Goal: Task Accomplishment & Management: Use online tool/utility

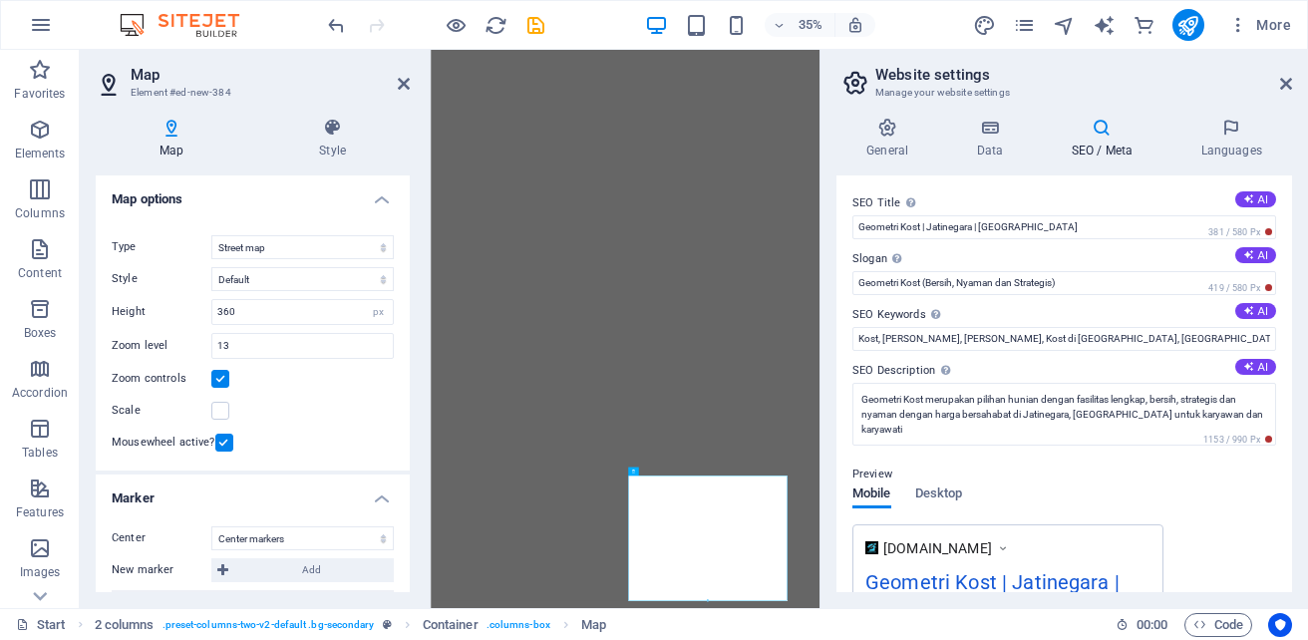
select select "1"
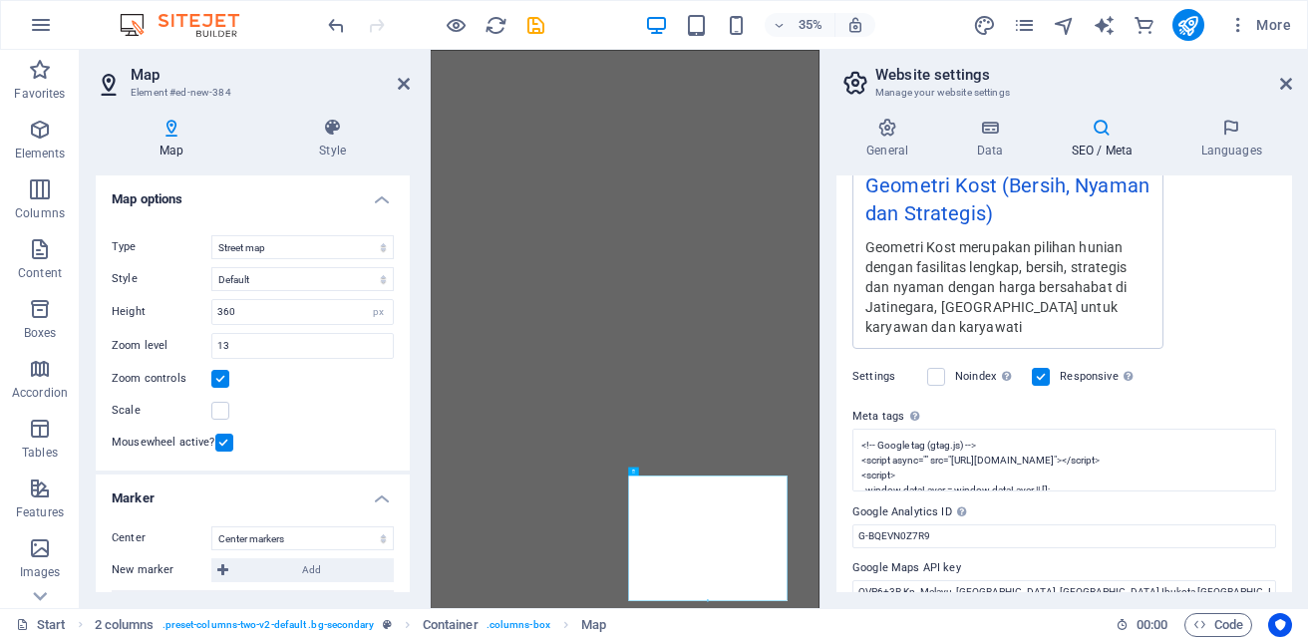
scroll to position [1578, 0]
drag, startPoint x: 1625, startPoint y: 611, endPoint x: 1510, endPoint y: 1480, distance: 876.2
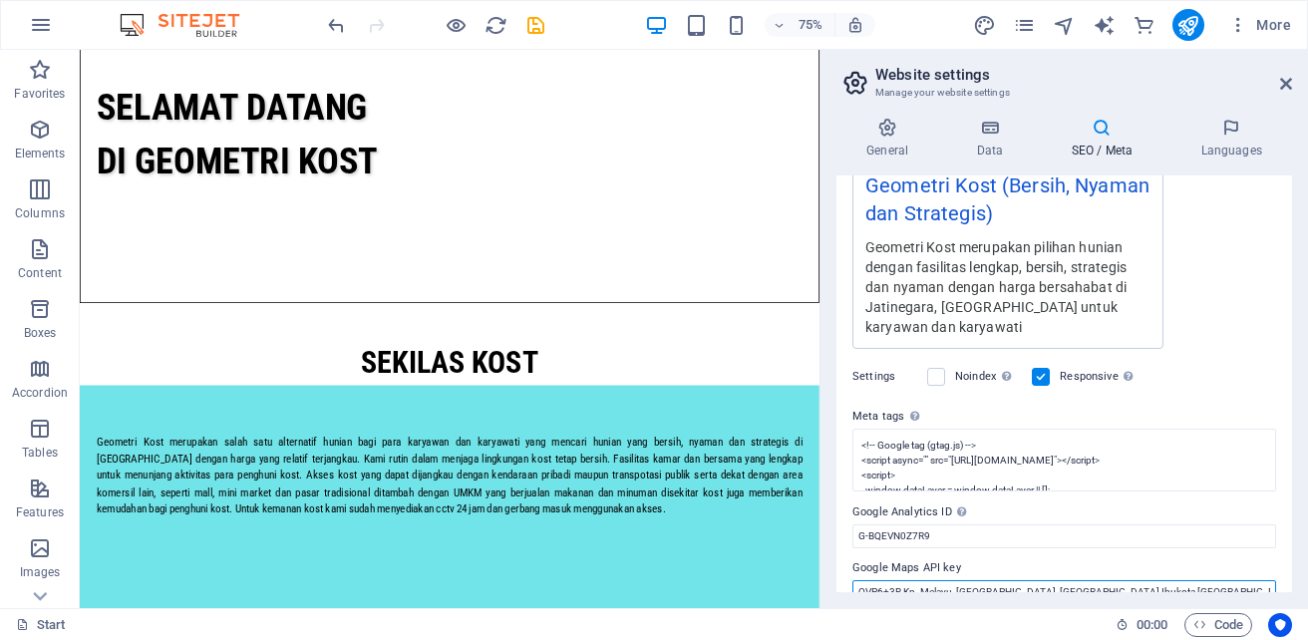
drag, startPoint x: 1189, startPoint y: 562, endPoint x: 861, endPoint y: 568, distance: 328.2
click at [861, 580] on input "QVP6+3R Kp. Melayu, [GEOGRAPHIC_DATA], [GEOGRAPHIC_DATA] Ibukota [GEOGRAPHIC_DA…" at bounding box center [1065, 592] width 424 height 24
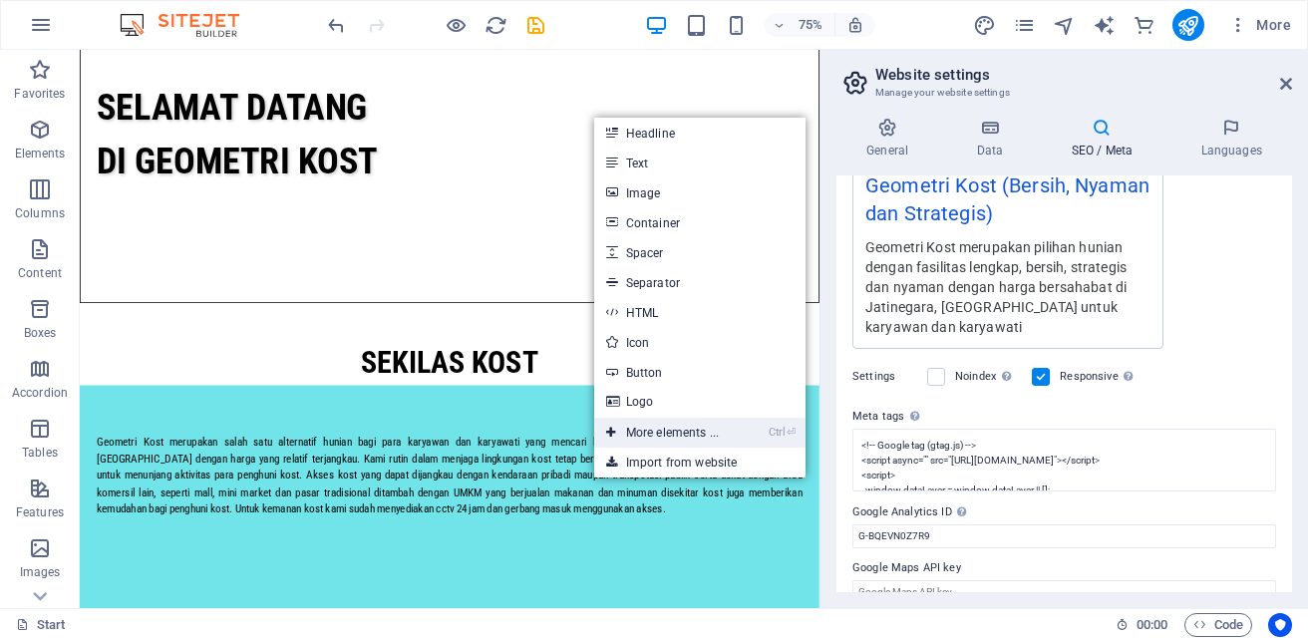
click at [671, 429] on link "Ctrl ⏎ More elements ..." at bounding box center [662, 433] width 137 height 30
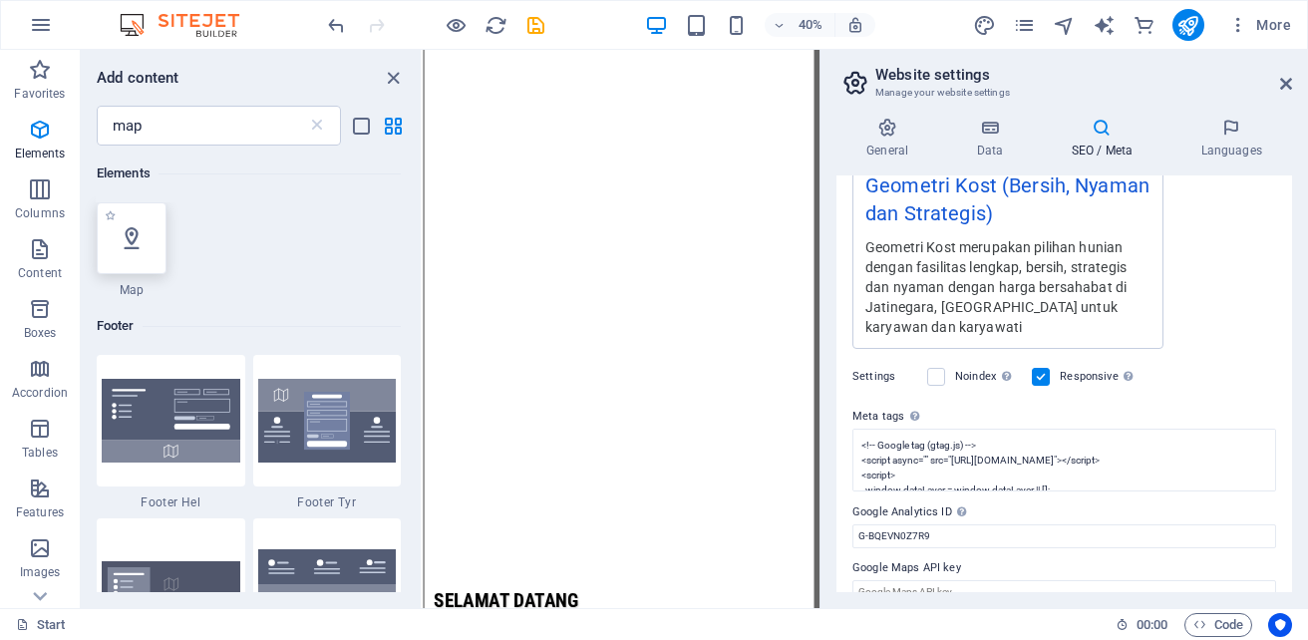
select select "1"
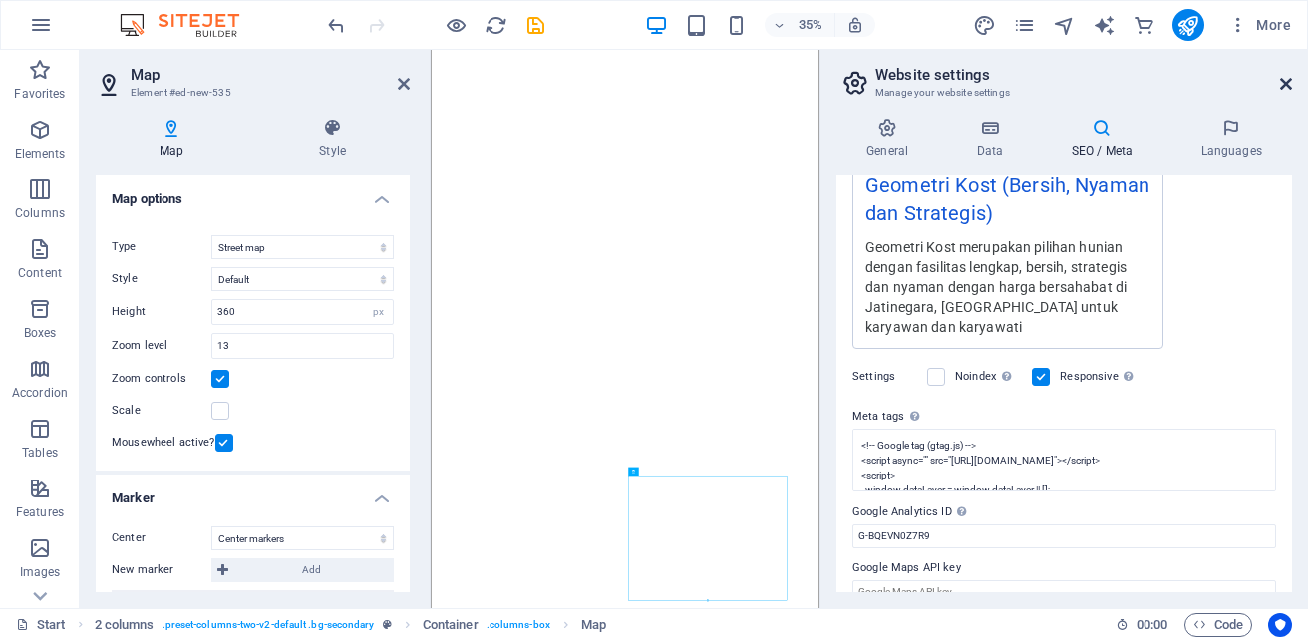
click at [1288, 84] on icon at bounding box center [1287, 84] width 12 height 16
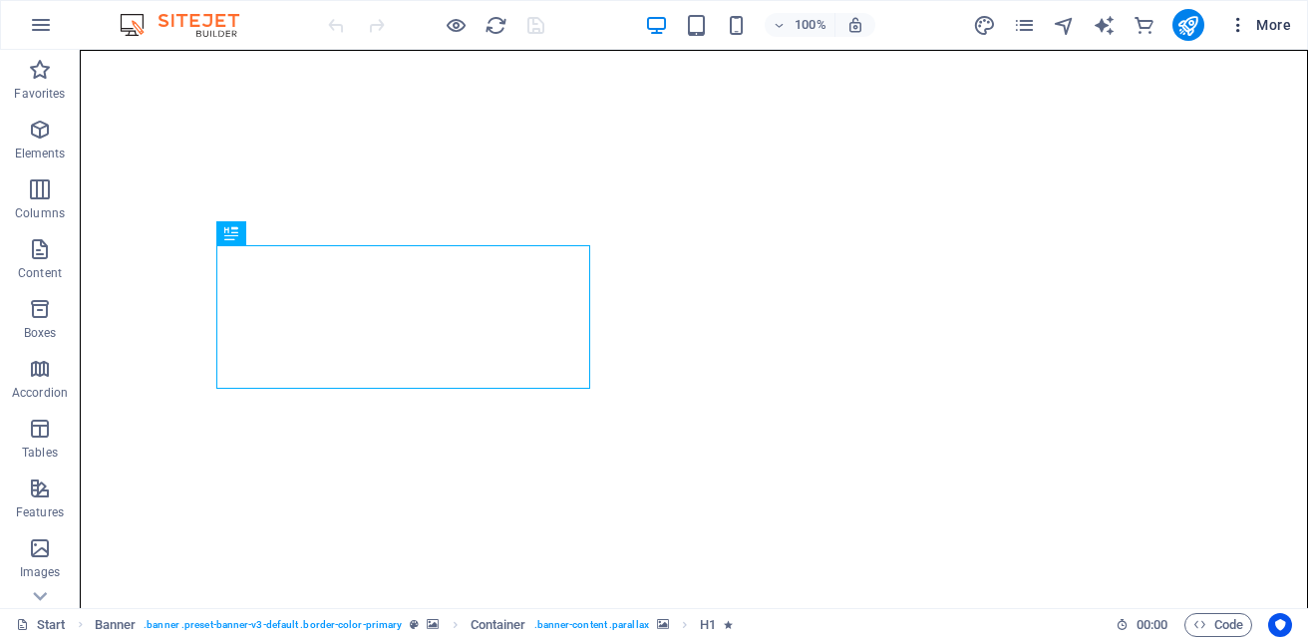
click at [1238, 32] on icon "button" at bounding box center [1239, 25] width 20 height 20
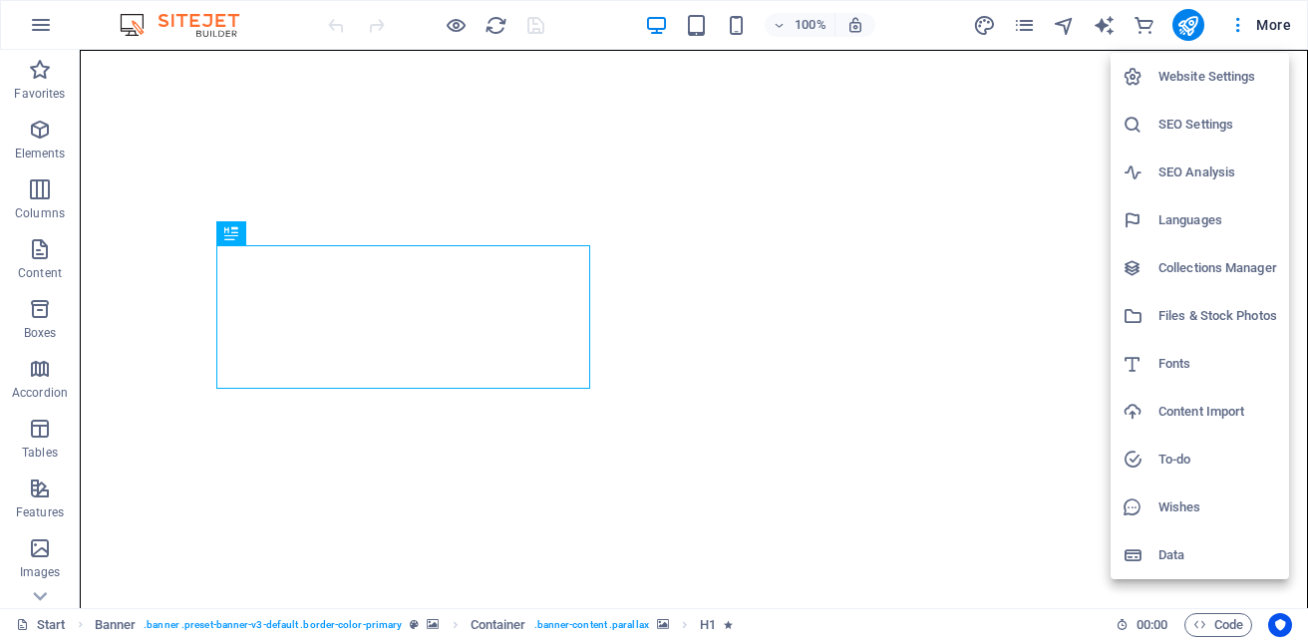
click at [1193, 128] on h6 "SEO Settings" at bounding box center [1218, 125] width 119 height 24
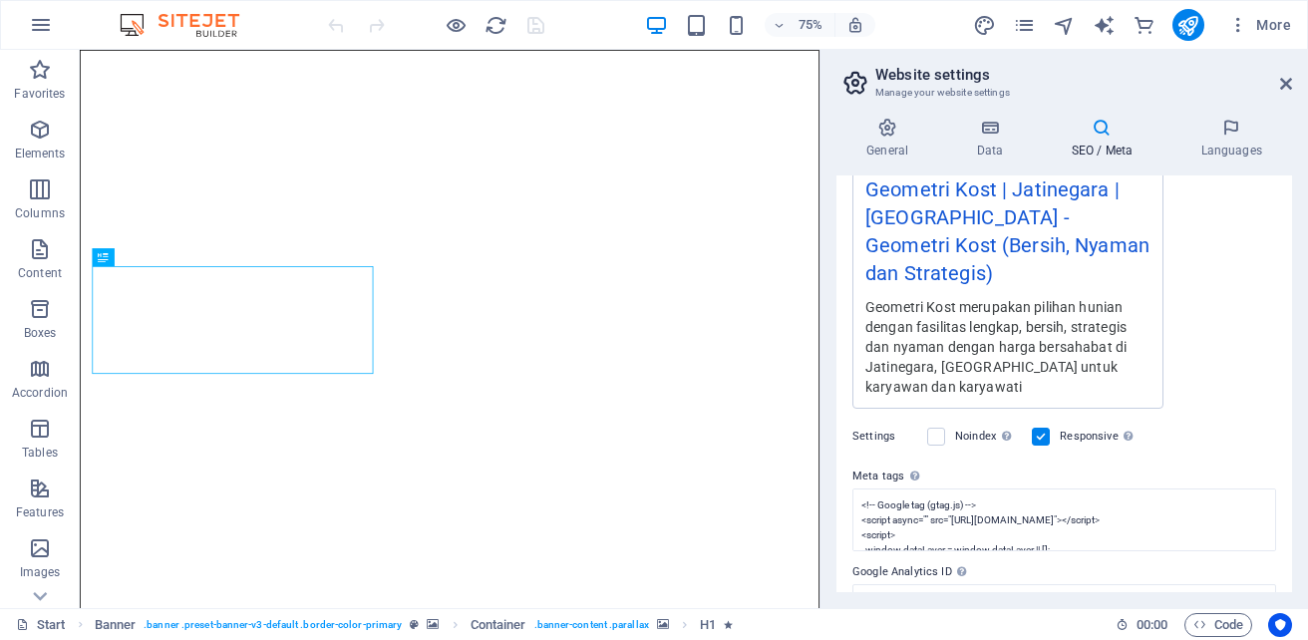
scroll to position [453, 0]
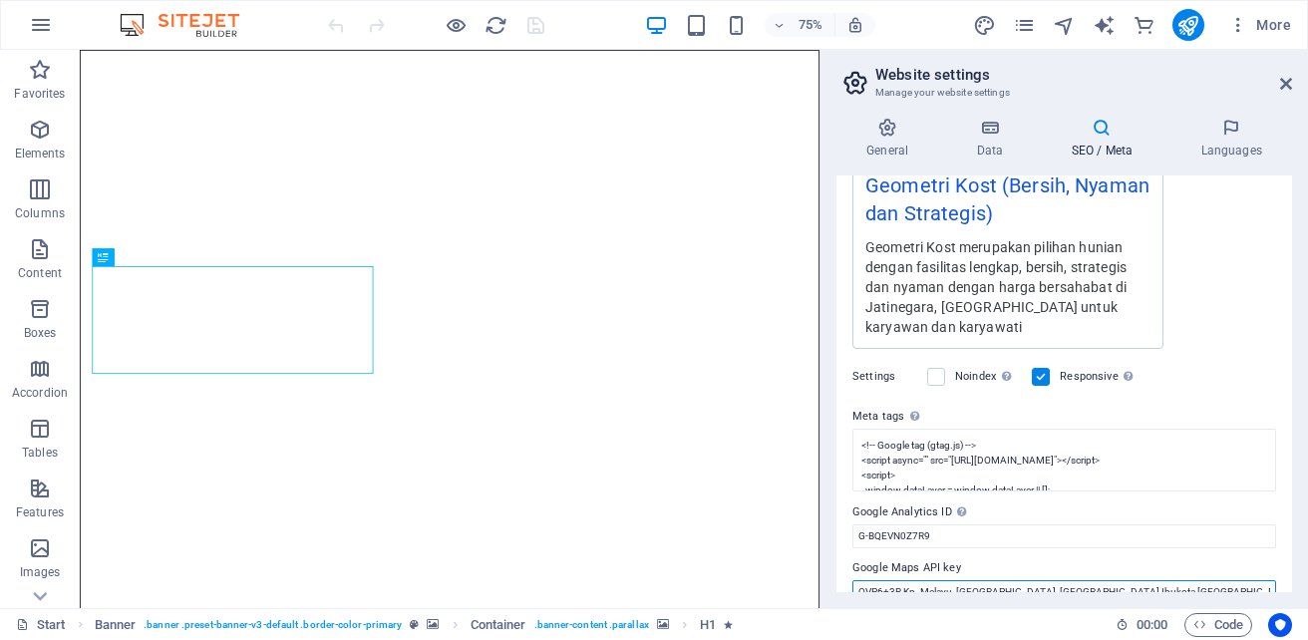
drag, startPoint x: 1204, startPoint y: 566, endPoint x: 856, endPoint y: 571, distance: 348.1
click at [856, 580] on input "QVP6+3R Kp. Melayu, [GEOGRAPHIC_DATA], [GEOGRAPHIC_DATA] Ibukota [GEOGRAPHIC_DA…" at bounding box center [1065, 592] width 424 height 24
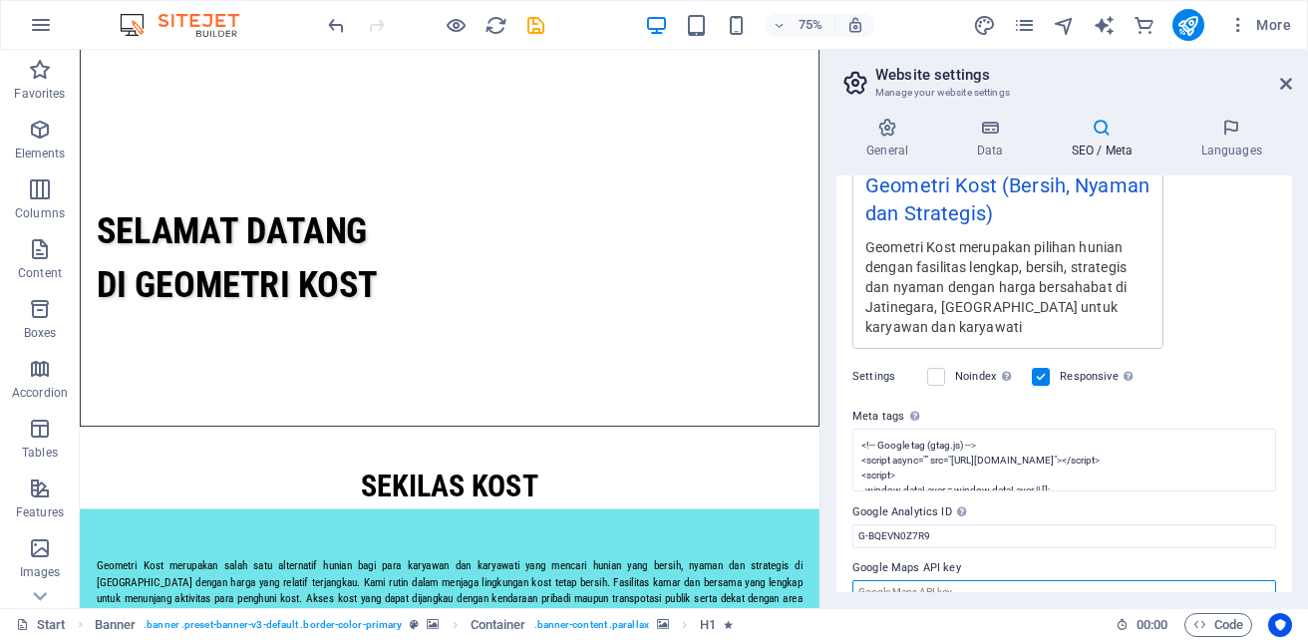
scroll to position [1578, 0]
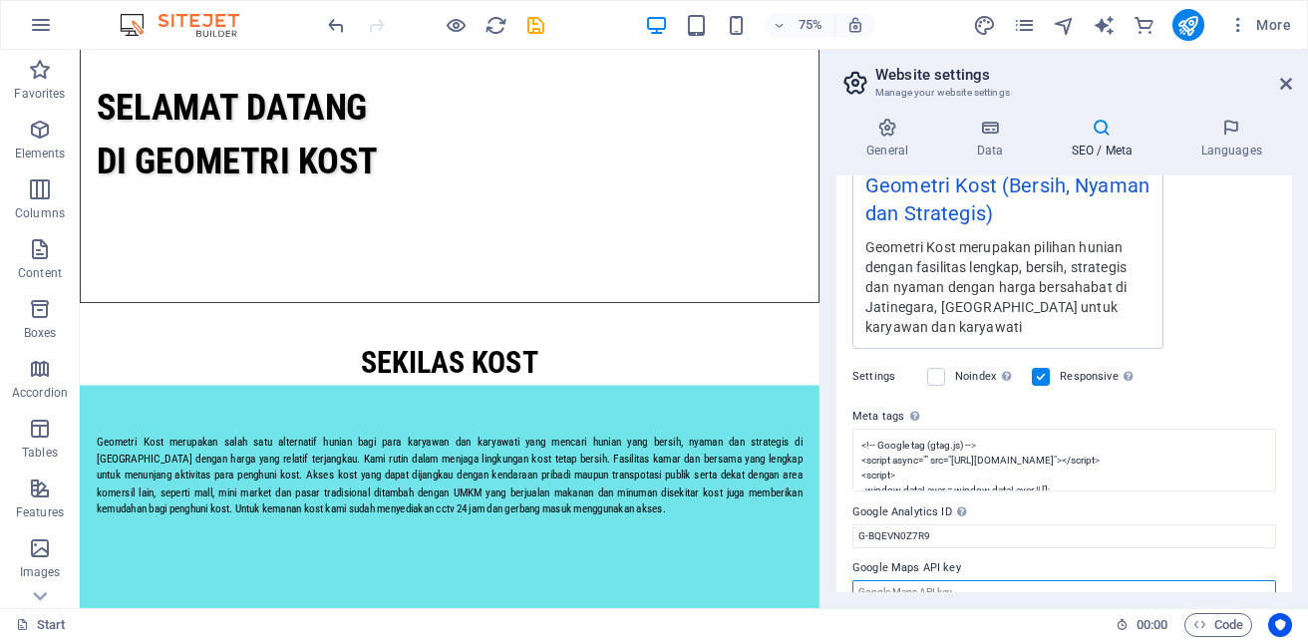
drag, startPoint x: 1055, startPoint y: 163, endPoint x: 908, endPoint y: 635, distance: 495.2
click at [541, 310] on icon at bounding box center [539, 315] width 8 height 16
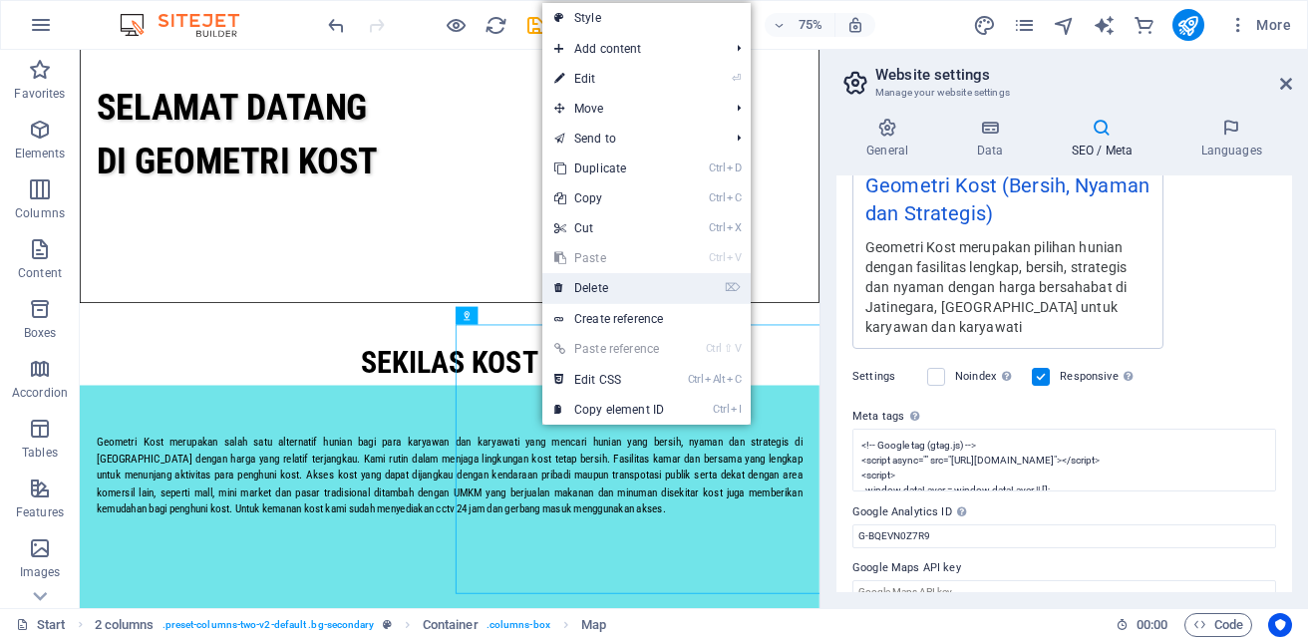
click at [616, 292] on link "⌦ Delete" at bounding box center [610, 288] width 134 height 30
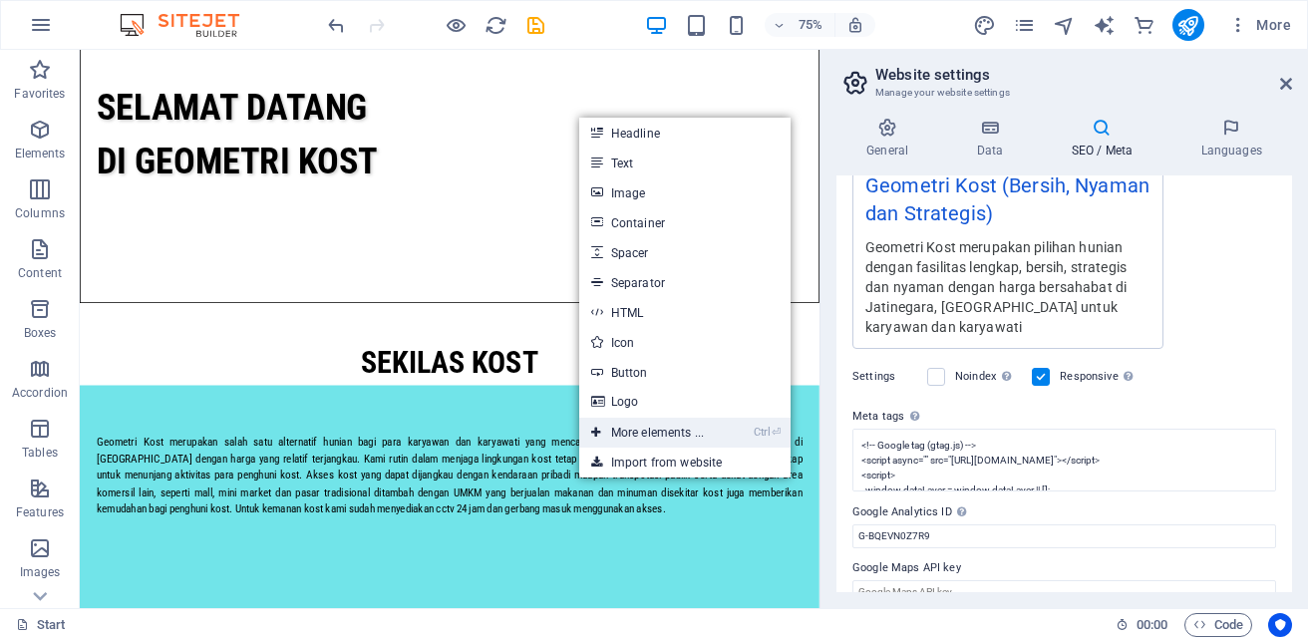
click at [641, 434] on link "Ctrl ⏎ More elements ..." at bounding box center [647, 433] width 137 height 30
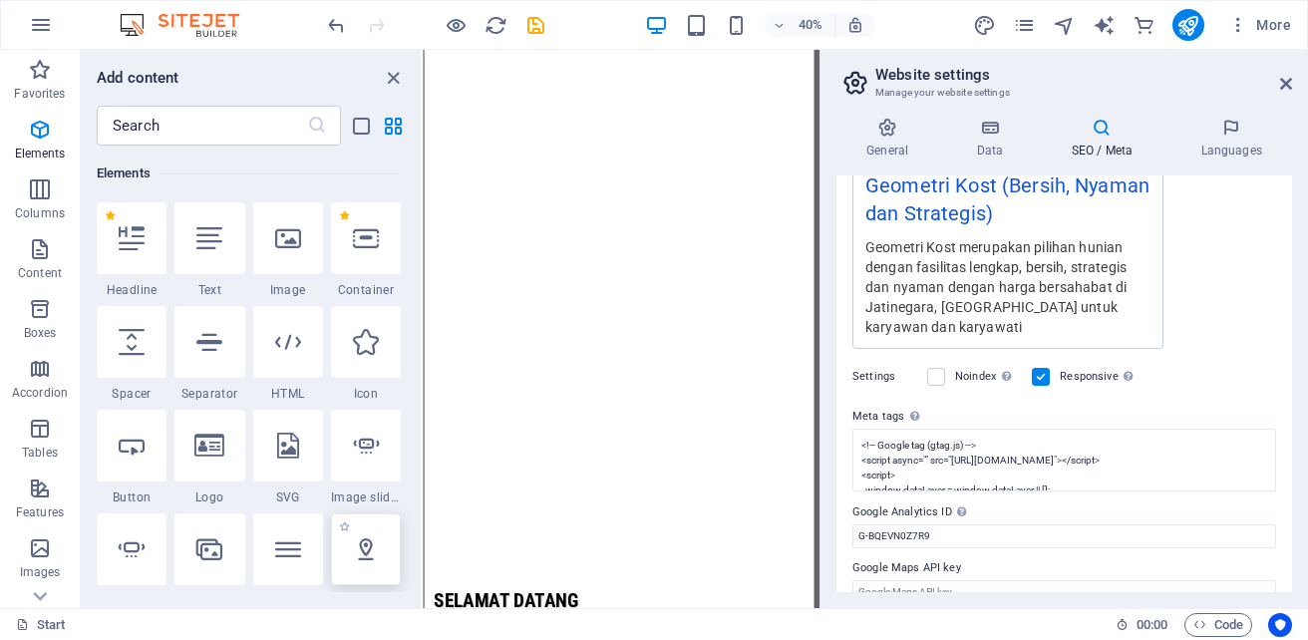
select select "1"
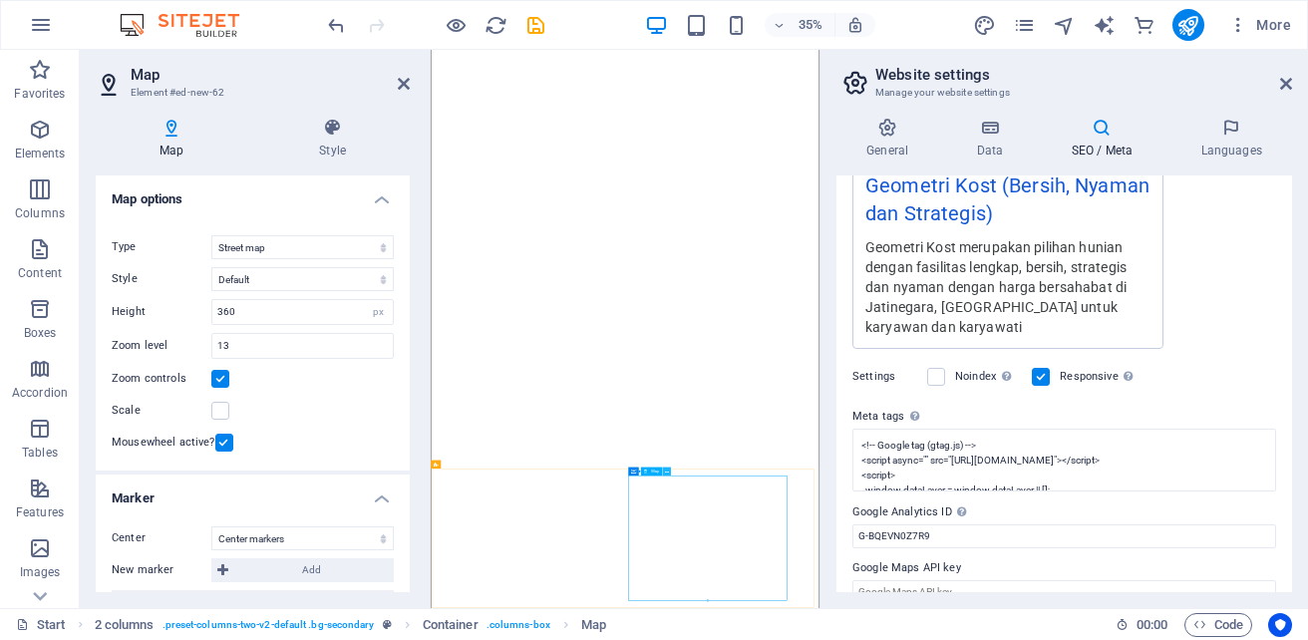
click at [665, 473] on icon at bounding box center [667, 471] width 4 height 7
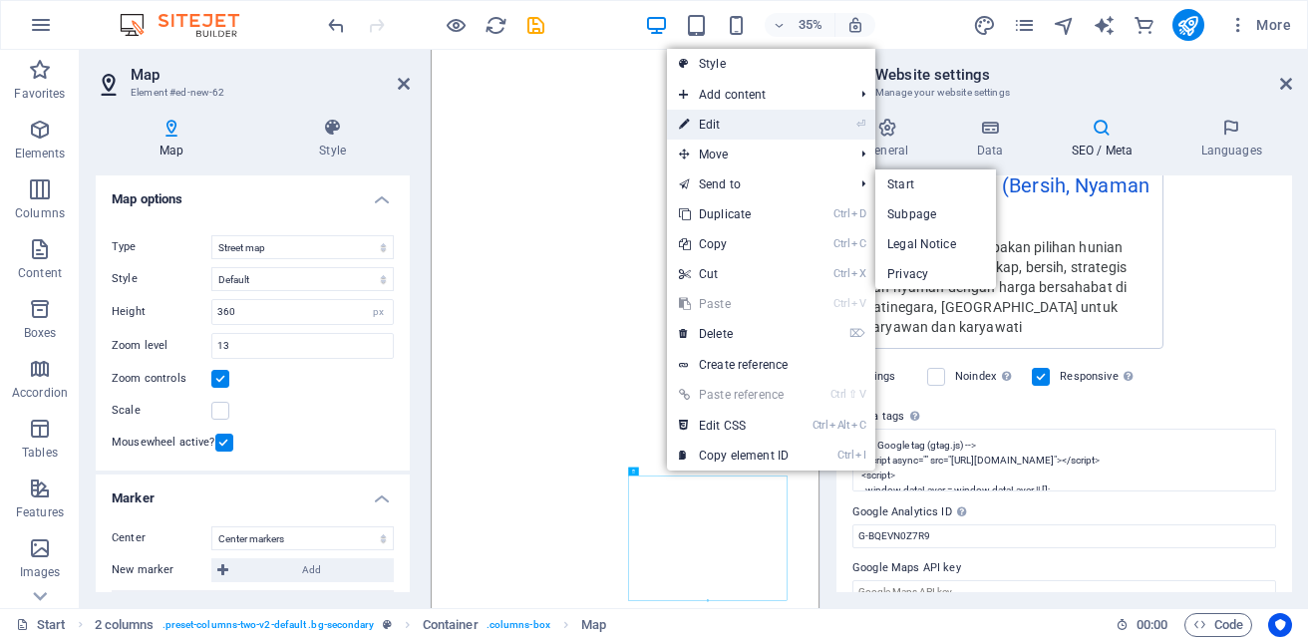
click at [741, 123] on link "⏎ Edit" at bounding box center [734, 125] width 134 height 30
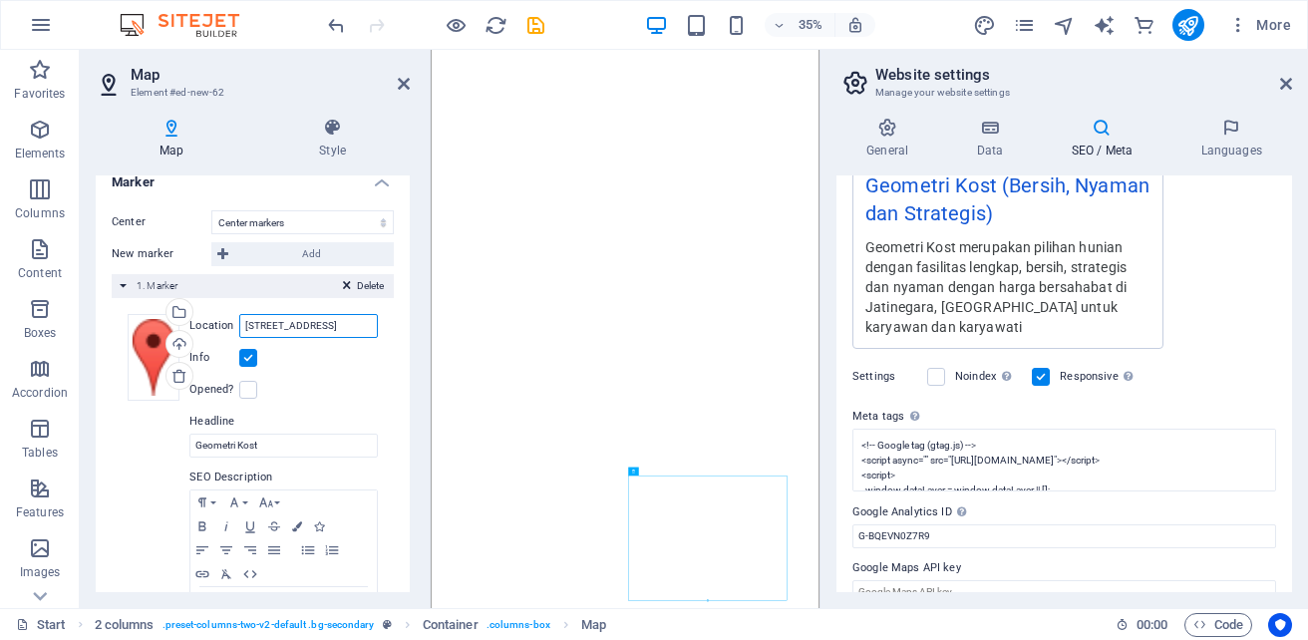
scroll to position [0, 145]
drag, startPoint x: 244, startPoint y: 326, endPoint x: 374, endPoint y: 328, distance: 129.7
click at [374, 328] on div "Drag files here, click to choose files or select files from Files or our free s…" at bounding box center [253, 481] width 282 height 367
click at [370, 326] on input "[STREET_ADDRESS]" at bounding box center [308, 326] width 139 height 24
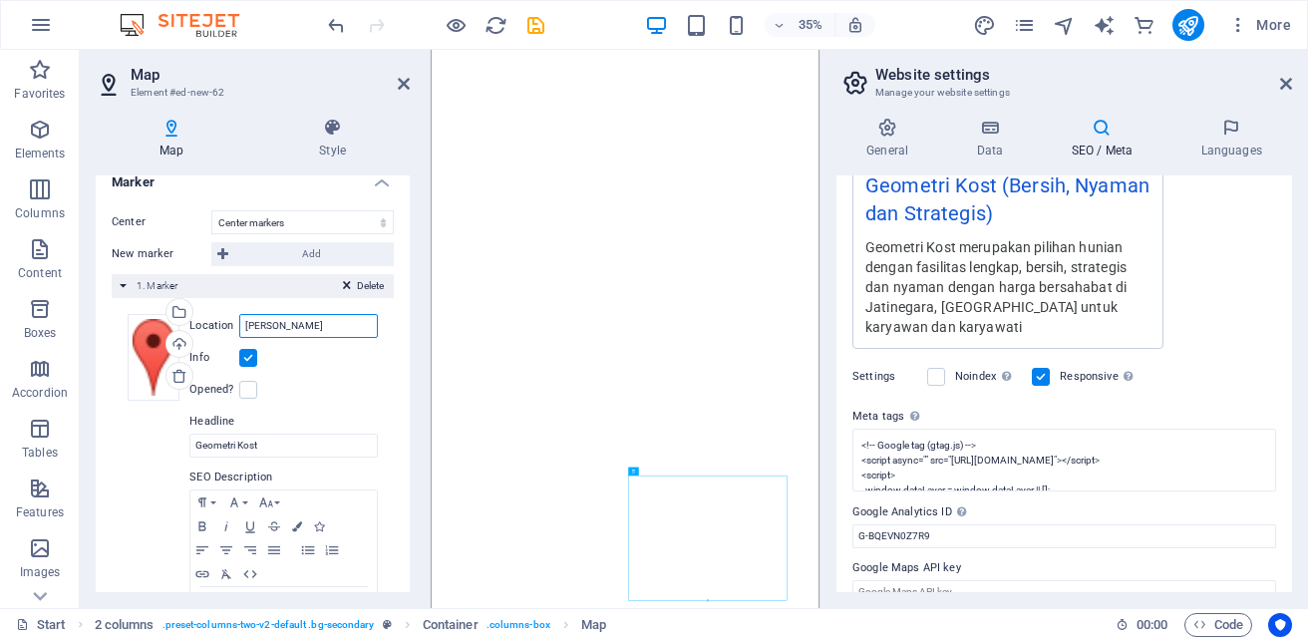
type input "J"
paste input "Jl. Jatinegara Bar. [STREET_ADDRESS] Melayu, [GEOGRAPHIC_DATA], [GEOGRAPHIC_DAT…"
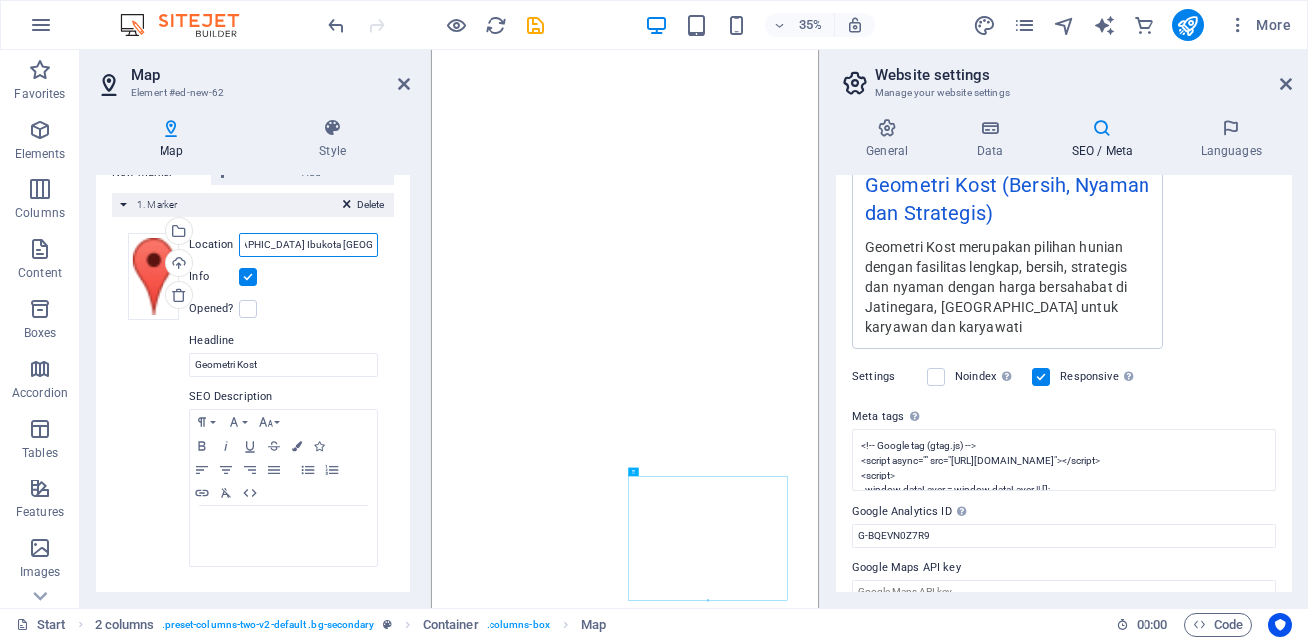
scroll to position [405, 0]
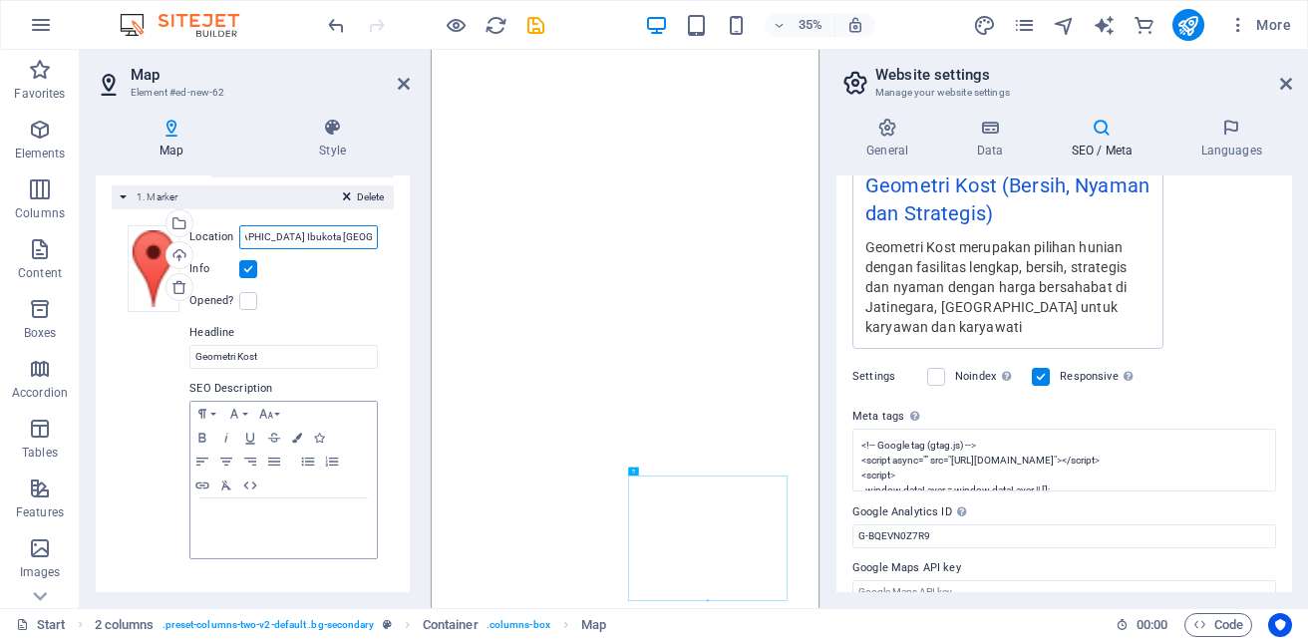
type input "Jl. Jatinegara Bar. [STREET_ADDRESS] Melayu, [GEOGRAPHIC_DATA], [GEOGRAPHIC_DAT…"
click at [244, 509] on p at bounding box center [283, 518] width 167 height 18
drag, startPoint x: 870, startPoint y: 217, endPoint x: 947, endPoint y: 270, distance: 94.0
click at [938, 245] on div "Geometri Kost merupakan pilihan hunian dengan fasilitas lengkap, bersih, strate…" at bounding box center [1008, 286] width 285 height 101
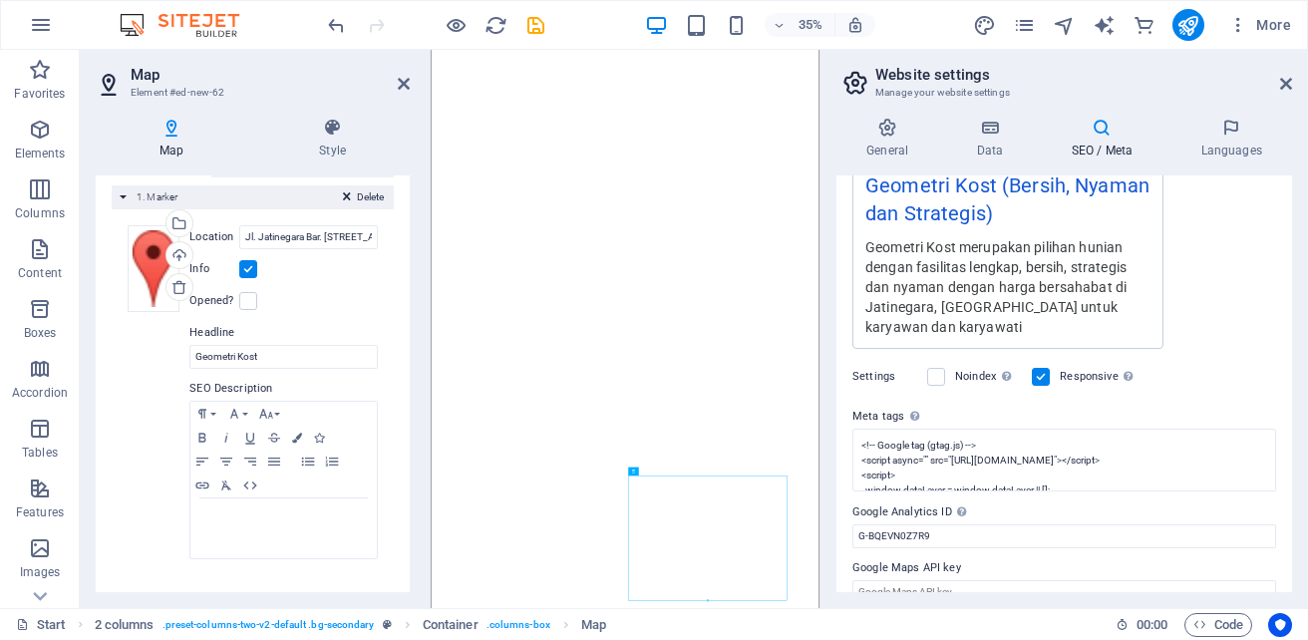
click at [953, 298] on div "Geometri Kost merupakan pilihan hunian dengan fasilitas lengkap, bersih, strate…" at bounding box center [1008, 286] width 285 height 101
click at [233, 507] on div at bounding box center [283, 529] width 186 height 60
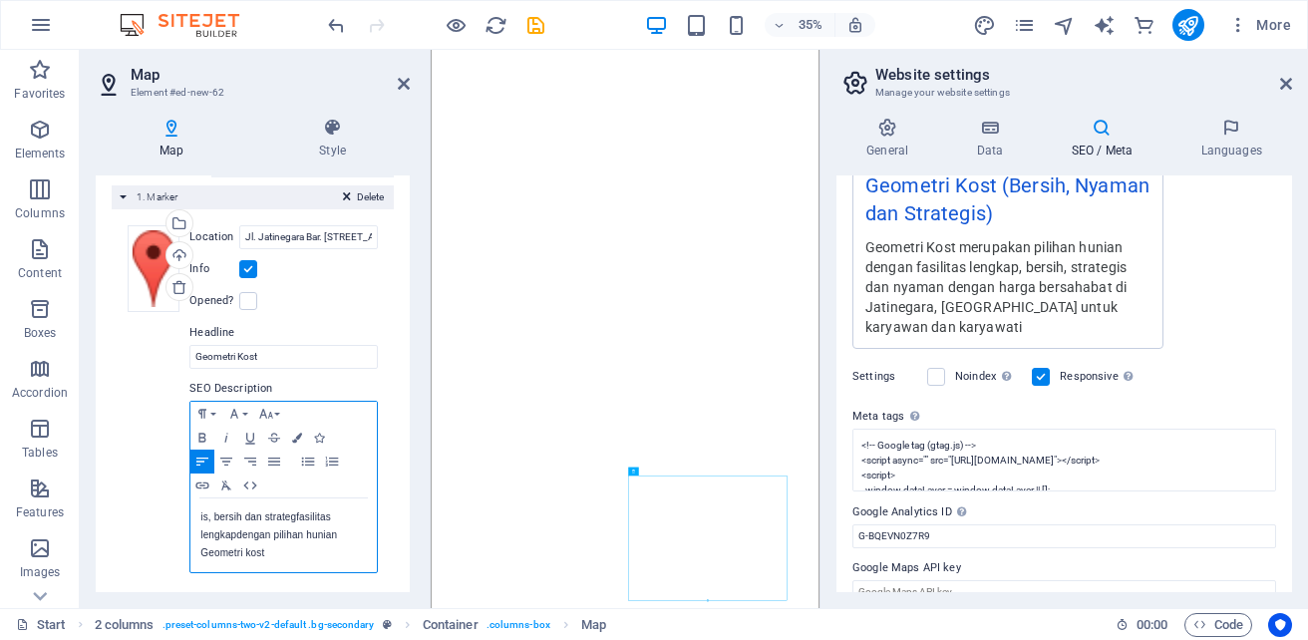
click at [269, 552] on p "is, bersih dan strategfasilitas lengkapdengan pilihan hunian Geometri kost" at bounding box center [283, 536] width 167 height 54
drag, startPoint x: 198, startPoint y: 555, endPoint x: 190, endPoint y: 514, distance: 42.6
click at [190, 514] on div "is, bersih dan strategfasilitas lengkapdengan pilihan hunian Geometri kost pili…" at bounding box center [283, 536] width 186 height 74
click at [308, 515] on p "Geometri kost pilihan" at bounding box center [283, 518] width 167 height 18
drag, startPoint x: 234, startPoint y: 521, endPoint x: 173, endPoint y: 520, distance: 61.8
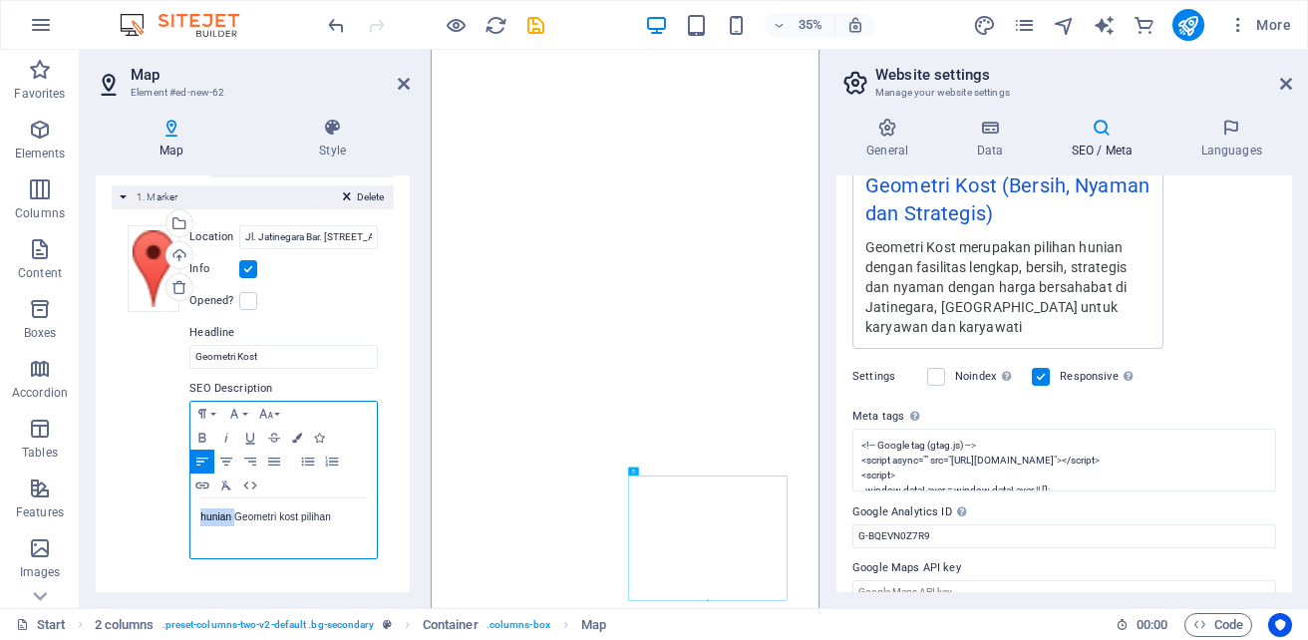
click at [173, 520] on div "Drag files here, click to choose files or select files from Files or our free s…" at bounding box center [253, 392] width 250 height 335
click at [315, 523] on p "Geometri kost pilihan" at bounding box center [283, 518] width 167 height 18
click at [308, 538] on p "dan nyaman tegis , strabersih, dengan fasilitas lengkapGeometri kost pilihan hu…" at bounding box center [283, 536] width 167 height 54
click at [297, 558] on p "dan nyaman tegis , strabersih, dengan fasilitas lengkapGeometri kost pilihan hu…" at bounding box center [283, 536] width 167 height 54
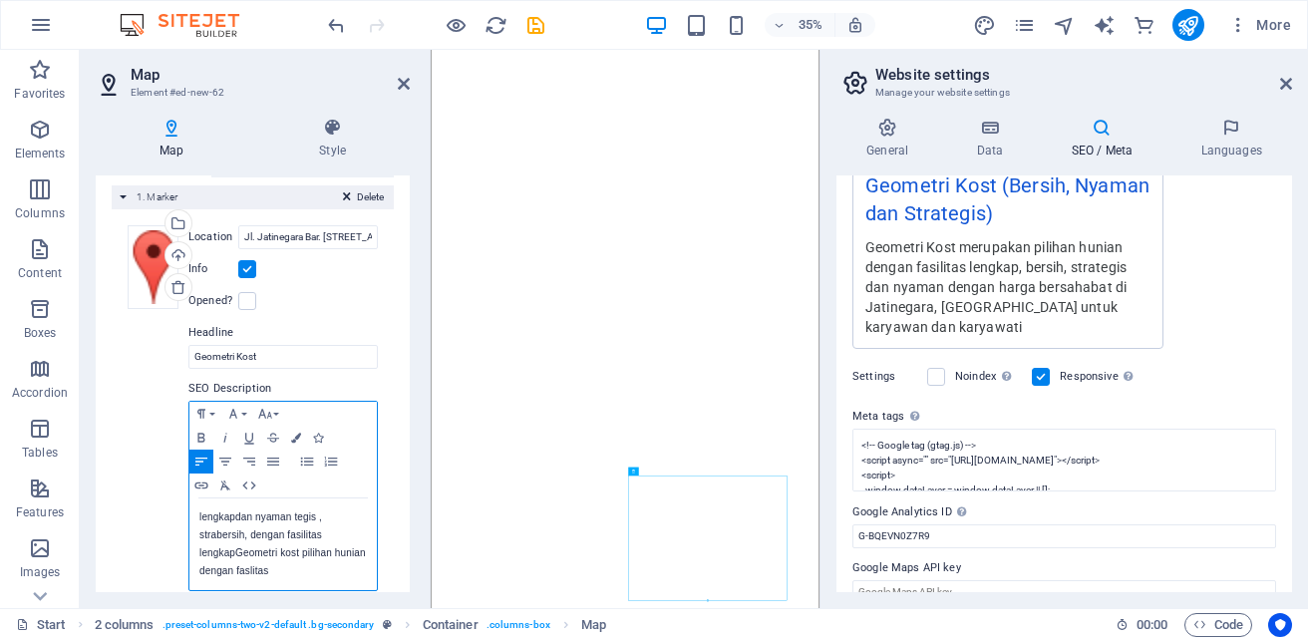
drag, startPoint x: 311, startPoint y: 571, endPoint x: 167, endPoint y: 476, distance: 173.4
click at [167, 476] on div "Drag files here, click to choose files or select files from Files or our free s…" at bounding box center [253, 408] width 250 height 367
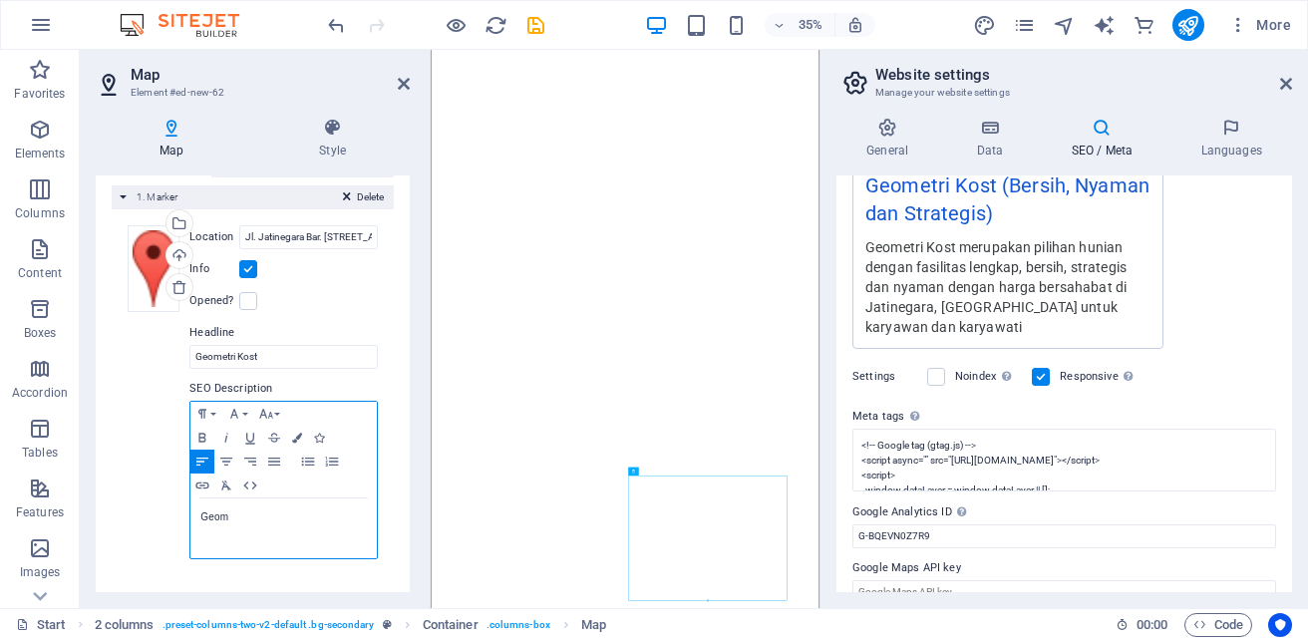
click at [232, 525] on p "Geom" at bounding box center [283, 518] width 167 height 18
click at [269, 520] on p "Geometri Kost" at bounding box center [283, 518] width 167 height 18
click at [317, 518] on p "Geometri Kost" at bounding box center [283, 518] width 167 height 18
drag, startPoint x: 229, startPoint y: 519, endPoint x: 192, endPoint y: 519, distance: 36.9
click at [192, 519] on div "pilihanGeometri Kost" at bounding box center [283, 529] width 186 height 60
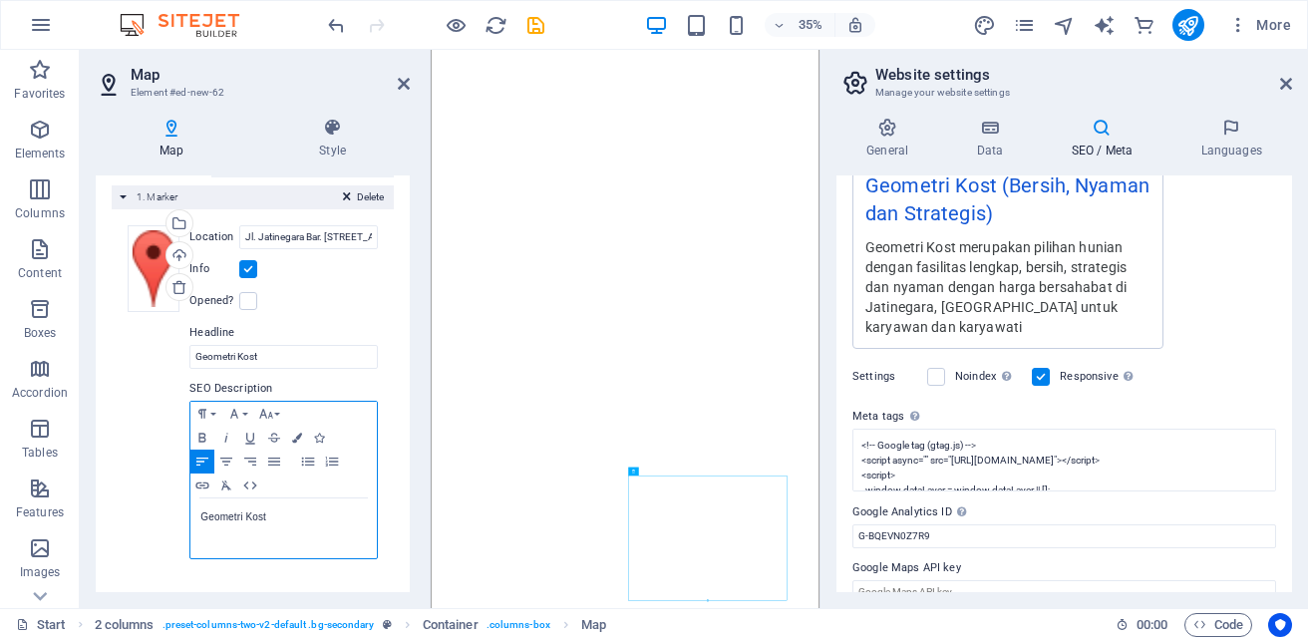
click at [283, 517] on p "Geometri Kost" at bounding box center [283, 518] width 167 height 18
click at [214, 519] on p "anGeometri Kost pilihan hunian deng" at bounding box center [283, 527] width 167 height 36
click at [361, 515] on p "Geometri Kost pilihan hunian deng" at bounding box center [283, 518] width 167 height 18
click at [207, 518] on p ", Geometri Kost pilihan hunian dengan fasilitas lengkap" at bounding box center [283, 527] width 167 height 36
click at [322, 530] on p "Geometri Kost pilihan hunian dengan fasilitas lengkap" at bounding box center [283, 527] width 167 height 36
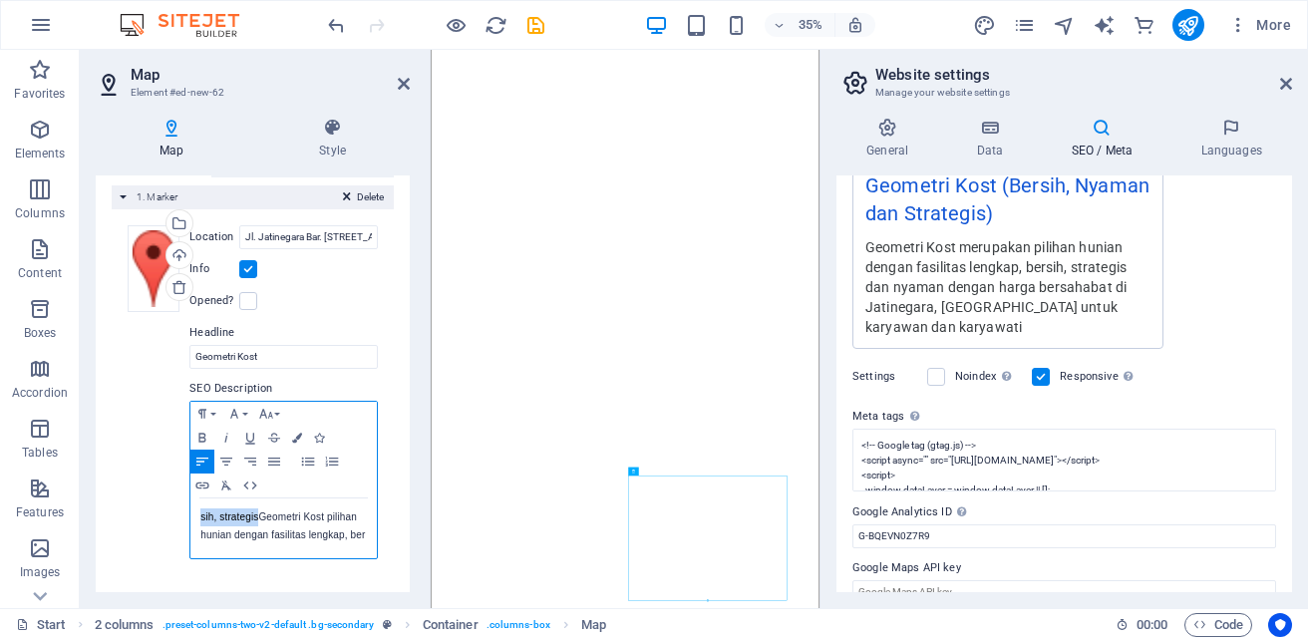
drag, startPoint x: 257, startPoint y: 517, endPoint x: 167, endPoint y: 507, distance: 91.3
click at [167, 507] on div "Drag files here, click to choose files or select files from Files or our free s…" at bounding box center [253, 392] width 250 height 335
click at [345, 533] on p "Geometri Kost pilihan hunian dengan fasilitas lengkap, ber" at bounding box center [283, 527] width 167 height 36
click at [257, 556] on p "tegisGeometri Kost pilihan hunian dengan fasilitas lengkap, bersih, stra" at bounding box center [283, 536] width 167 height 54
click at [249, 549] on p "tegisGeometri Kost pilihan hunian dengan fasilitas lengkap, bersih, strategis" at bounding box center [283, 536] width 167 height 54
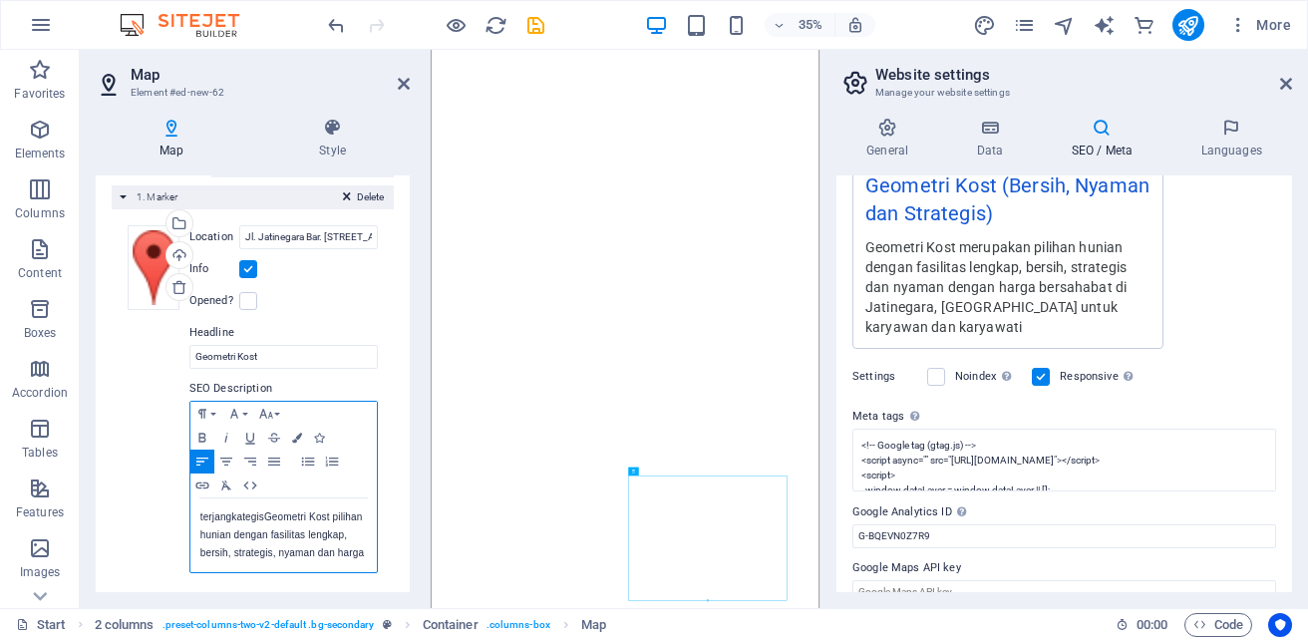
click at [238, 562] on p "terjangkategisGeometri Kost pilihan hunian dengan fasilitas lengkap, bersih, st…" at bounding box center [283, 536] width 167 height 54
drag, startPoint x: 261, startPoint y: 520, endPoint x: 188, endPoint y: 513, distance: 73.1
click at [188, 513] on div "terjangkategisGeometri Kost pilihan hunian dengan fasilitas lengkap, bersih, st…" at bounding box center [281, 545] width 190 height 92
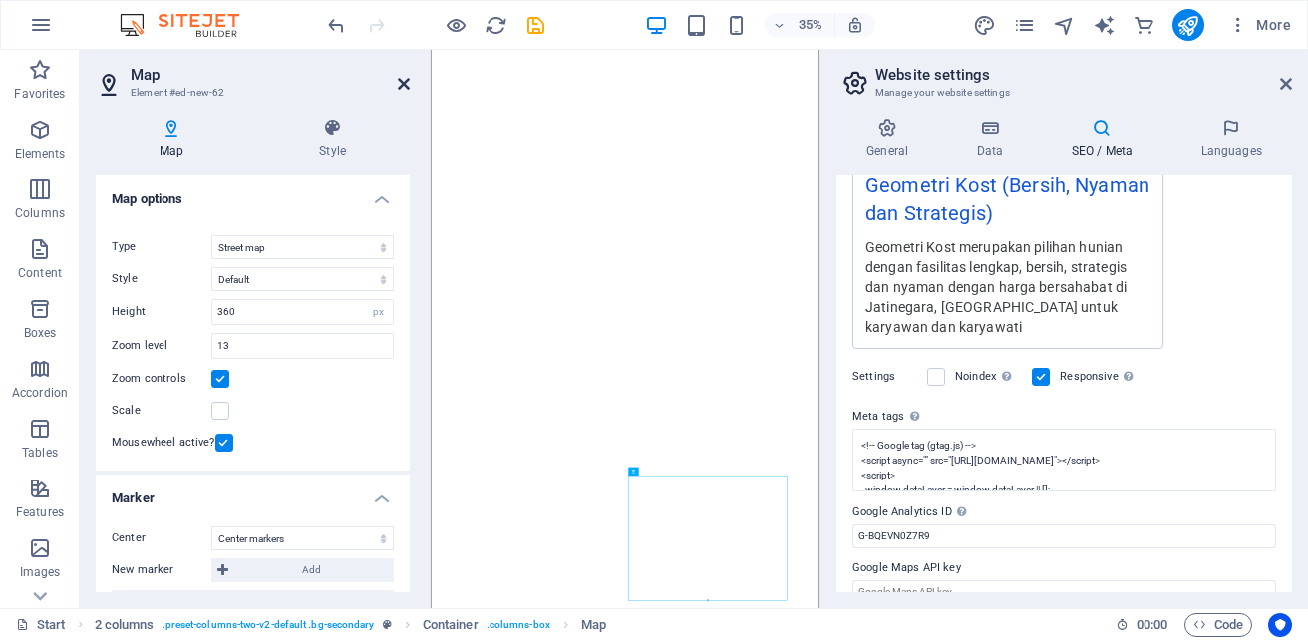
click at [405, 82] on icon at bounding box center [404, 84] width 12 height 16
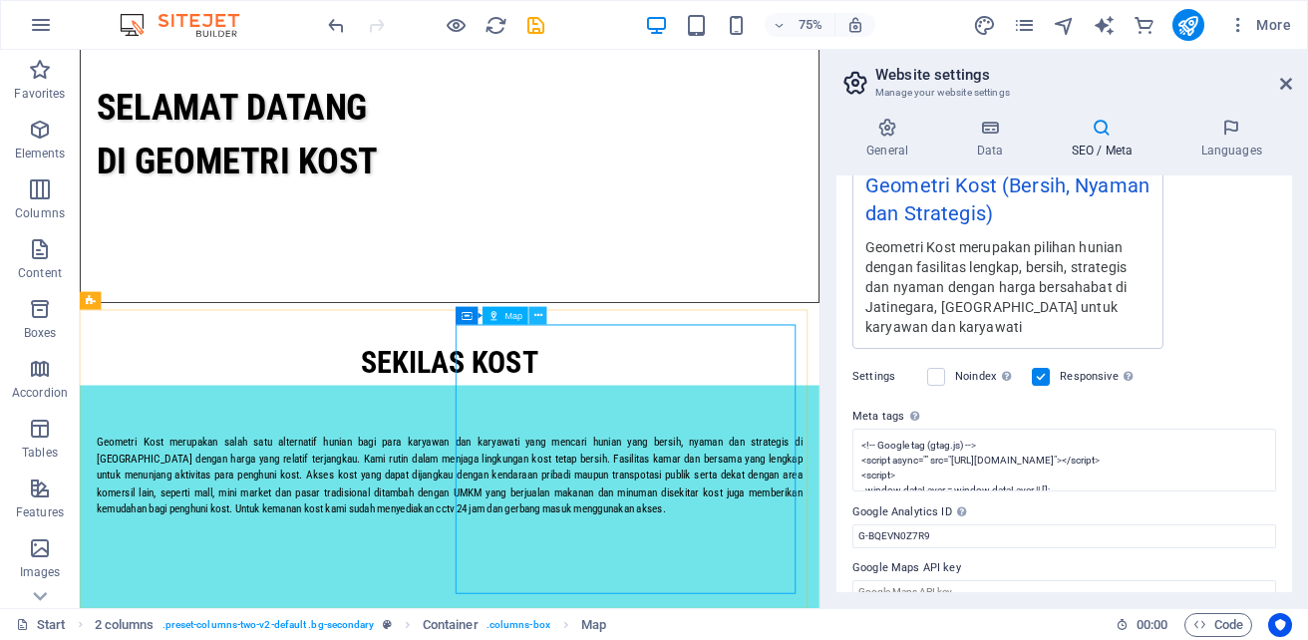
click at [535, 319] on icon at bounding box center [539, 315] width 8 height 16
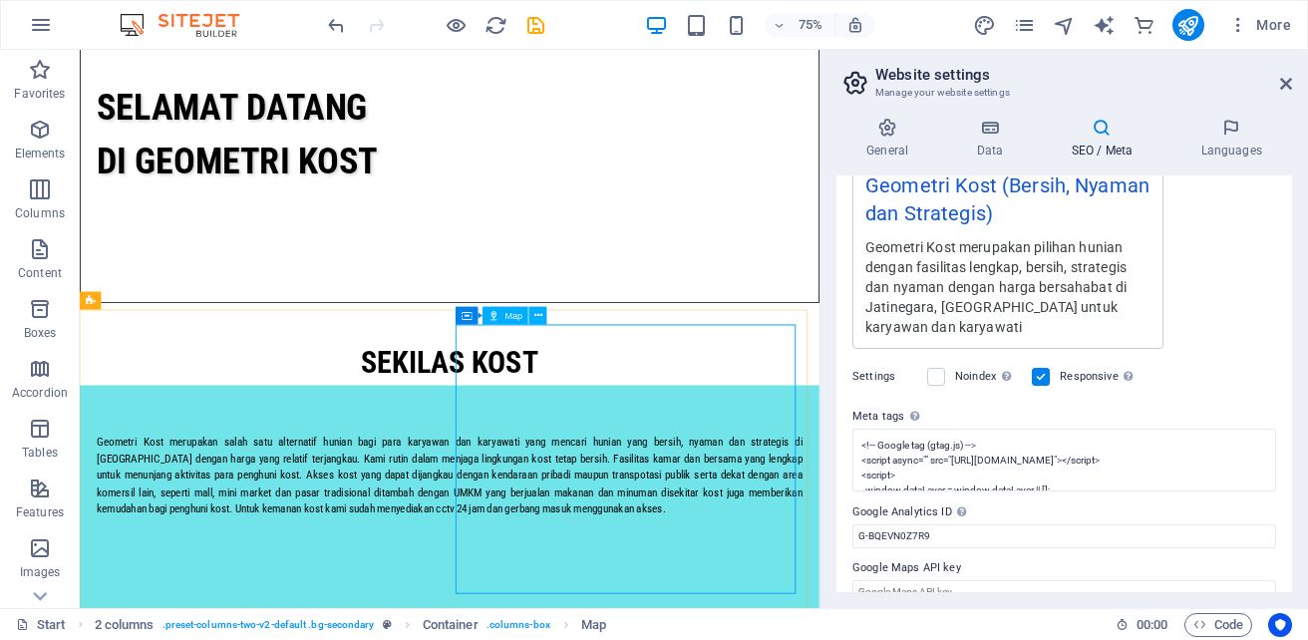
click at [513, 321] on div "Map" at bounding box center [506, 315] width 46 height 18
click at [955, 580] on input "Google Maps API key" at bounding box center [1065, 592] width 424 height 24
paste input "[SECURITY_DATA]"
type input "[SECURITY_DATA]"
click at [1294, 338] on div "General Data SEO / Meta Languages Website name Geometri Kost | Jatinegara | [GE…" at bounding box center [1065, 355] width 488 height 507
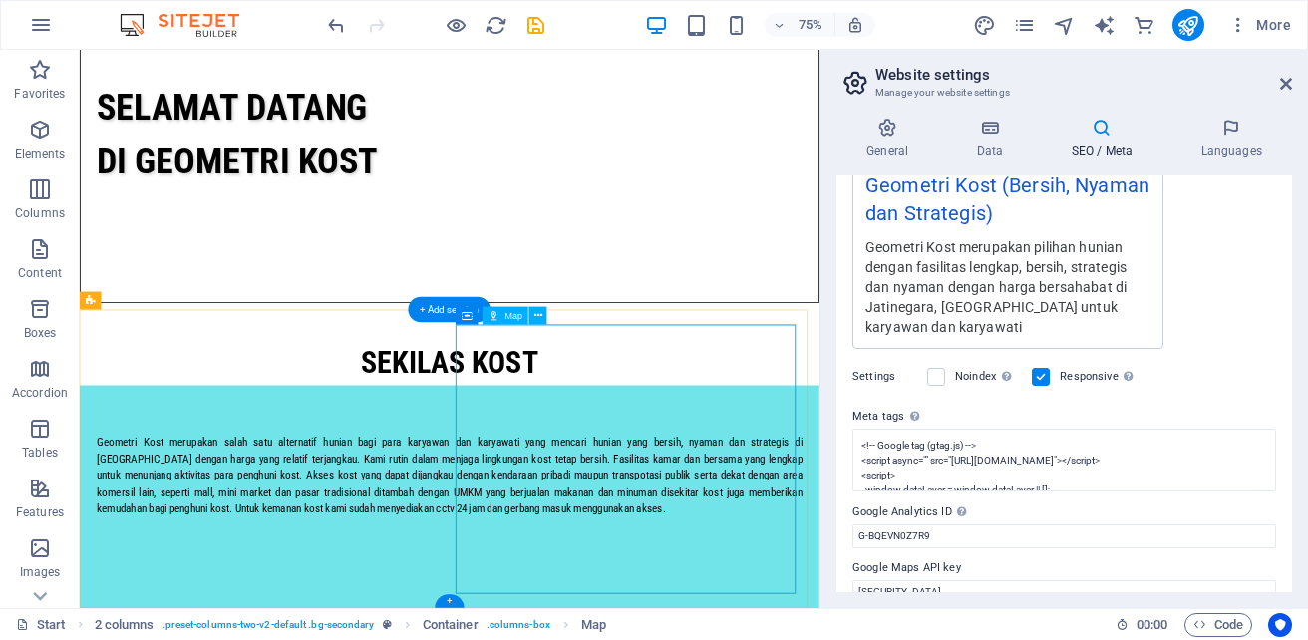
click at [1089, 139] on h4 "SEO / Meta" at bounding box center [1106, 139] width 130 height 42
click at [1218, 142] on h4 "Languages" at bounding box center [1232, 139] width 122 height 42
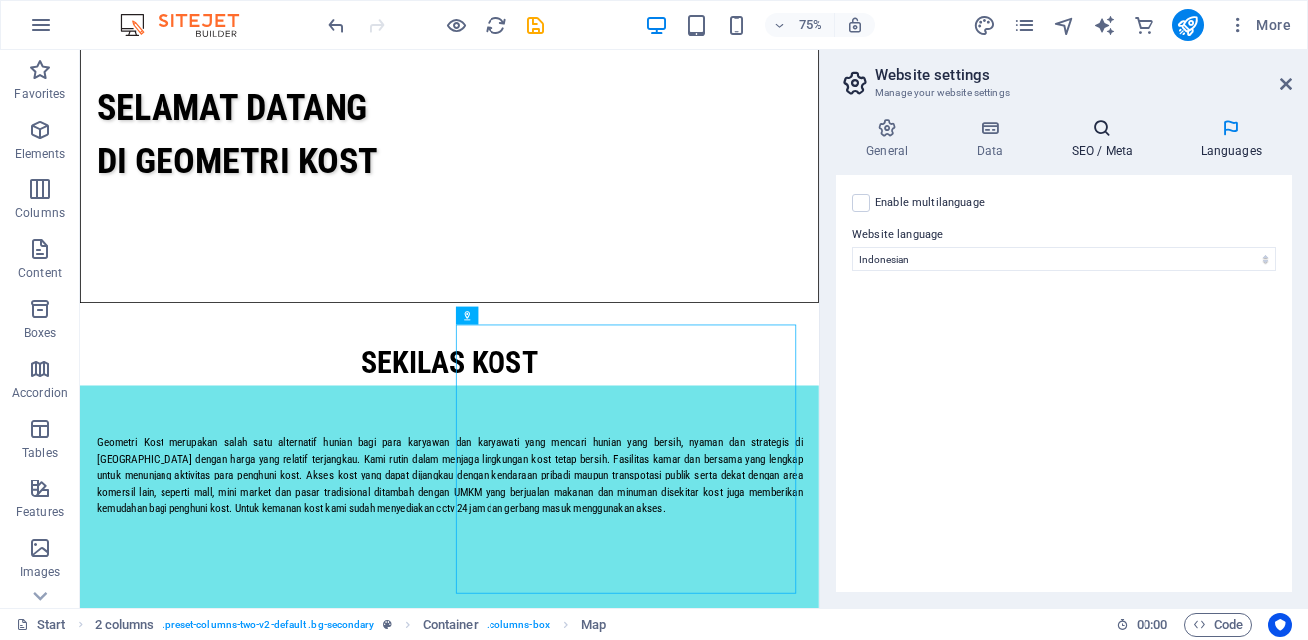
click at [1110, 135] on icon at bounding box center [1102, 128] width 122 height 20
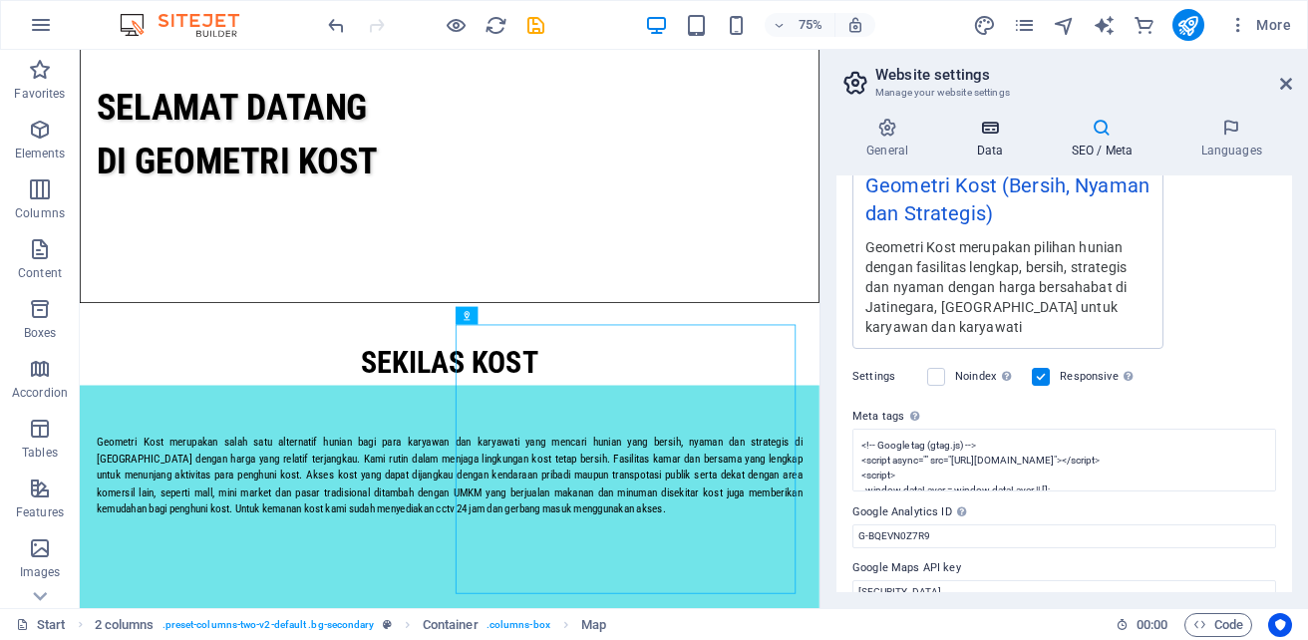
click at [987, 120] on icon at bounding box center [989, 128] width 87 height 20
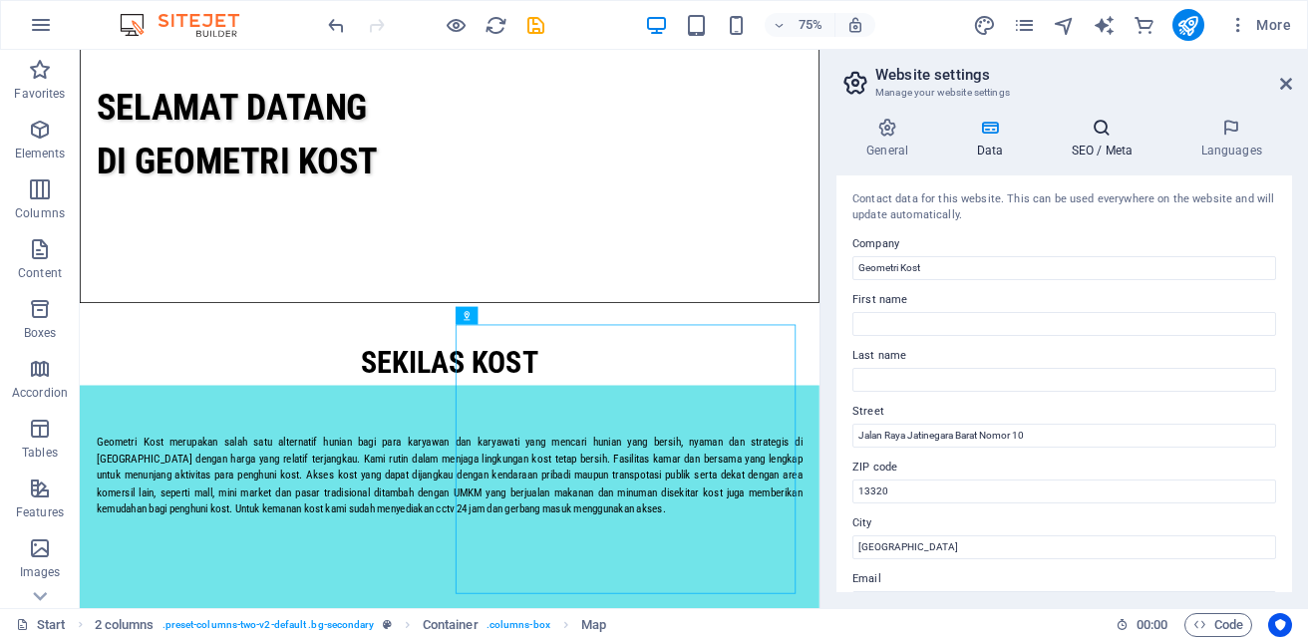
click at [1121, 146] on h4 "SEO / Meta" at bounding box center [1106, 139] width 130 height 42
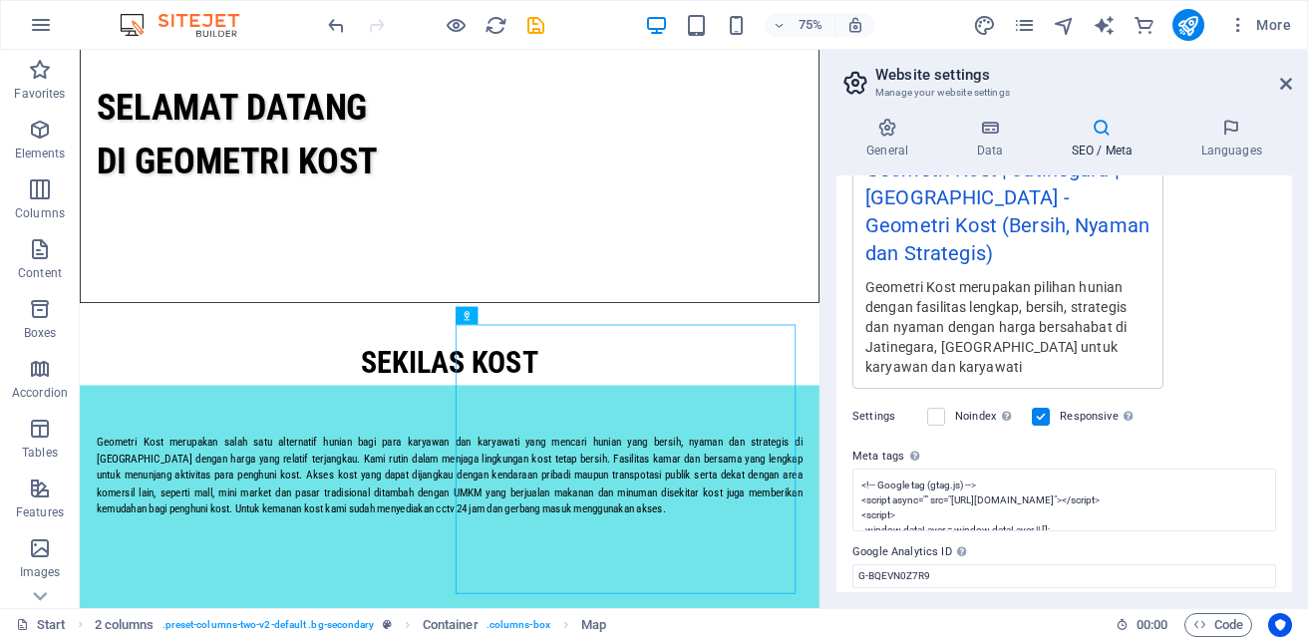
scroll to position [453, 0]
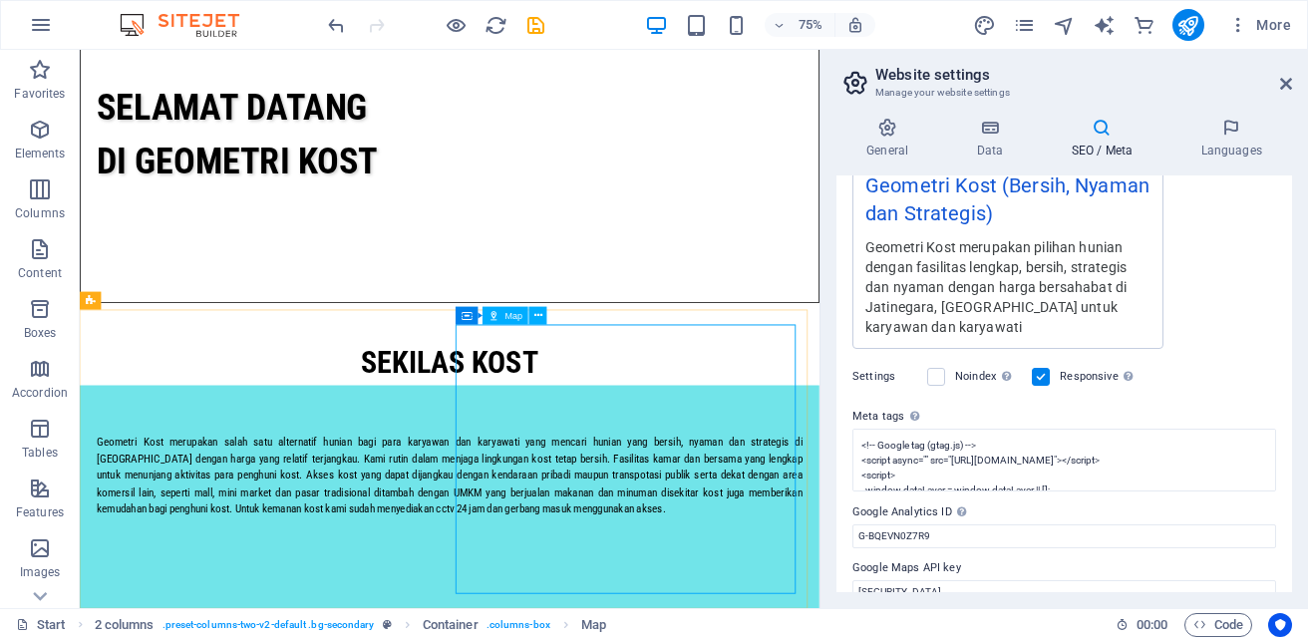
click at [513, 317] on span "Map" at bounding box center [515, 315] width 18 height 9
click at [540, 320] on icon at bounding box center [539, 315] width 8 height 16
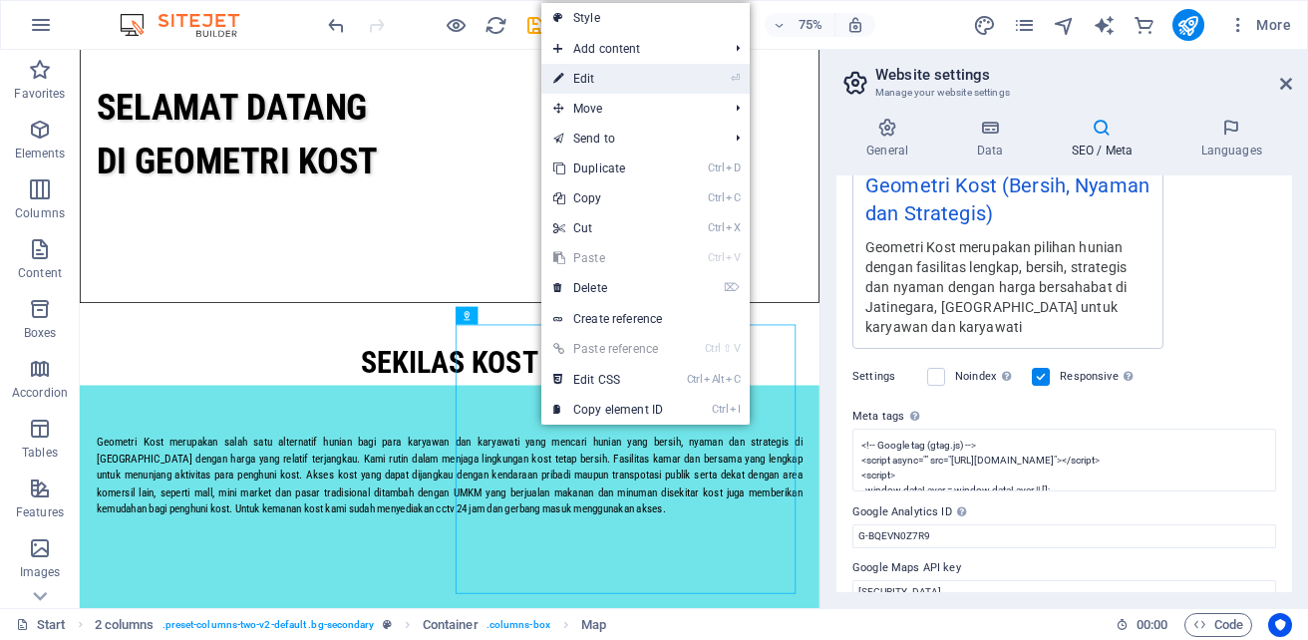
click at [595, 77] on link "⏎ Edit" at bounding box center [609, 79] width 134 height 30
select select "1"
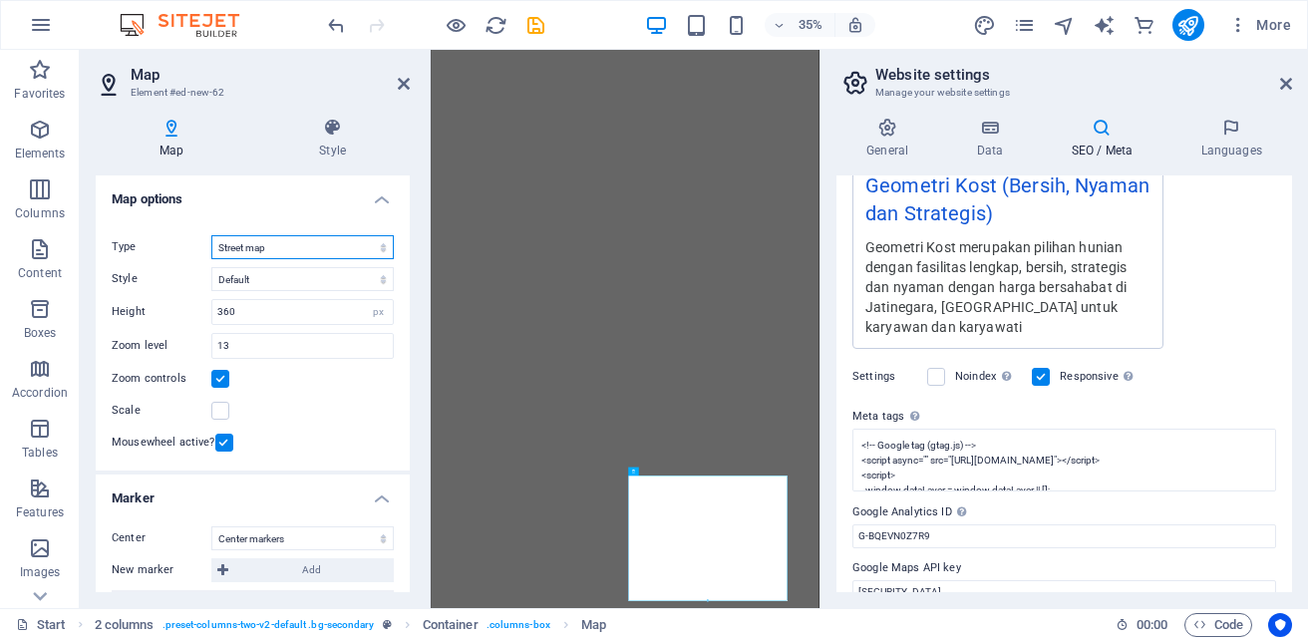
click at [376, 252] on select "Street map Satellite view Satellite view with streets Terrain map" at bounding box center [302, 247] width 183 height 24
click at [211, 235] on select "Street map Satellite view Satellite view with streets Terrain map" at bounding box center [302, 247] width 183 height 24
click at [369, 281] on select "Default Colorize Pale Dawn Subtle Grayscale Shades of Grey Apple Maps Blue Wate…" at bounding box center [302, 279] width 183 height 24
select select "1"
click at [211, 267] on select "Default Colorize Pale Dawn Subtle Grayscale Shades of Grey Apple Maps Blue Wate…" at bounding box center [302, 279] width 183 height 24
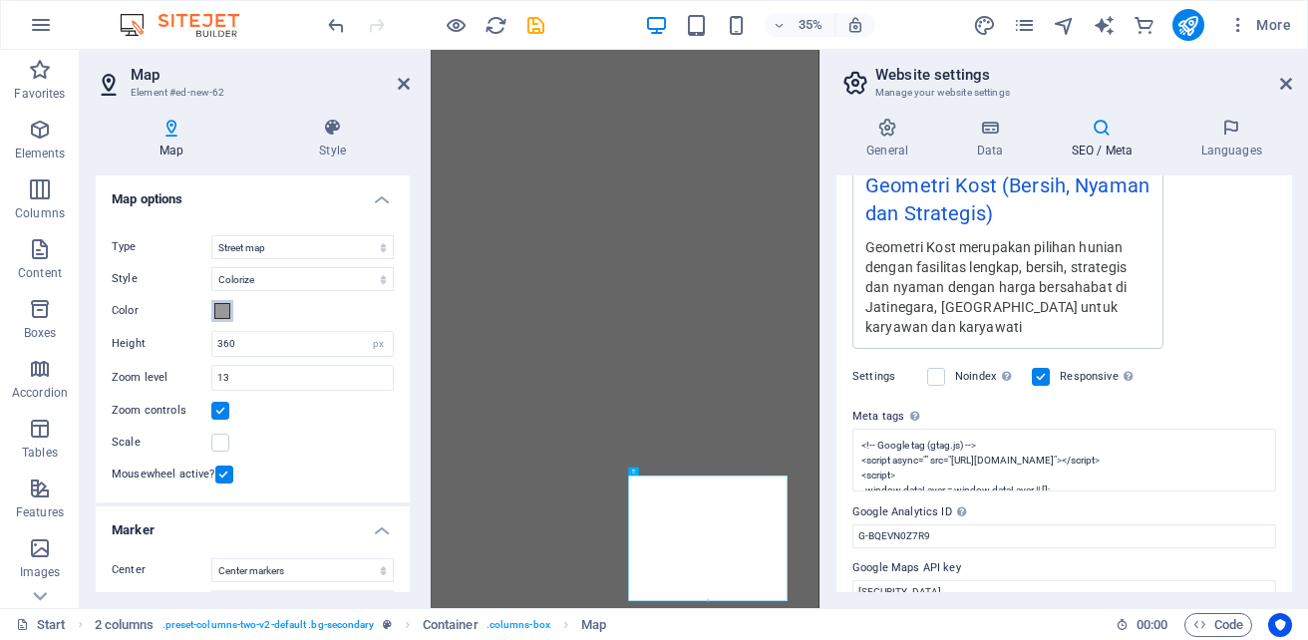
click at [223, 311] on span at bounding box center [222, 311] width 16 height 16
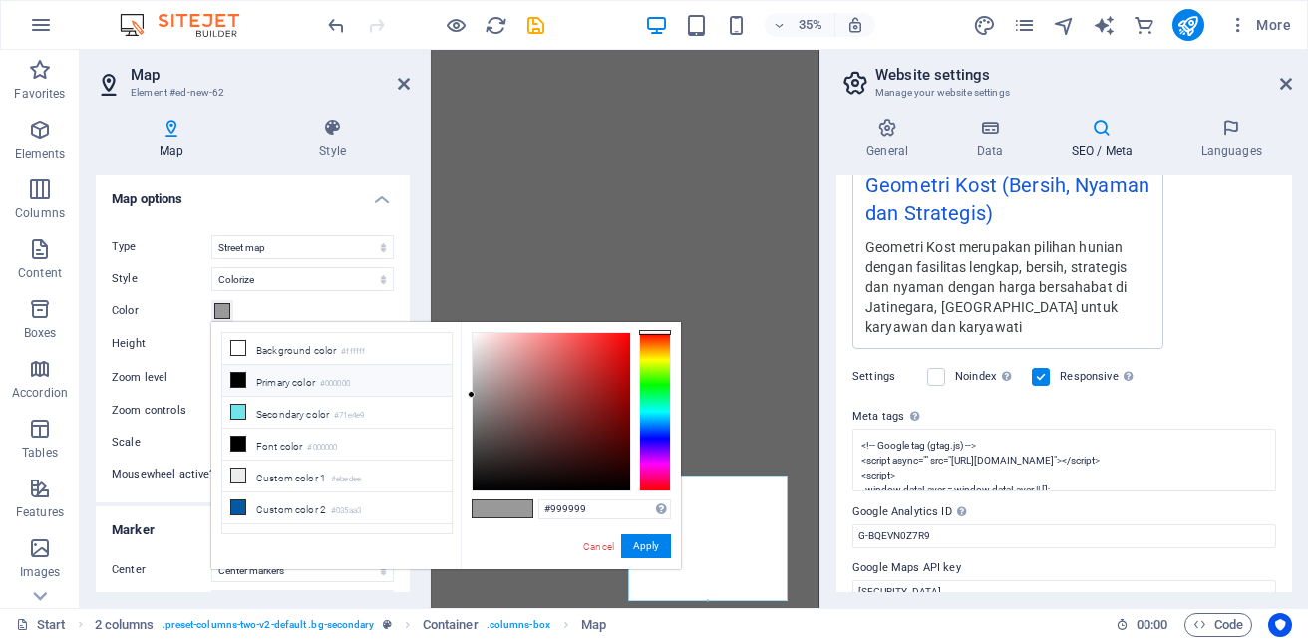
click at [244, 377] on icon at bounding box center [238, 380] width 14 height 14
type input "#000000"
click at [635, 543] on button "Apply" at bounding box center [646, 547] width 50 height 24
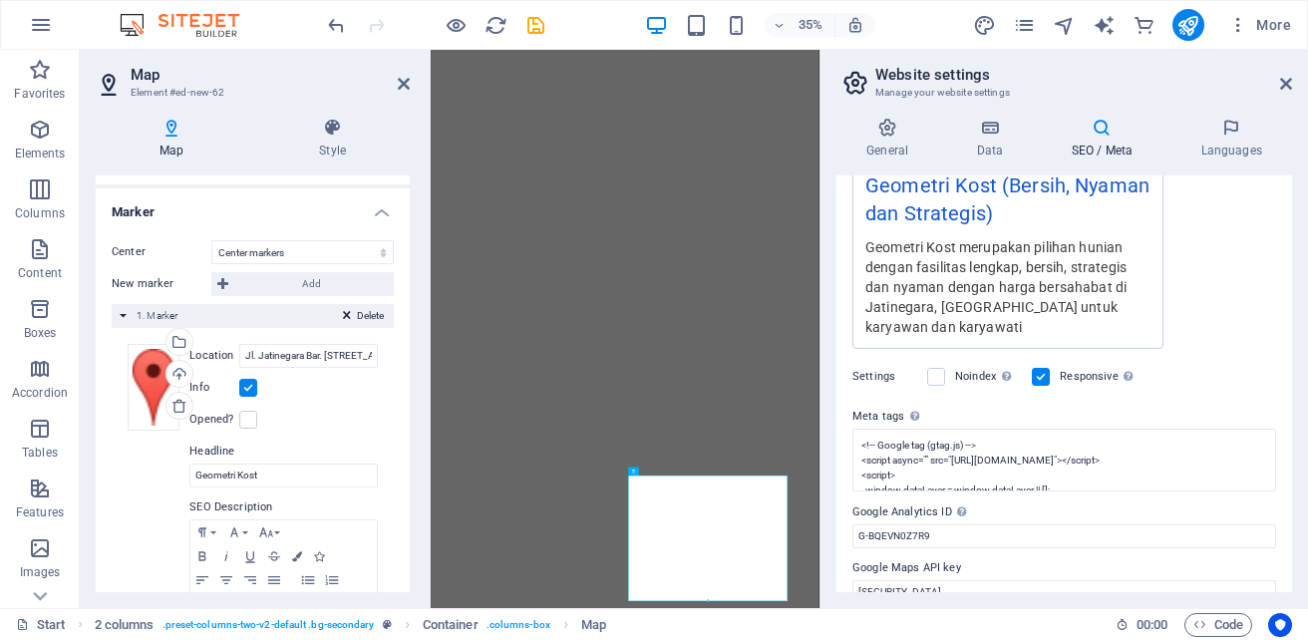
scroll to position [299, 0]
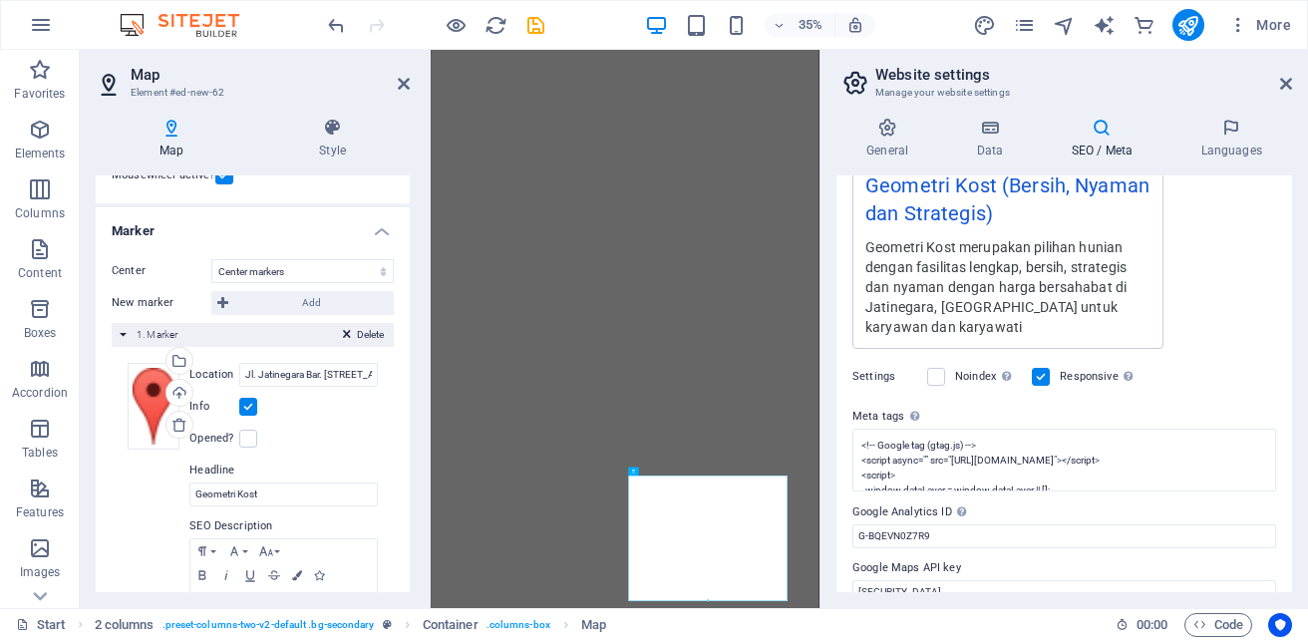
click at [122, 333] on div "Delete 1. Marker" at bounding box center [253, 335] width 282 height 24
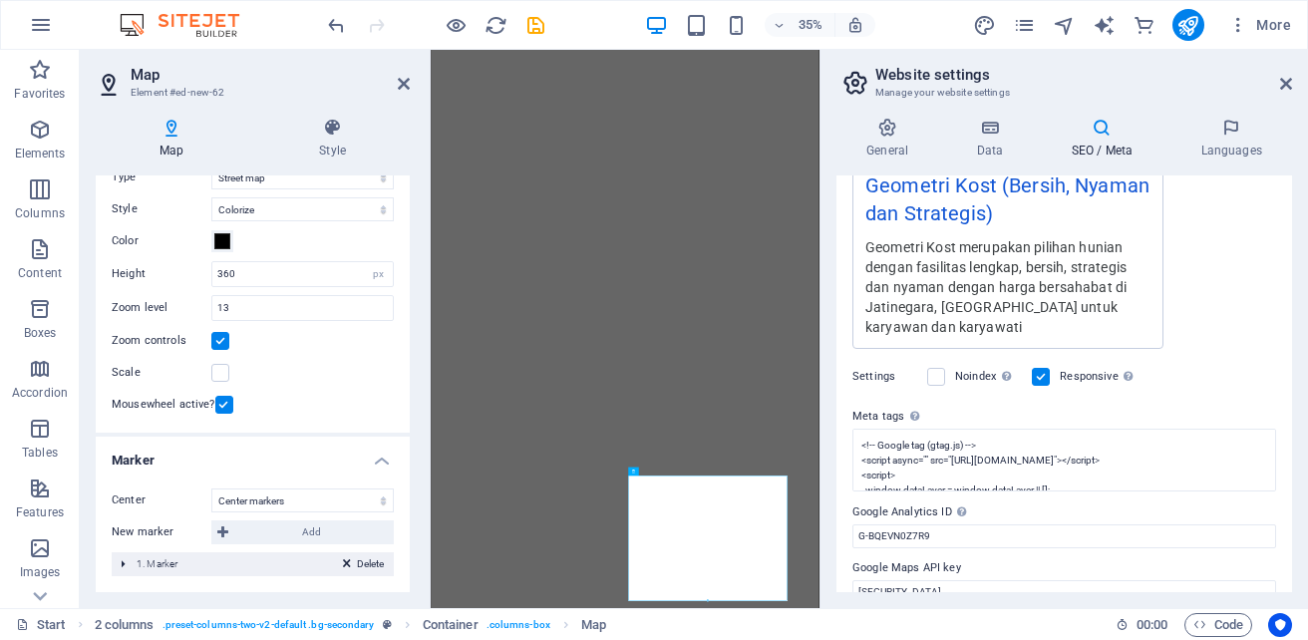
scroll to position [0, 0]
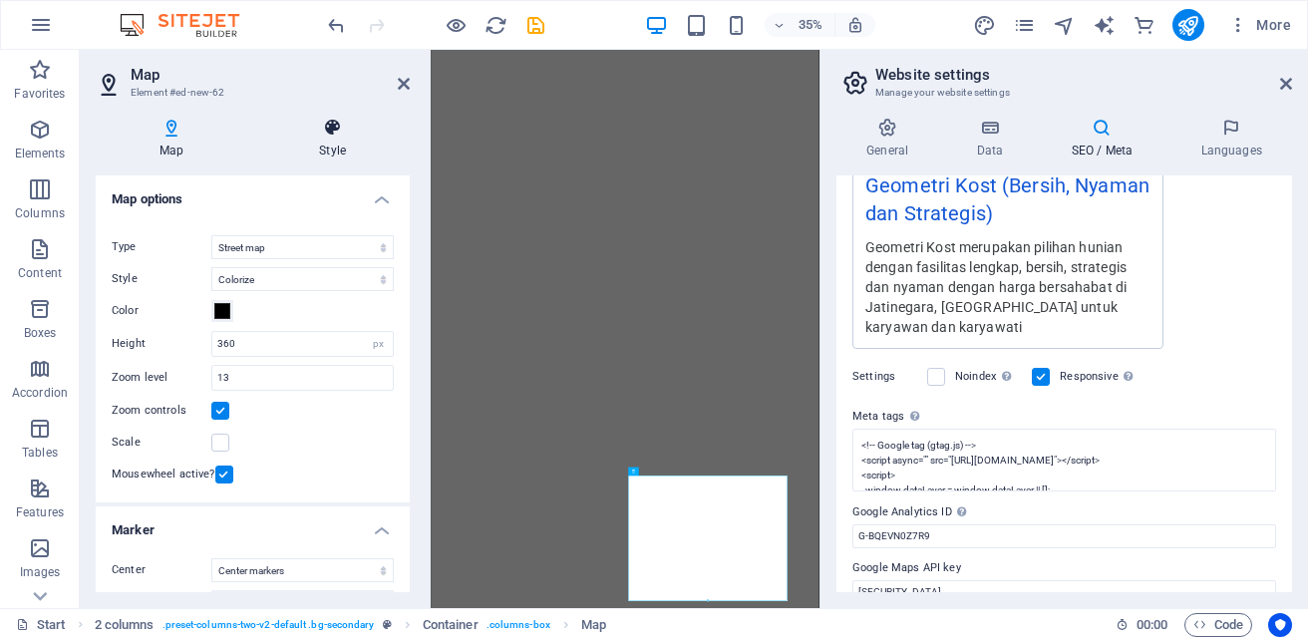
click at [327, 137] on icon at bounding box center [332, 128] width 155 height 20
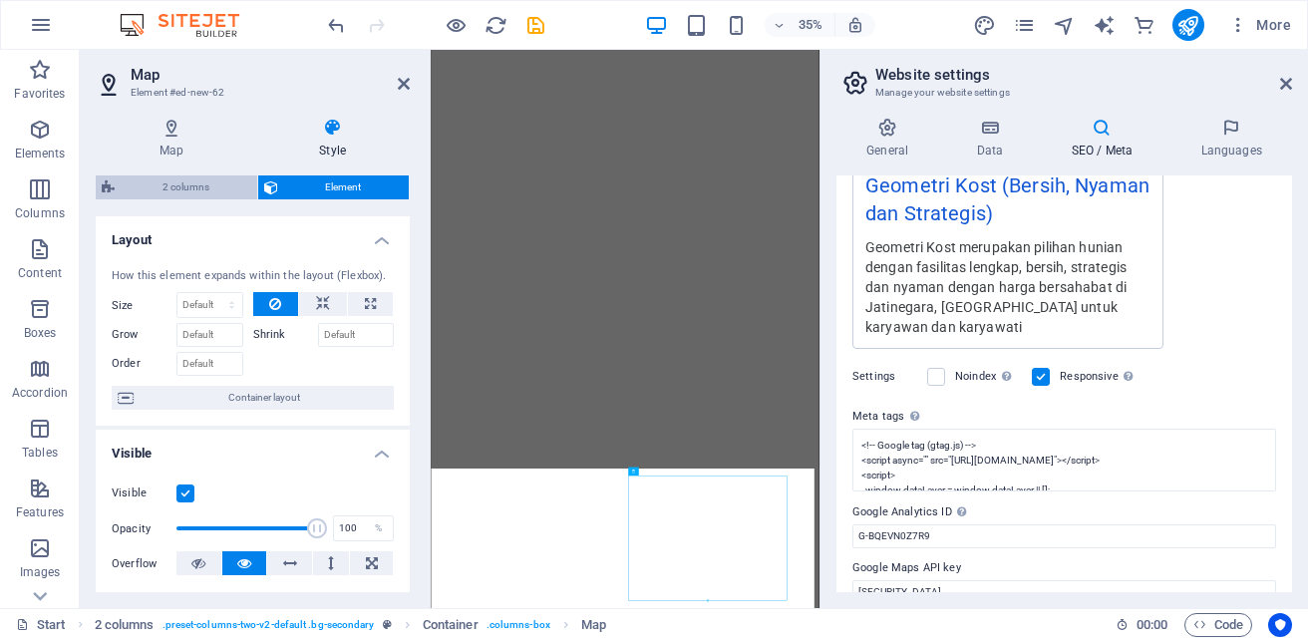
click at [187, 185] on span "2 columns" at bounding box center [186, 188] width 131 height 24
select select "rem"
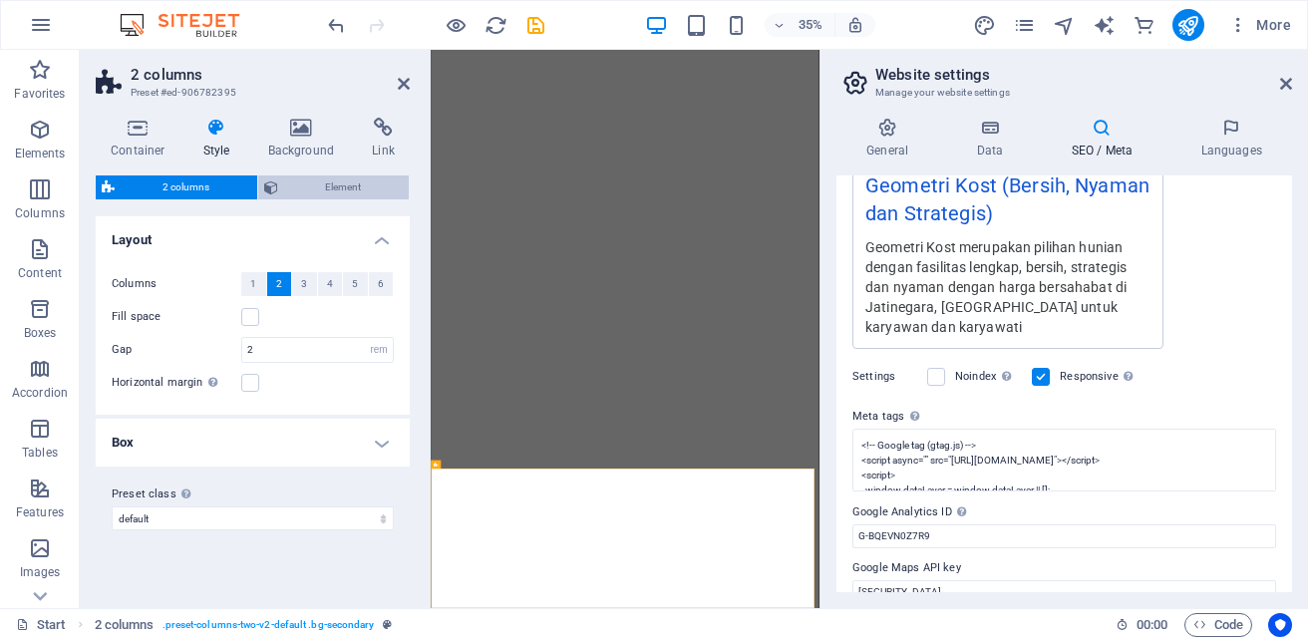
click at [338, 194] on span "Element" at bounding box center [344, 188] width 120 height 24
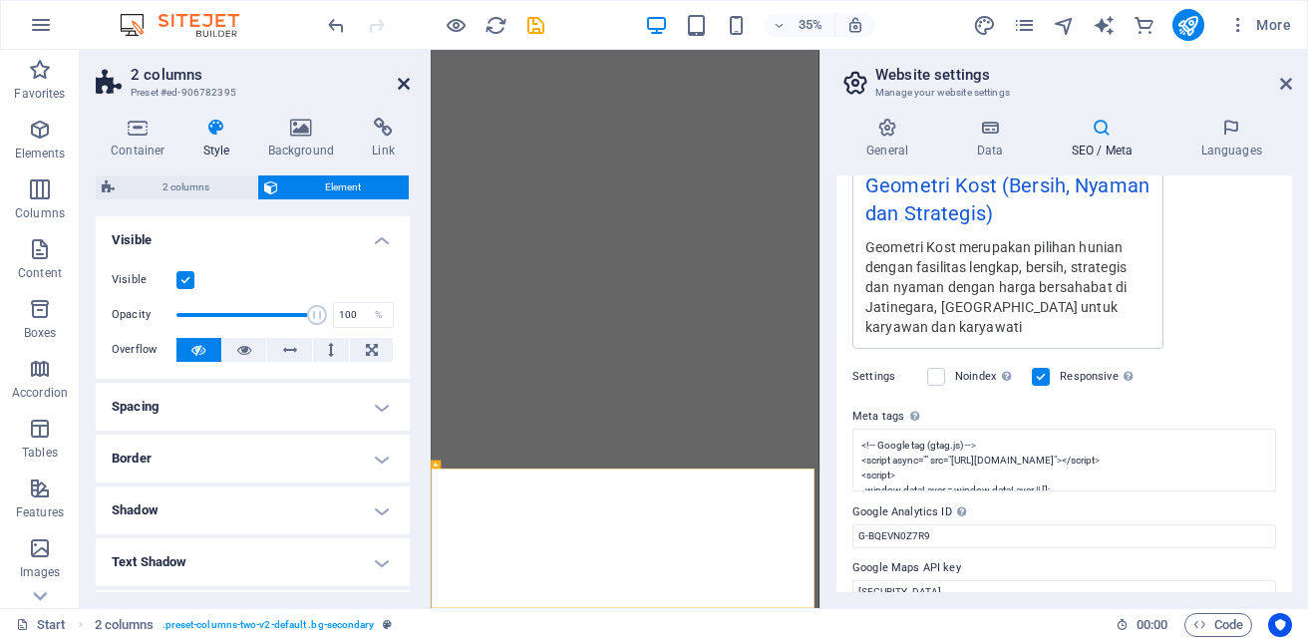
click at [405, 86] on icon at bounding box center [404, 84] width 12 height 16
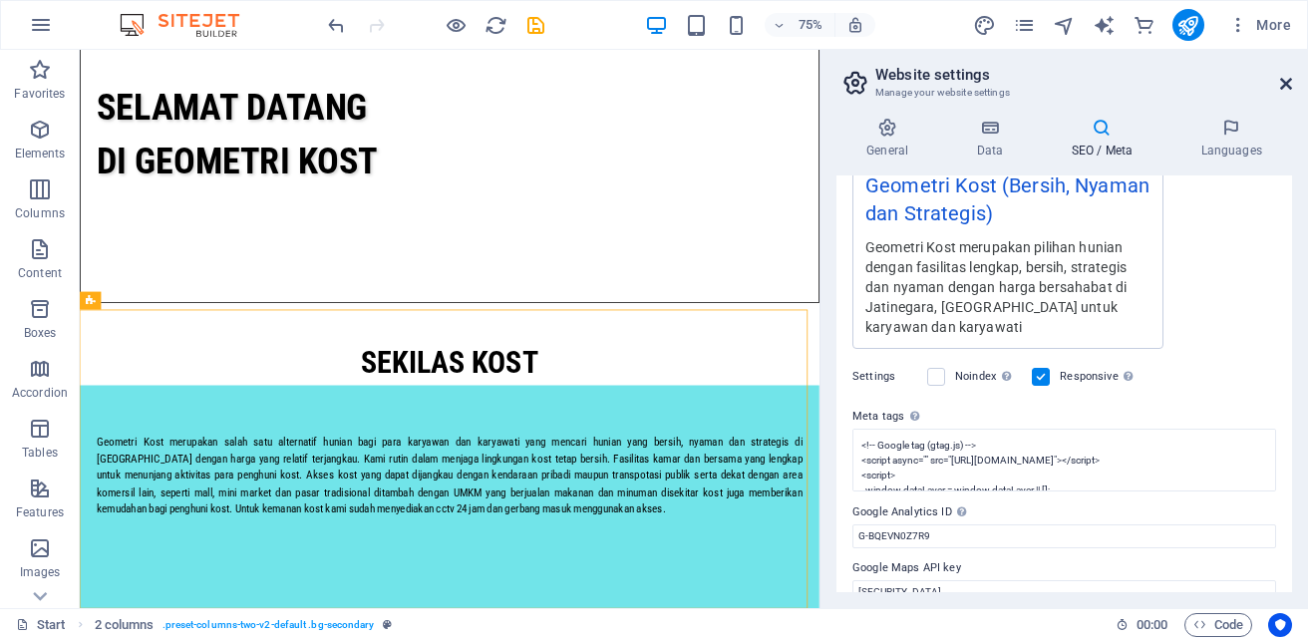
click at [1284, 83] on icon at bounding box center [1287, 84] width 12 height 16
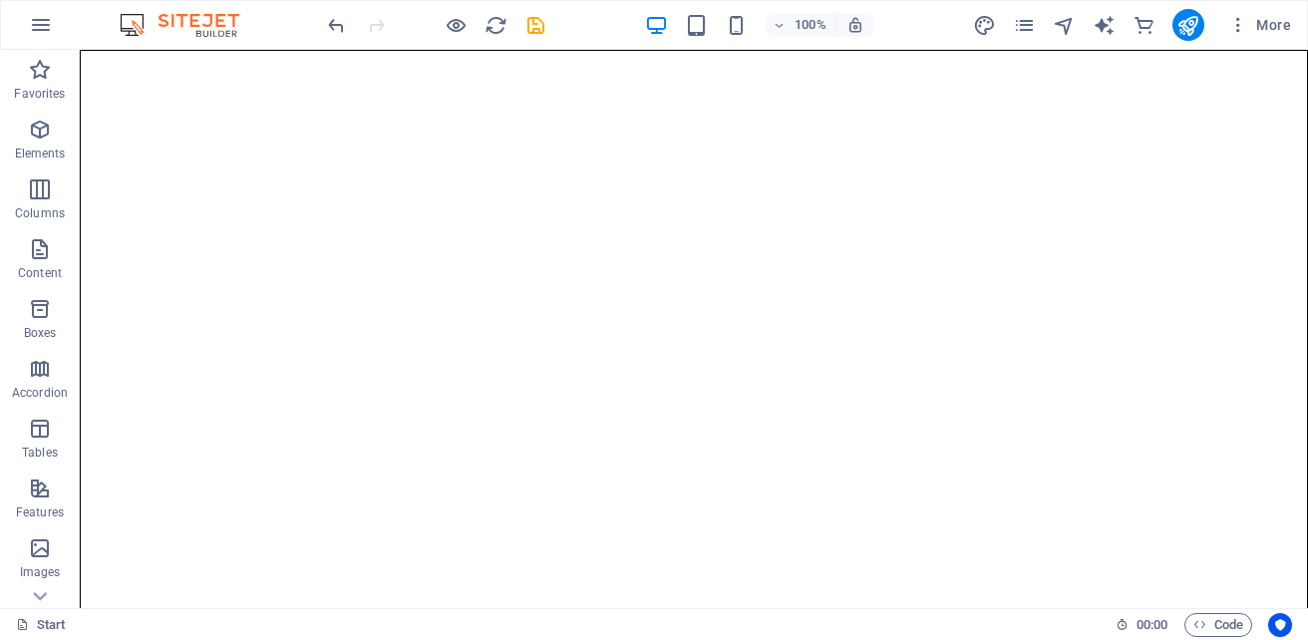
drag, startPoint x: 1300, startPoint y: 422, endPoint x: 1363, endPoint y: 56, distance: 371.4
click at [500, 24] on icon "reload" at bounding box center [496, 25] width 23 height 23
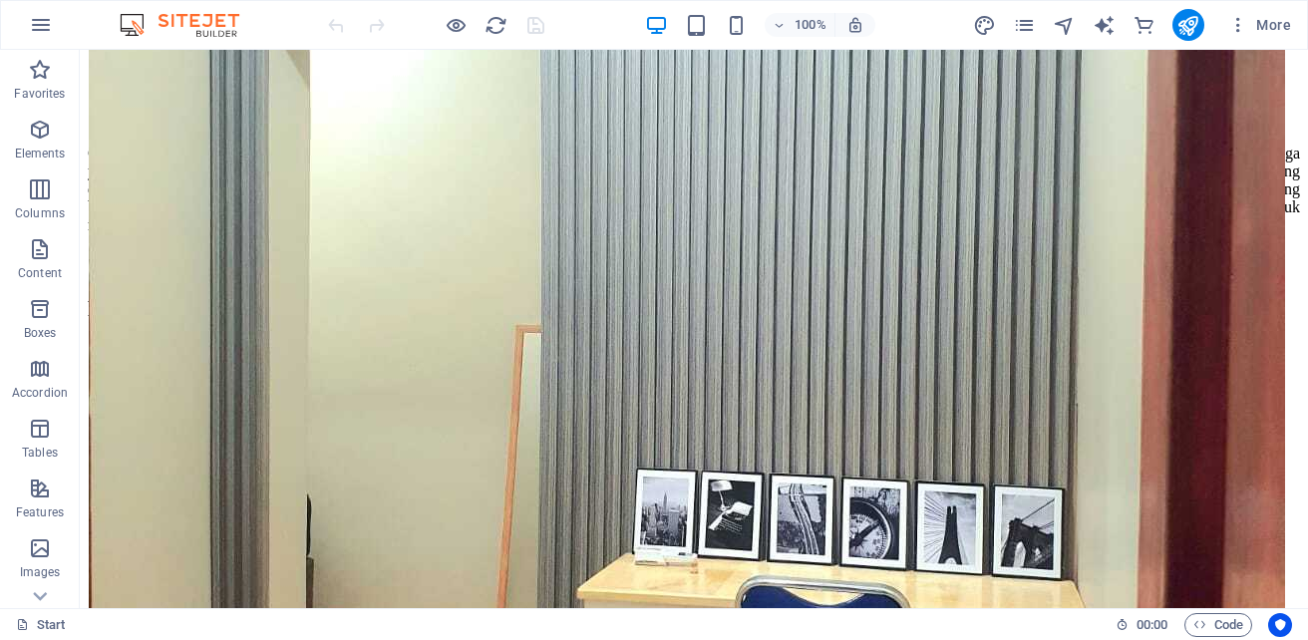
scroll to position [1578, 0]
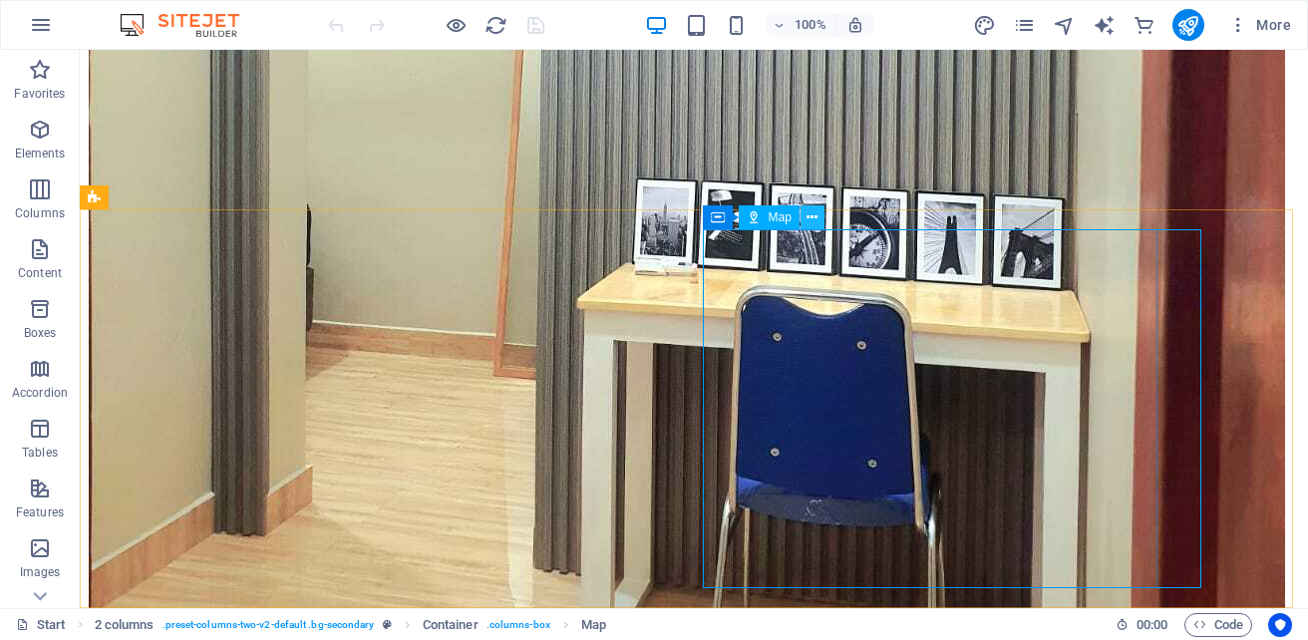
click at [812, 209] on icon at bounding box center [812, 217] width 11 height 21
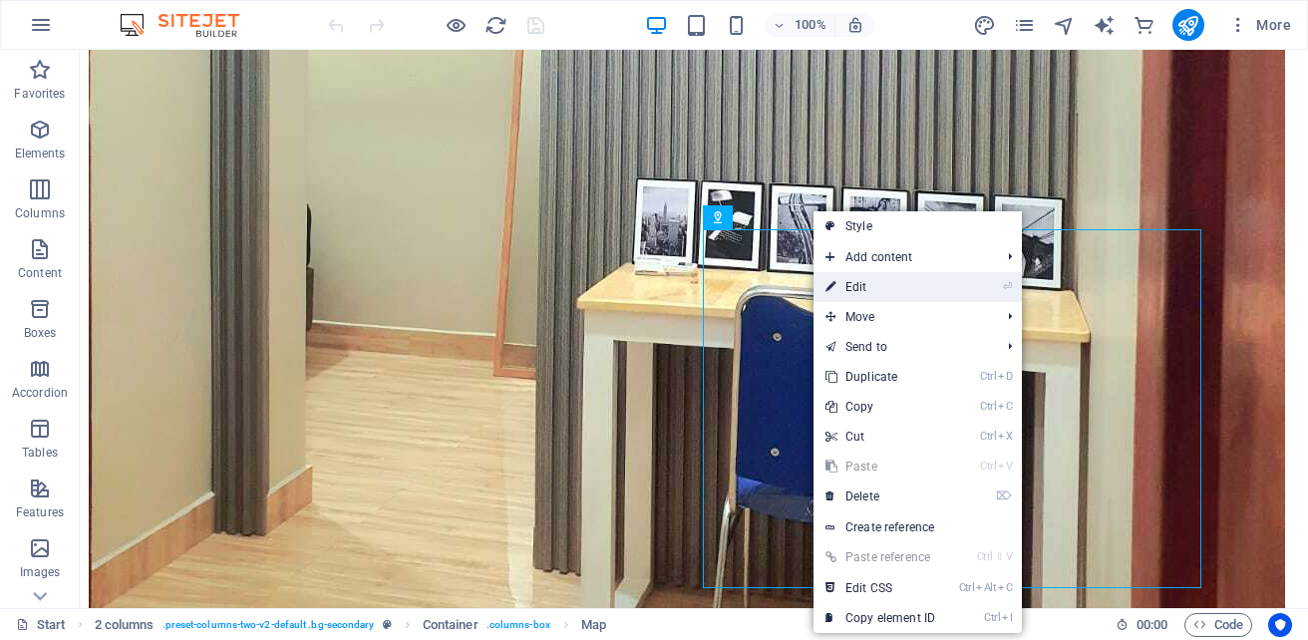
click at [863, 291] on link "⏎ Edit" at bounding box center [881, 287] width 134 height 30
select select "1"
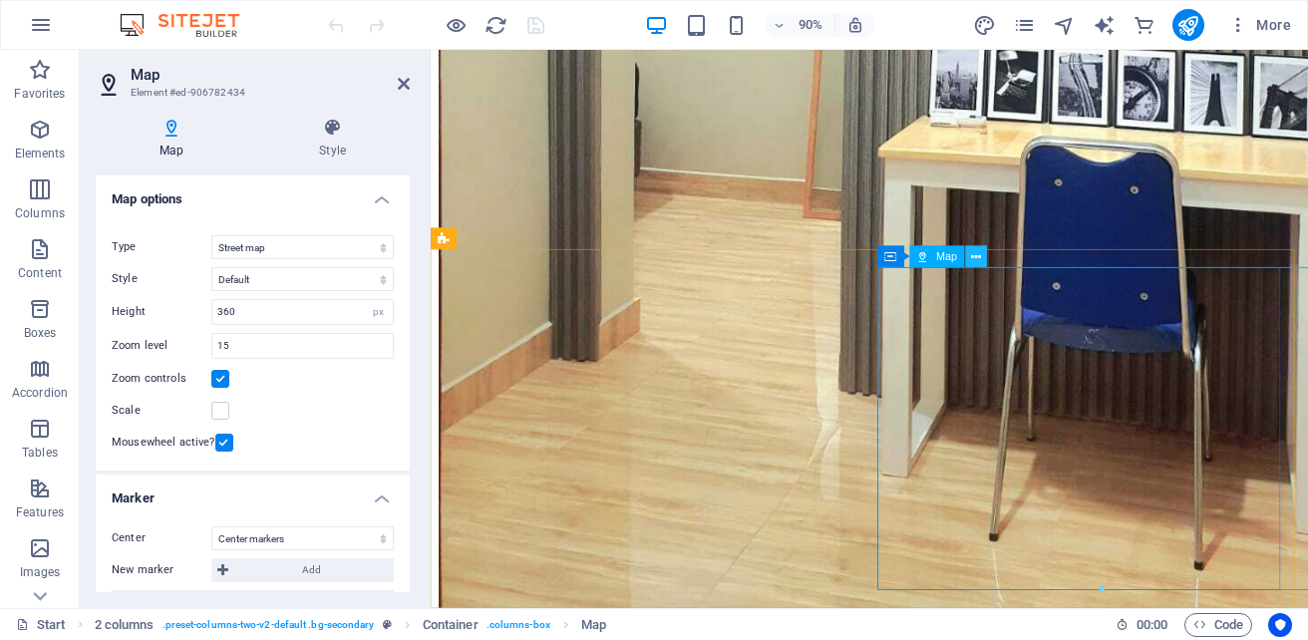
click at [977, 260] on icon at bounding box center [976, 256] width 10 height 19
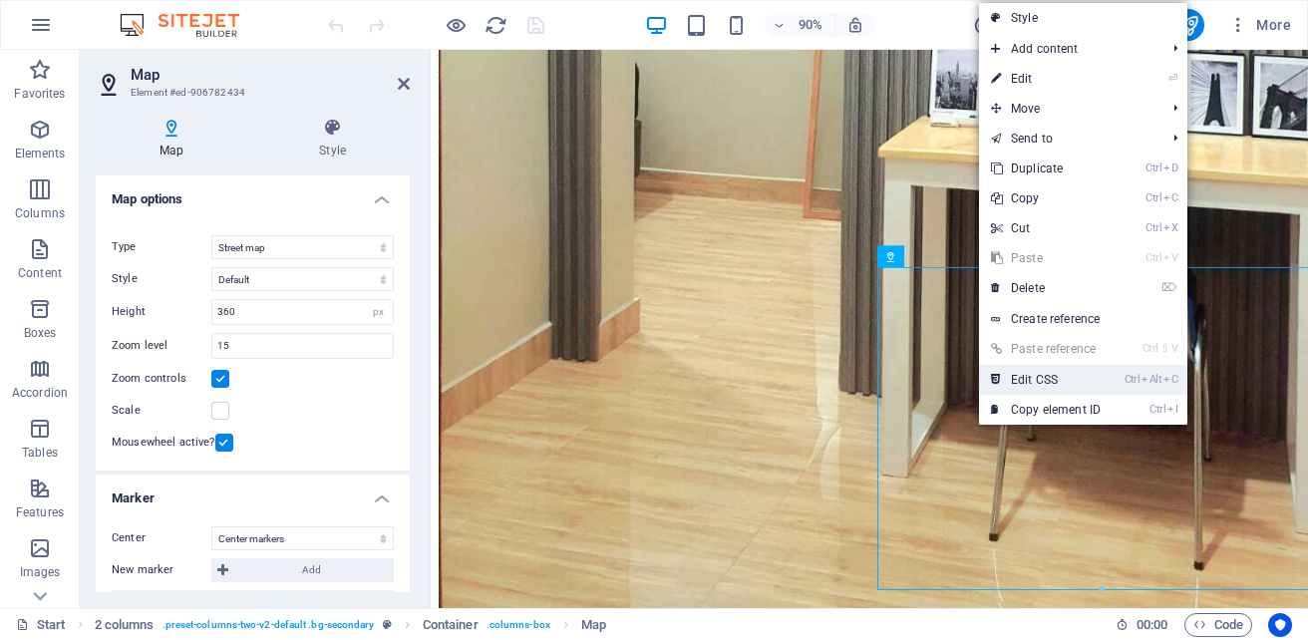
click at [1014, 386] on link "Ctrl Alt C Edit CSS" at bounding box center [1046, 380] width 134 height 30
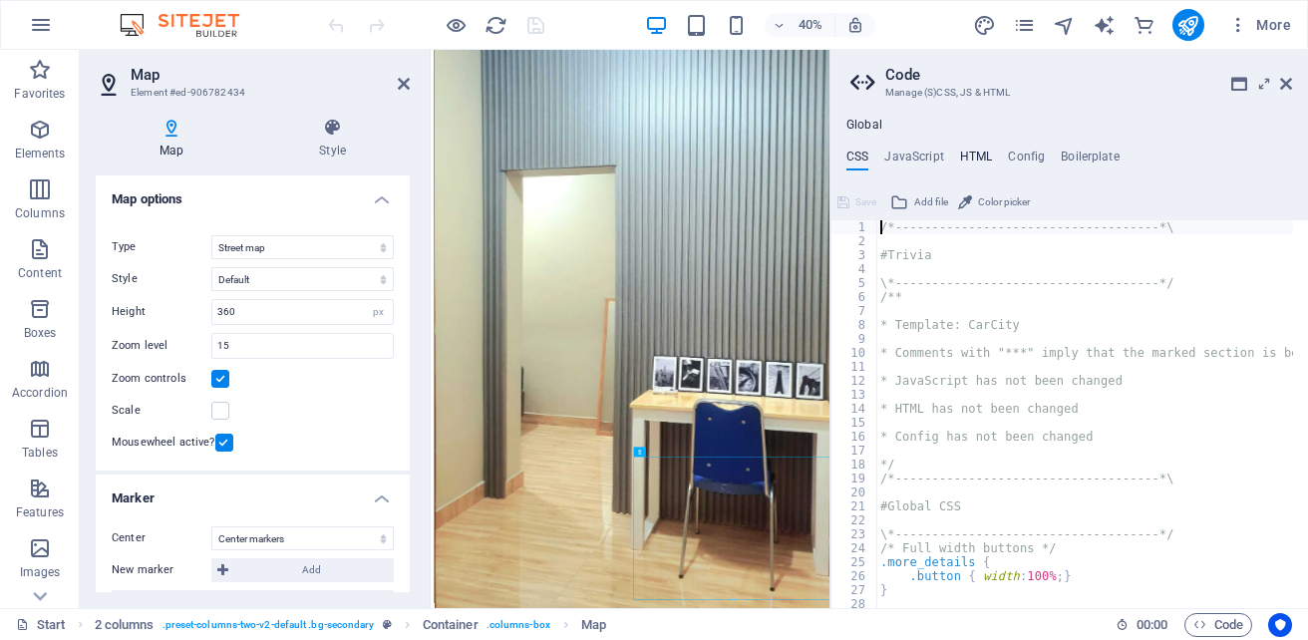
click at [967, 155] on h4 "HTML" at bounding box center [976, 161] width 33 height 22
type textarea "<a href="#main-content" class="wv-link-content button">Skip to main content</a>"
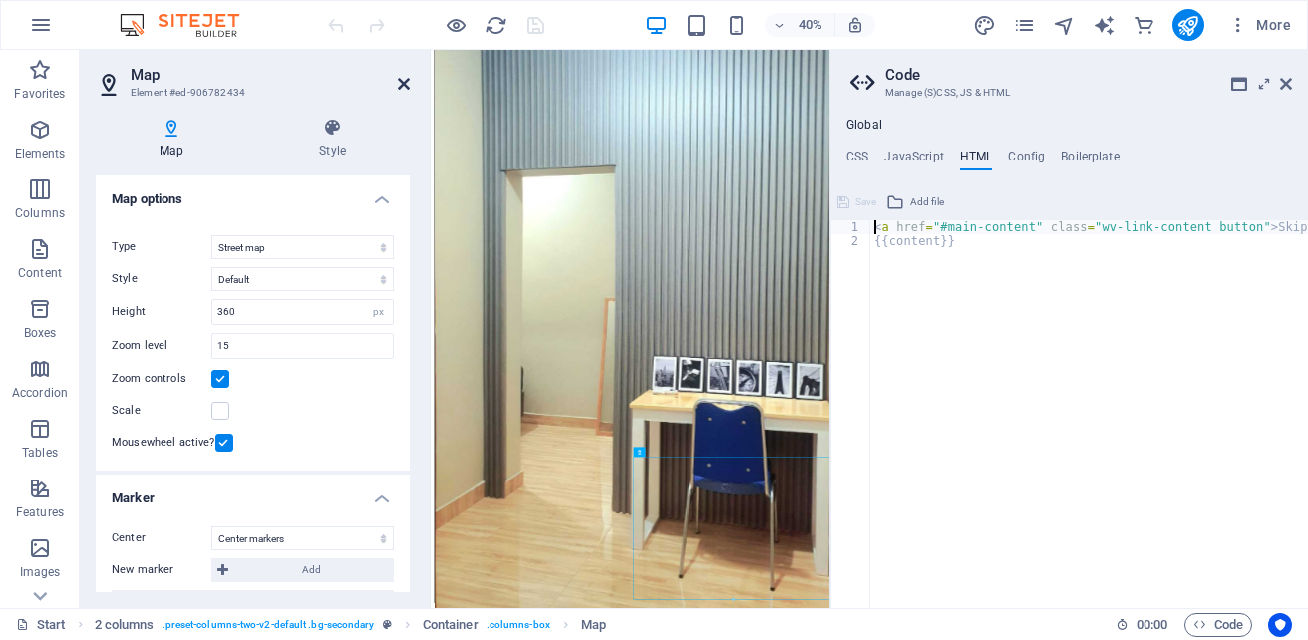
click at [407, 86] on icon at bounding box center [404, 84] width 12 height 16
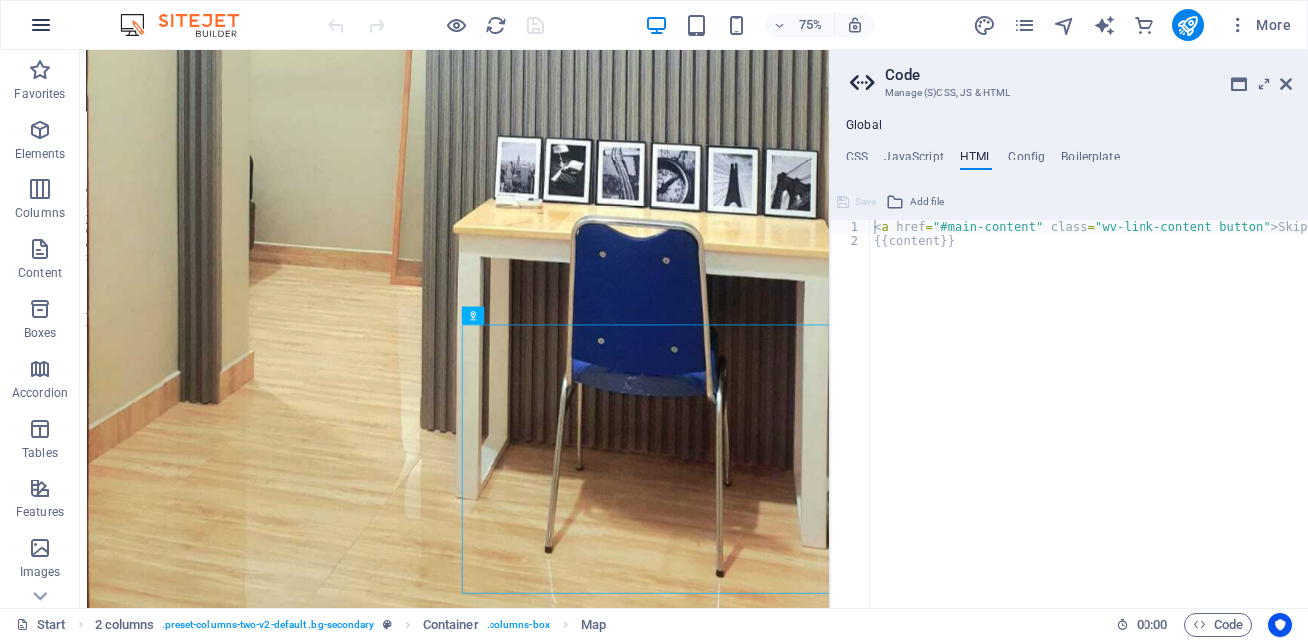
click at [38, 21] on icon "button" at bounding box center [41, 25] width 24 height 24
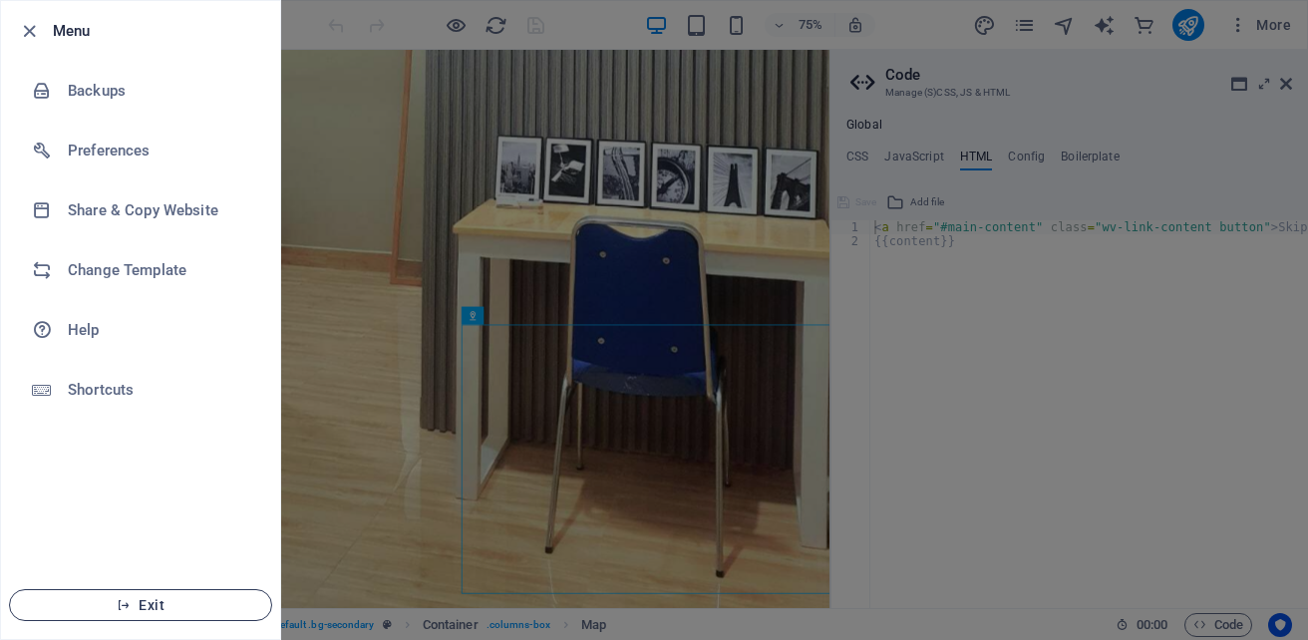
click at [155, 597] on span "Exit" at bounding box center [140, 605] width 229 height 16
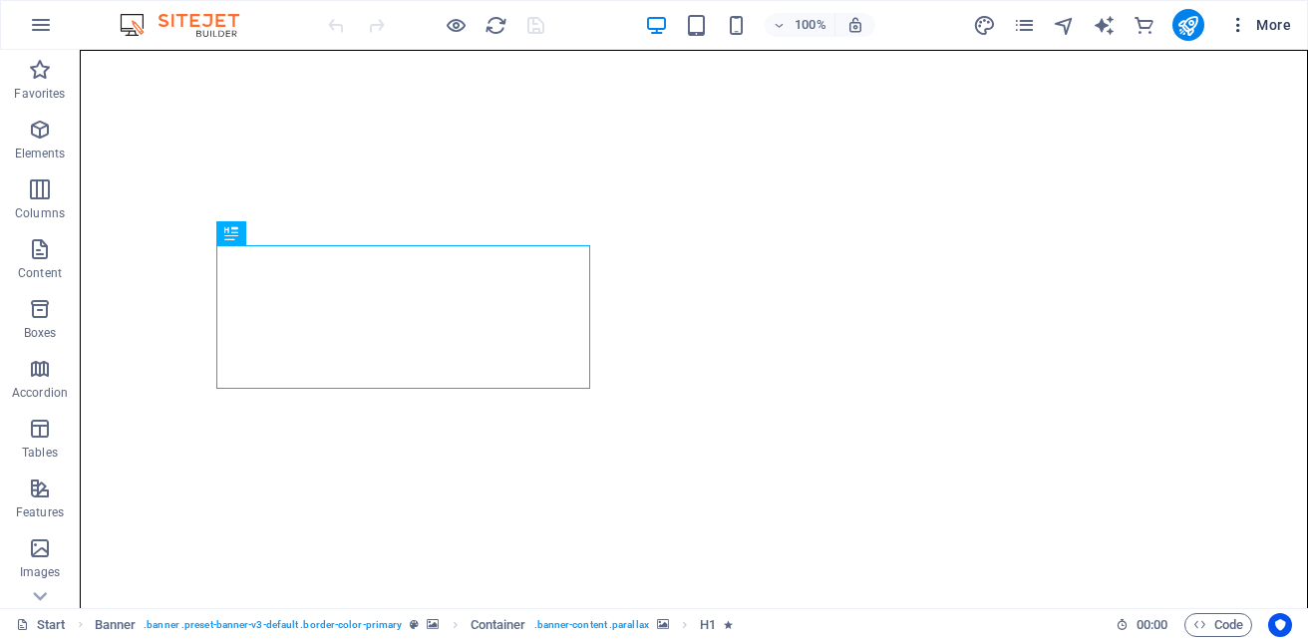
click at [1278, 29] on span "More" at bounding box center [1260, 25] width 63 height 20
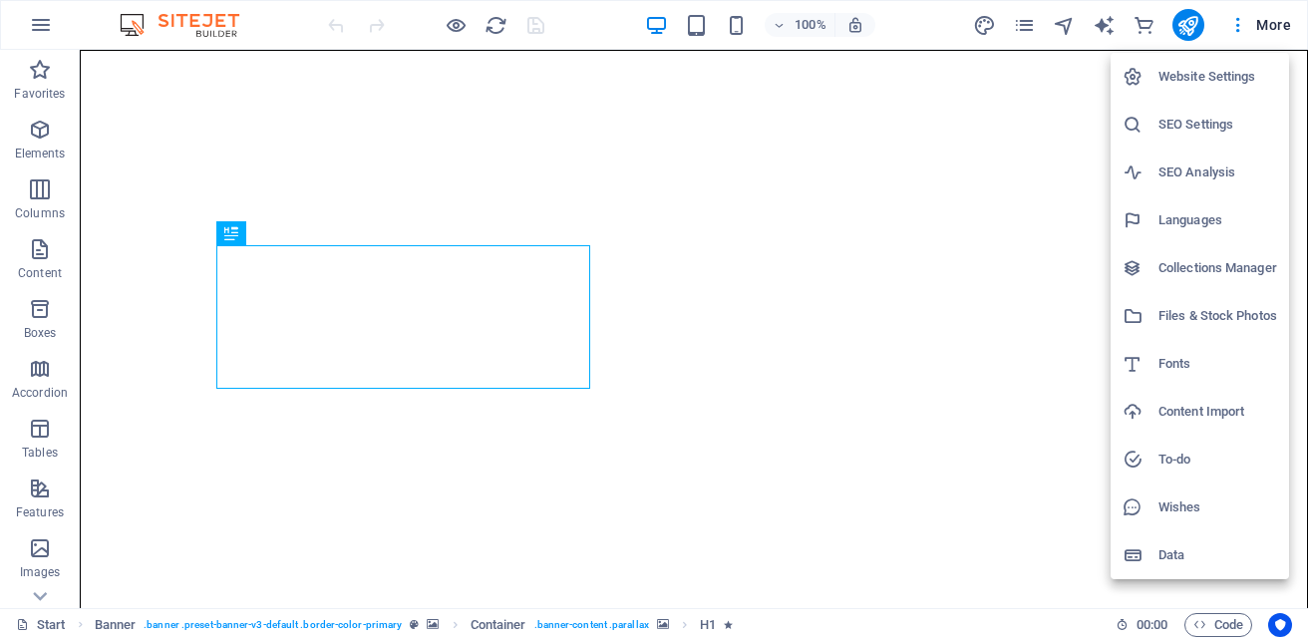
click at [1201, 128] on h6 "SEO Settings" at bounding box center [1218, 125] width 119 height 24
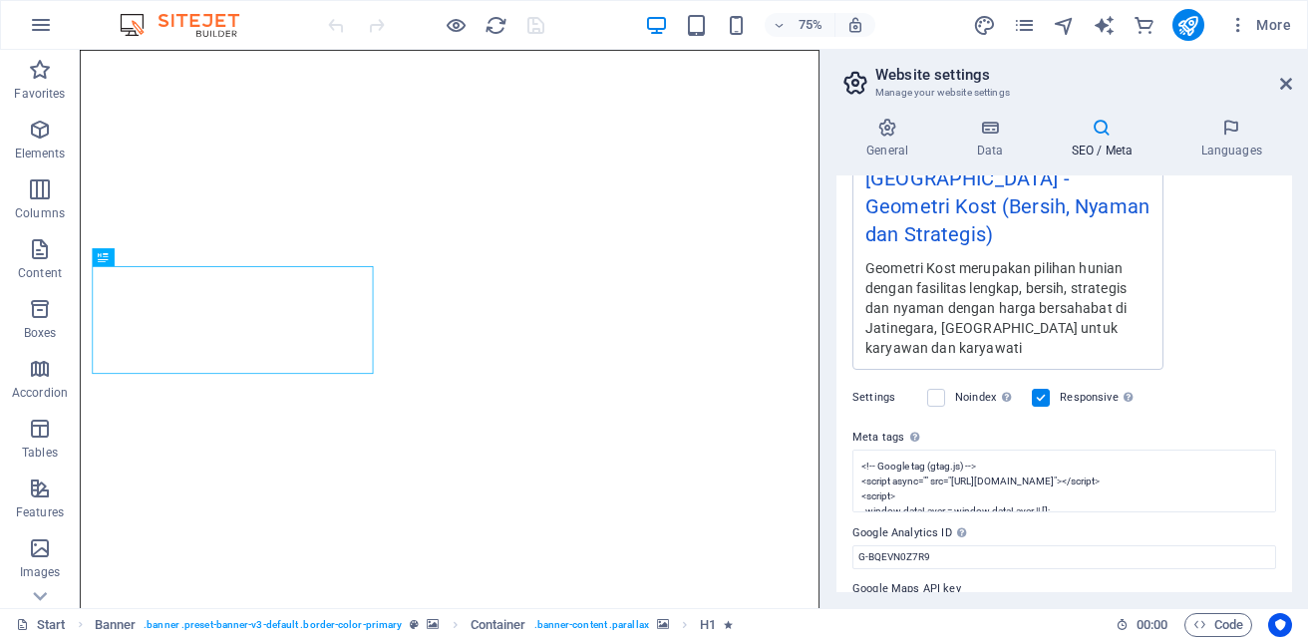
scroll to position [453, 0]
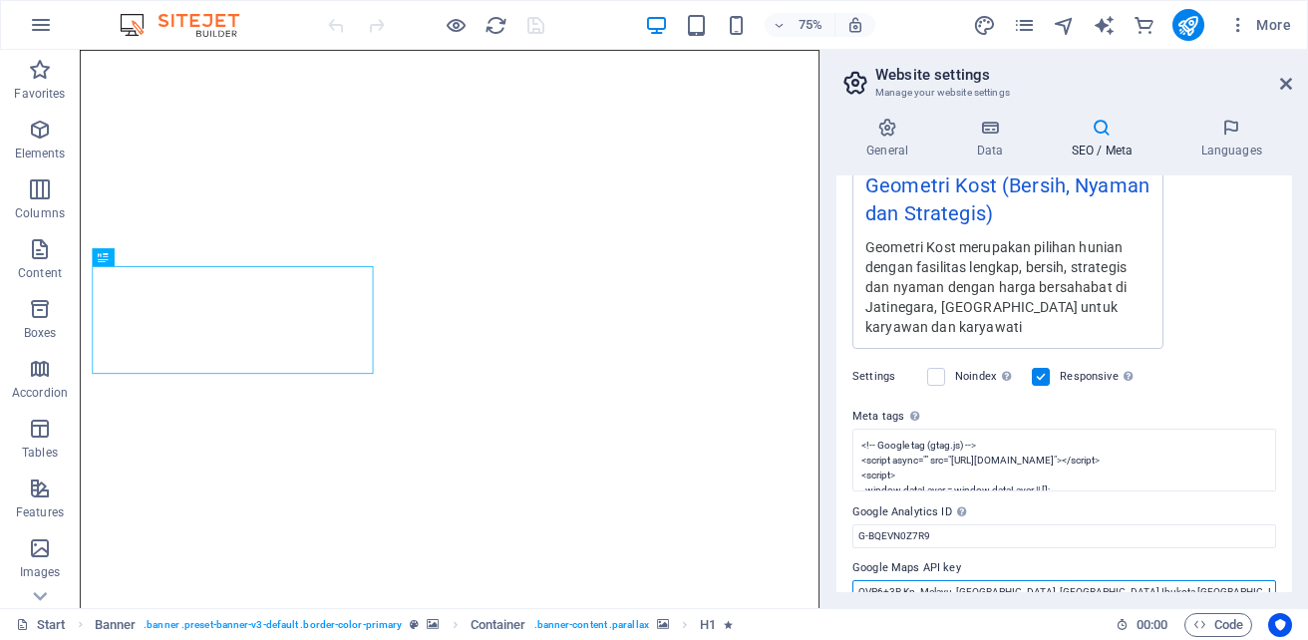
drag, startPoint x: 1196, startPoint y: 560, endPoint x: 838, endPoint y: 562, distance: 358.0
click at [838, 562] on div "SEO Title The title of your website - make it something that stands out in sear…" at bounding box center [1065, 384] width 456 height 417
drag, startPoint x: 1191, startPoint y: 559, endPoint x: 831, endPoint y: 564, distance: 360.1
click at [831, 564] on div "General Data SEO / Meta Languages Website name Geometri Kost | Jatinegara | [GE…" at bounding box center [1065, 355] width 488 height 507
paste input "[SECURITY_DATA]"
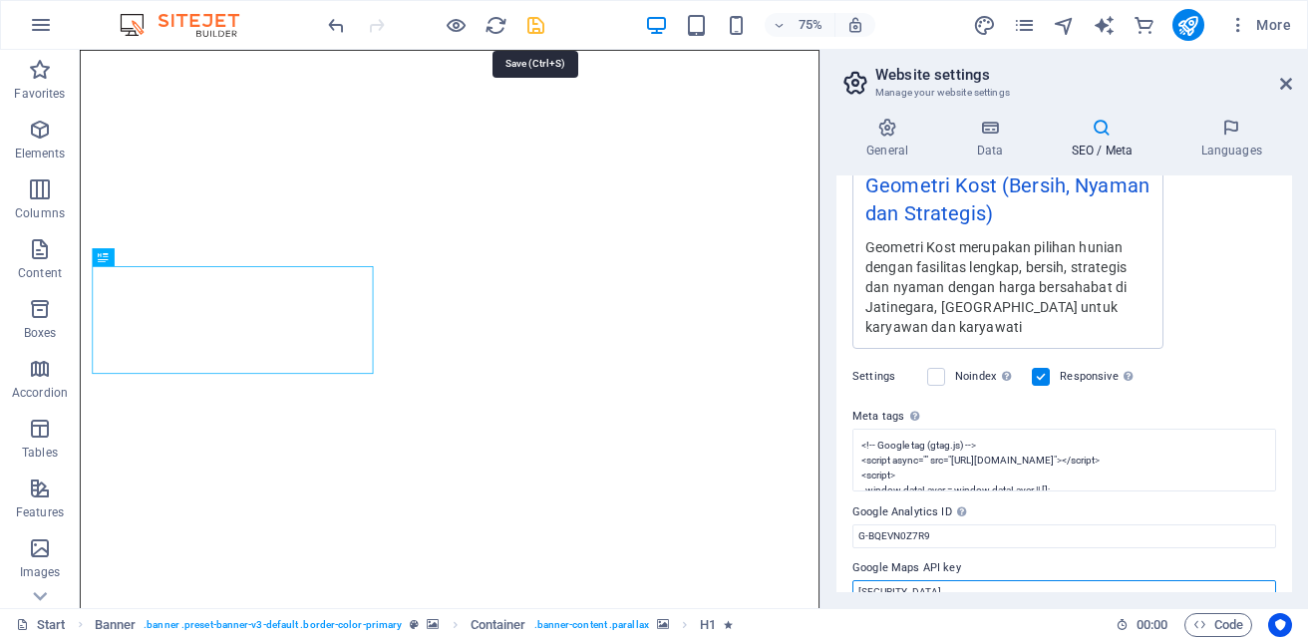
type input "[SECURITY_DATA]"
click at [534, 26] on icon "save" at bounding box center [536, 25] width 23 height 23
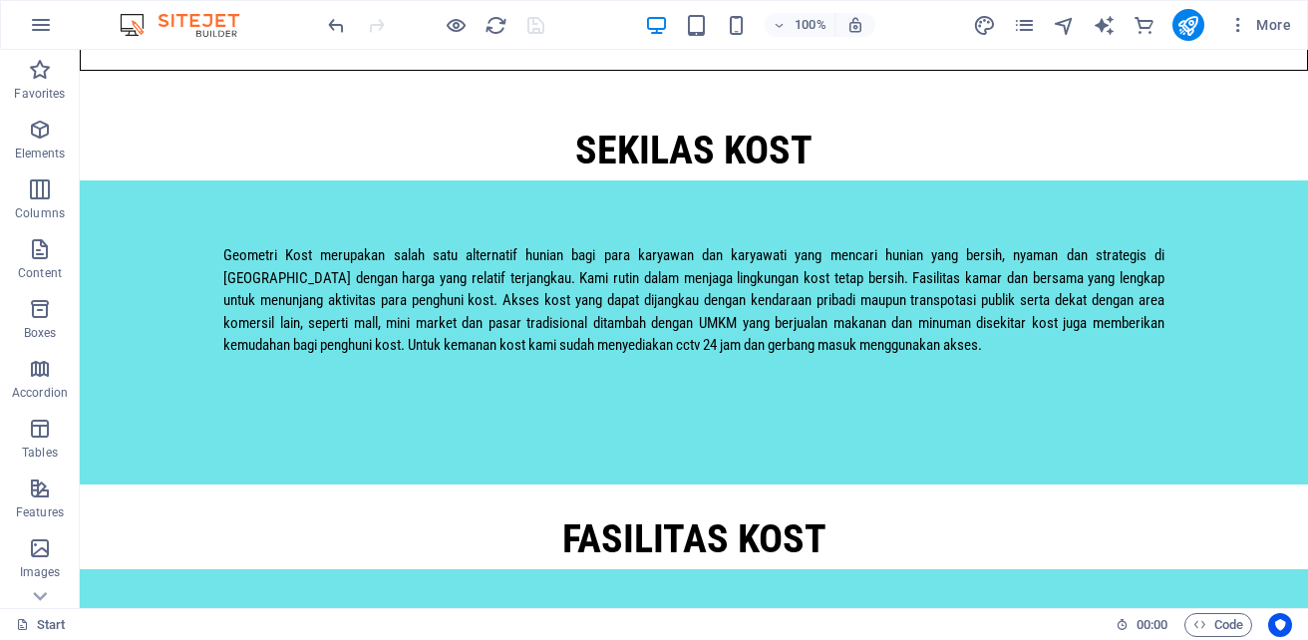
scroll to position [1533, 0]
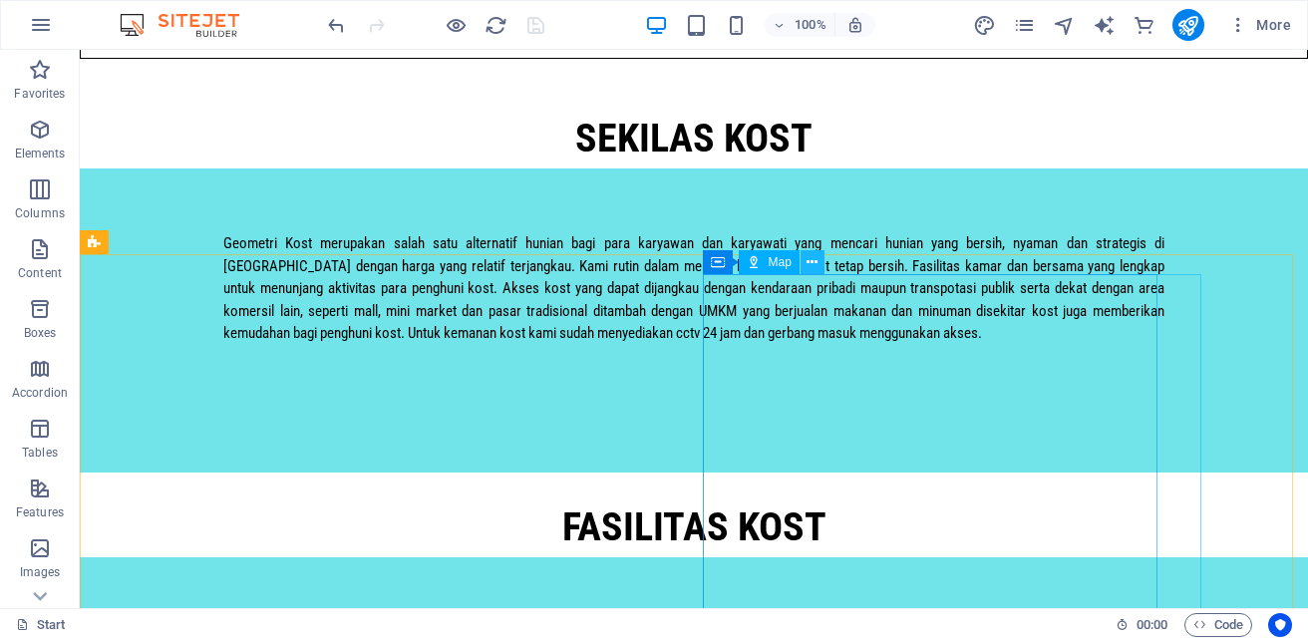
click at [814, 261] on icon at bounding box center [812, 262] width 11 height 21
click at [813, 267] on icon at bounding box center [812, 262] width 11 height 21
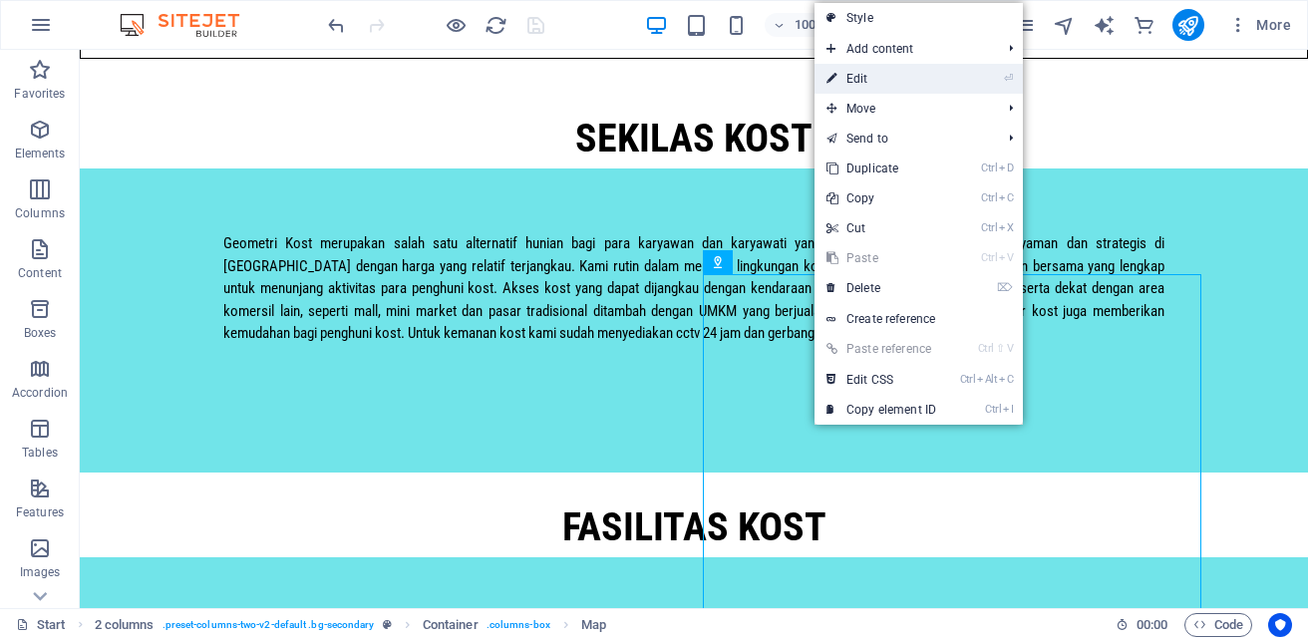
drag, startPoint x: 882, startPoint y: 86, endPoint x: 493, endPoint y: 42, distance: 391.4
click at [882, 86] on link "⏎ Edit" at bounding box center [882, 79] width 134 height 30
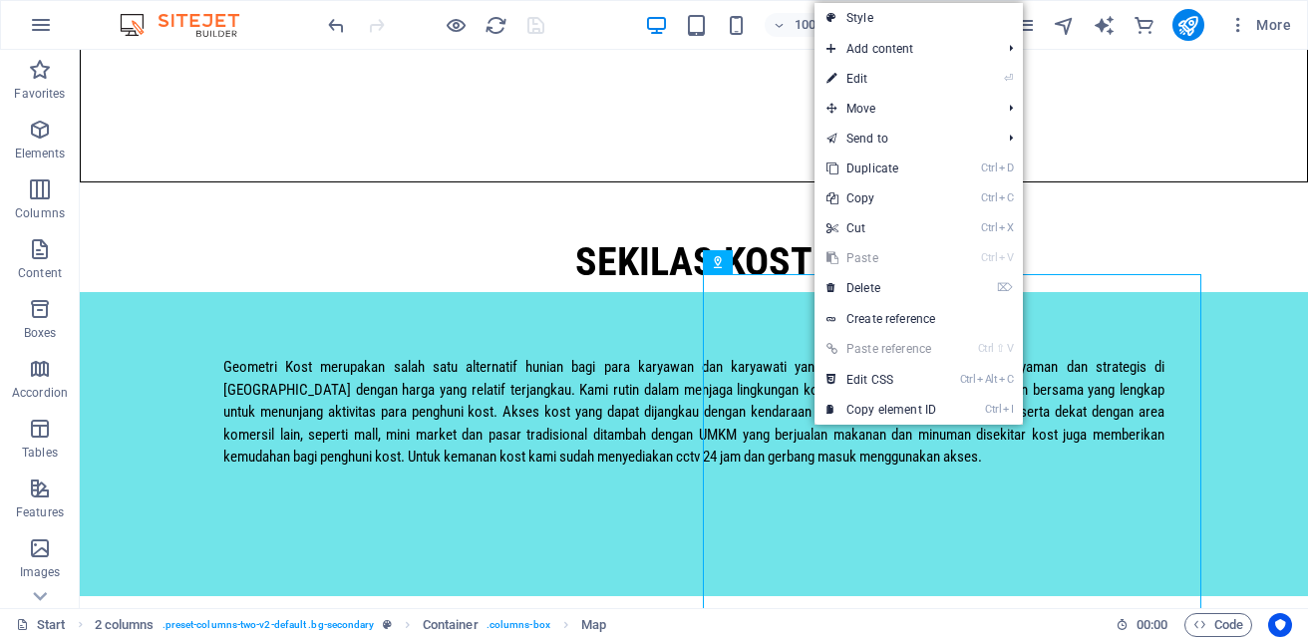
select select "1"
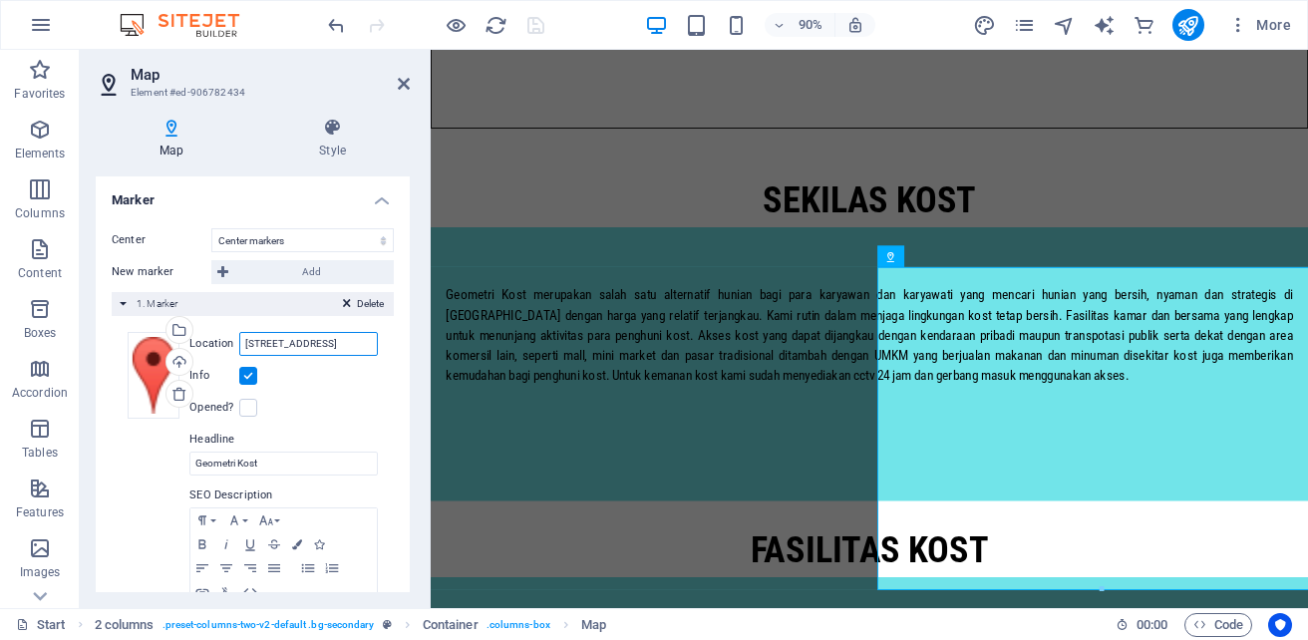
scroll to position [0, 145]
drag, startPoint x: 246, startPoint y: 345, endPoint x: 419, endPoint y: 341, distance: 172.6
click at [419, 341] on div "Map Style Map options Map center Jalan Raya Jatinegara Barat Nomor 10, 13320 Ja…" at bounding box center [253, 355] width 346 height 507
paste input "[SECURITY_DATA]"
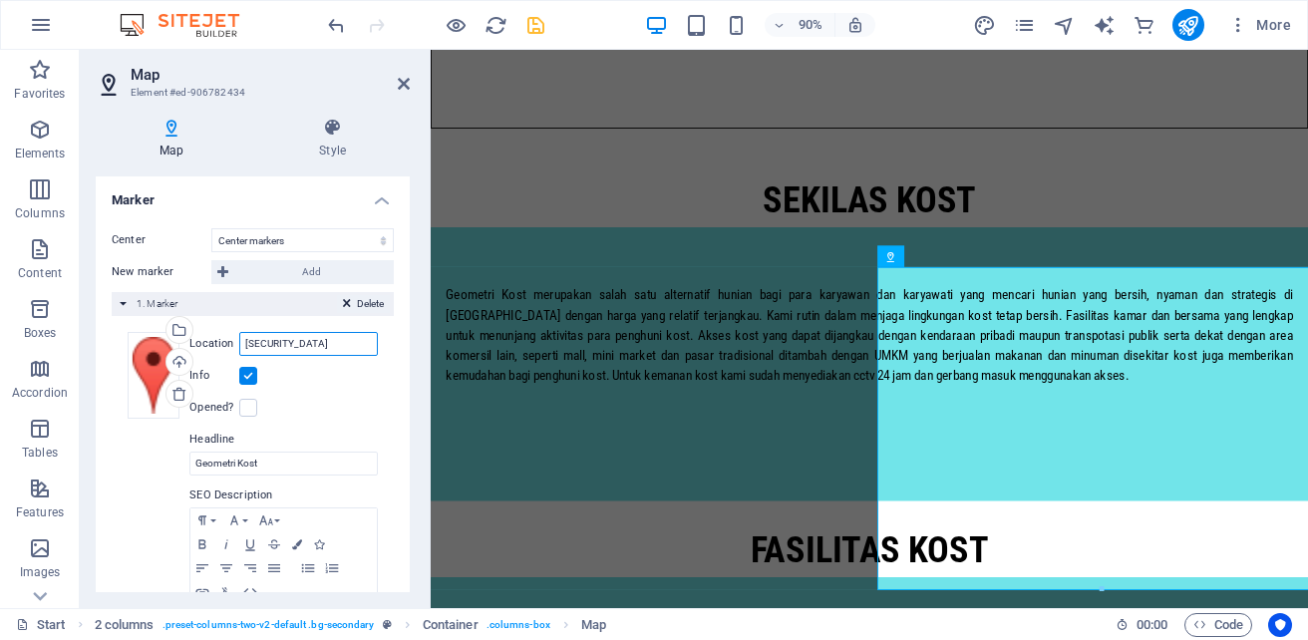
type input "[SECURITY_DATA]"
click at [343, 298] on icon at bounding box center [347, 307] width 8 height 24
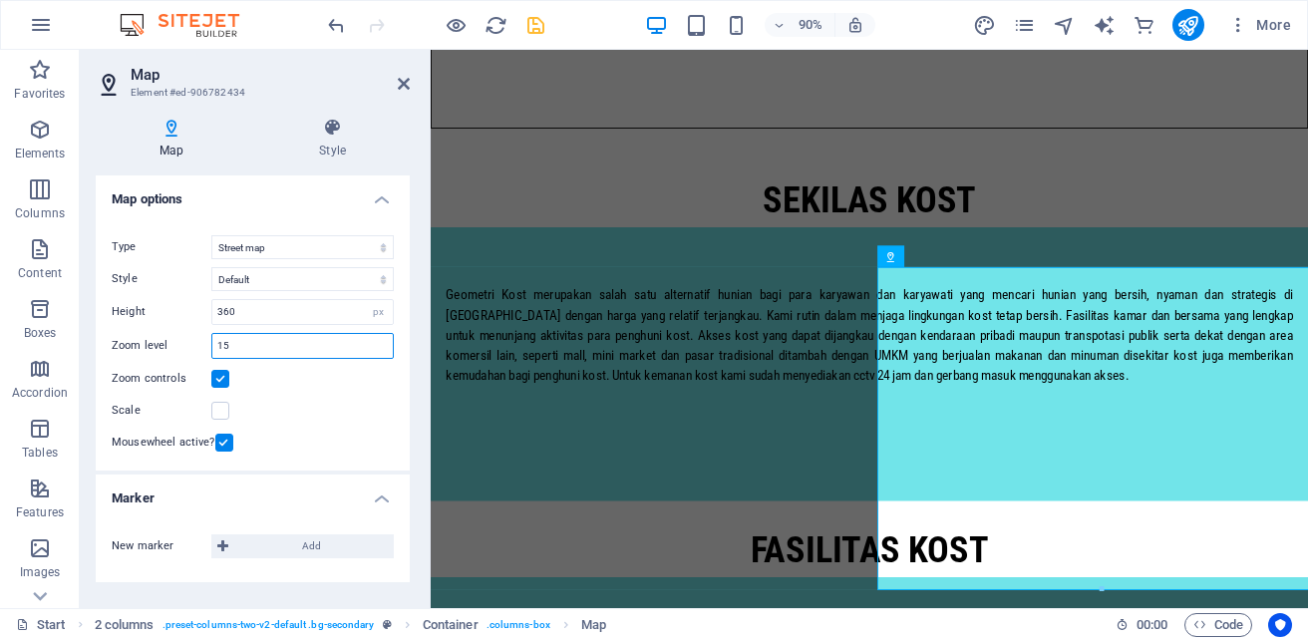
click at [252, 344] on input "15" at bounding box center [302, 346] width 181 height 24
type input "13"
click at [230, 543] on button "Add" at bounding box center [302, 547] width 183 height 24
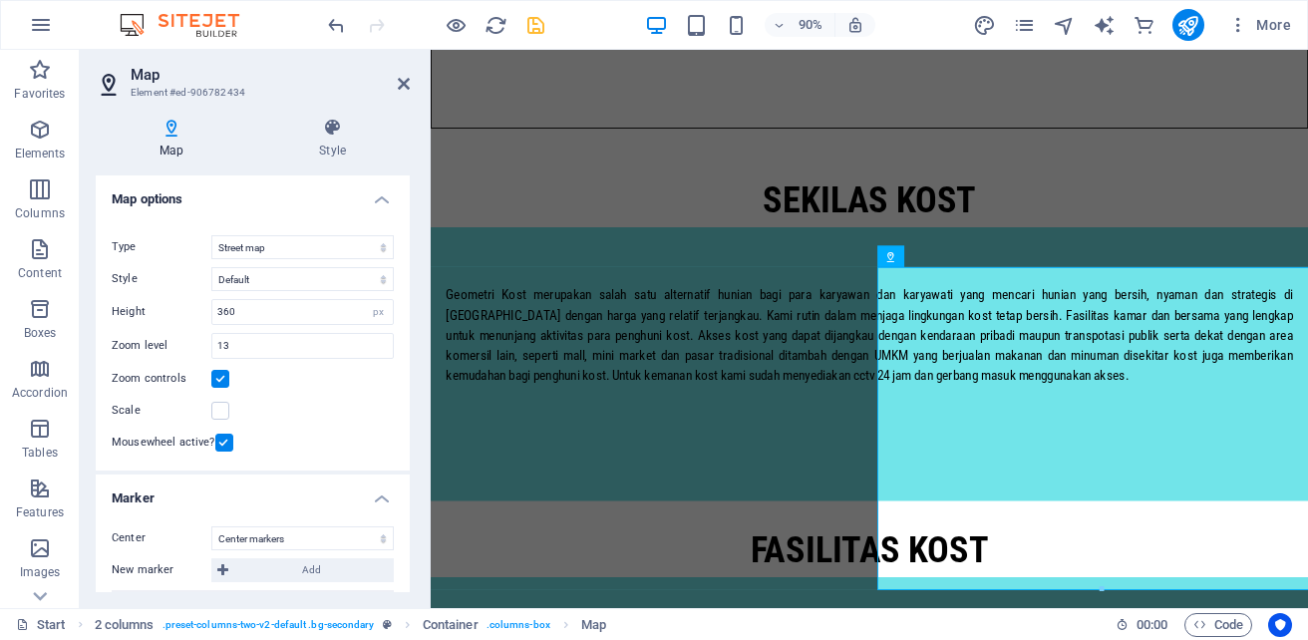
drag, startPoint x: 410, startPoint y: 397, endPoint x: 406, endPoint y: 441, distance: 44.1
click at [406, 441] on div "Map Style Map options Map center Jalan Raya Jatinegara Barat Nomor 10, 13320 Ja…" at bounding box center [253, 355] width 346 height 507
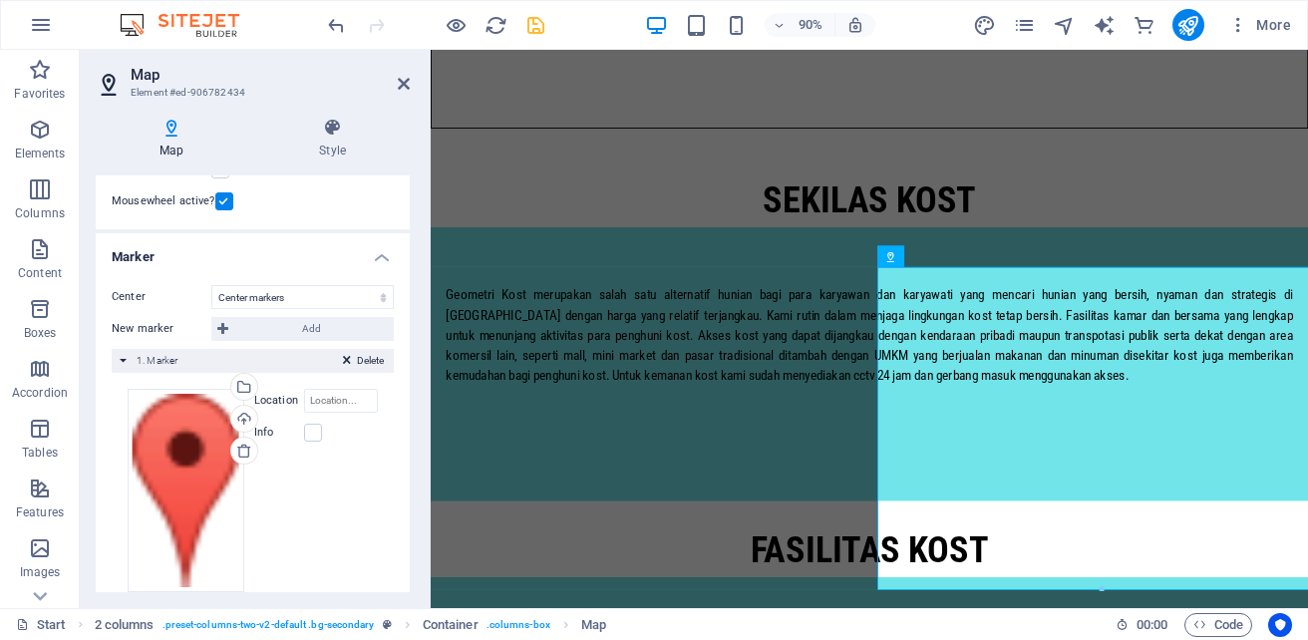
scroll to position [255, 0]
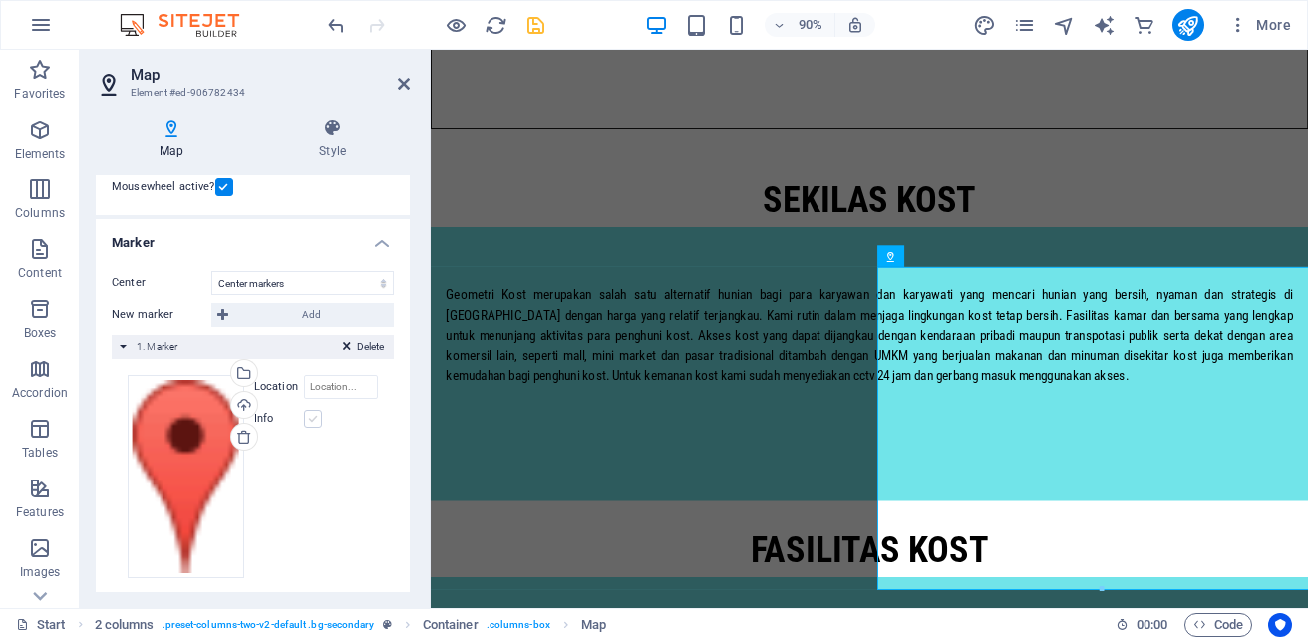
click at [313, 420] on label at bounding box center [313, 419] width 18 height 18
click at [0, 0] on input "Info" at bounding box center [0, 0] width 0 height 0
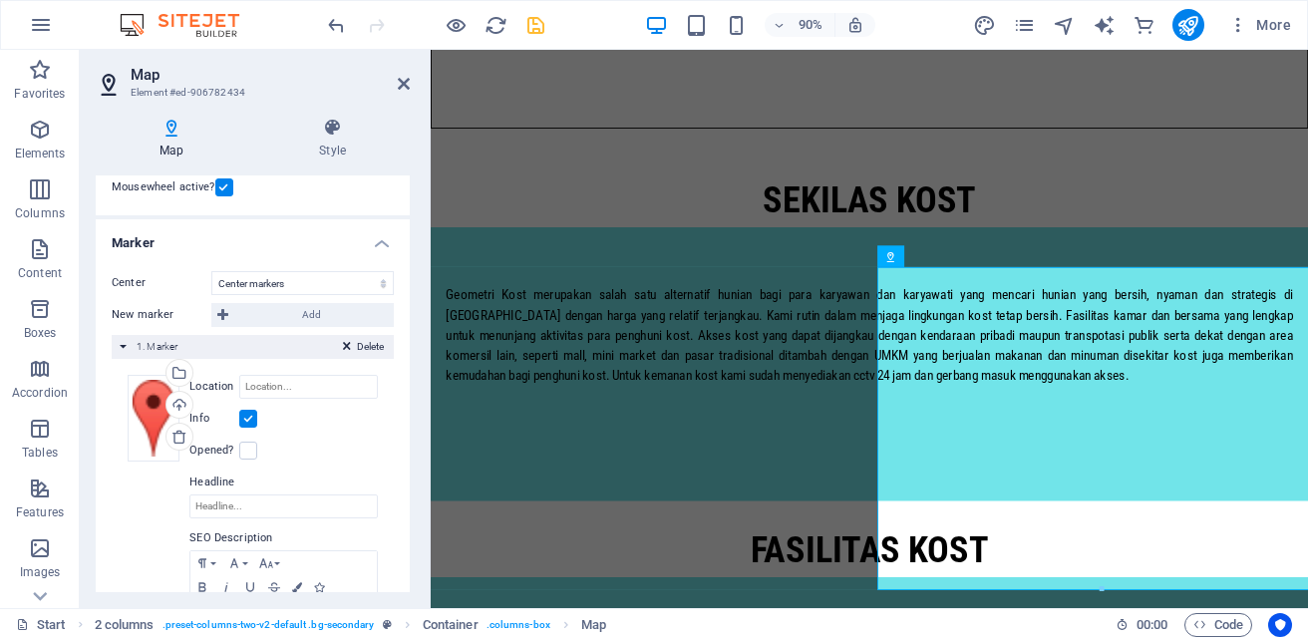
click at [247, 421] on label at bounding box center [248, 419] width 18 height 18
click at [0, 0] on input "Info" at bounding box center [0, 0] width 0 height 0
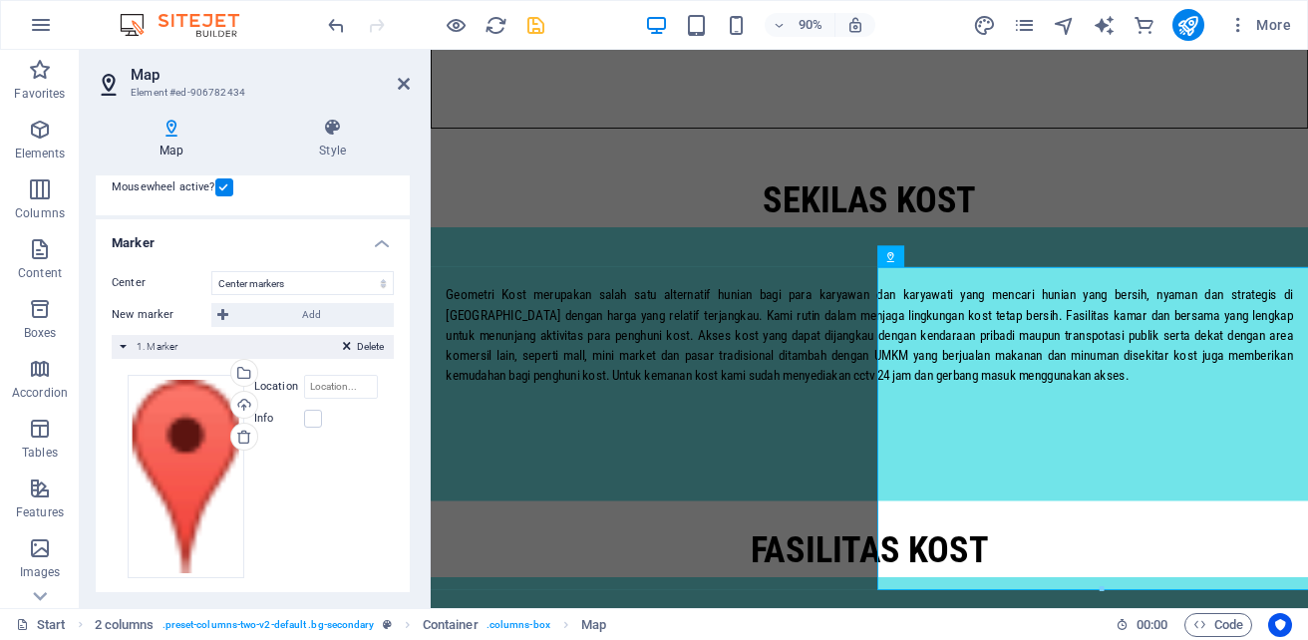
scroll to position [273, 0]
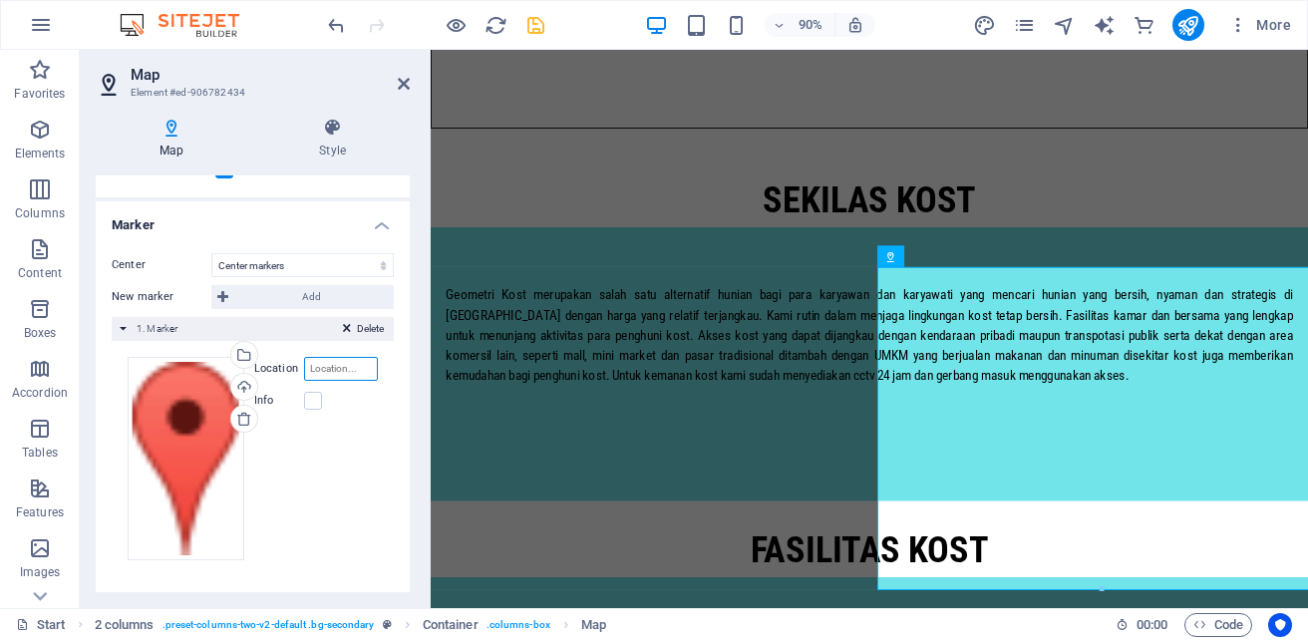
click at [325, 371] on input "Location" at bounding box center [341, 369] width 74 height 24
click at [331, 365] on input "jl" at bounding box center [341, 369] width 74 height 24
type input "j"
paste input "Jl. Jatinegara Bar. [STREET_ADDRESS] Melayu, [GEOGRAPHIC_DATA], [GEOGRAPHIC_DAT…"
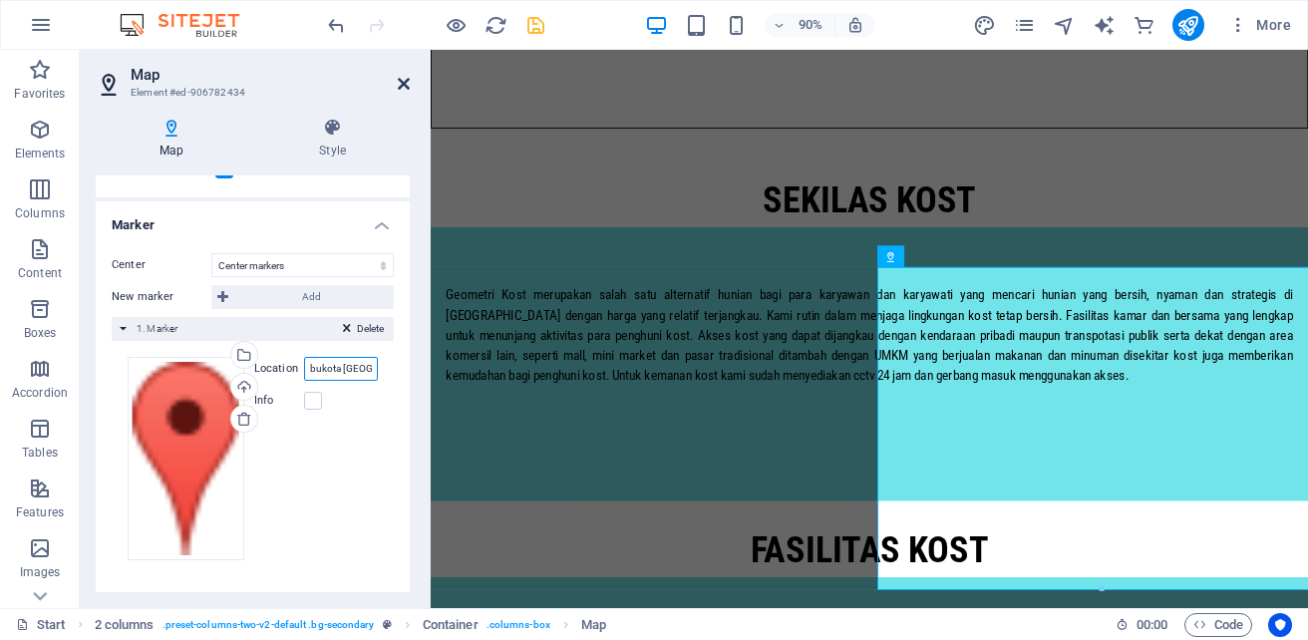
type input "Jl. Jatinegara Bar. [STREET_ADDRESS] Melayu, [GEOGRAPHIC_DATA], [GEOGRAPHIC_DAT…"
click at [401, 78] on icon at bounding box center [404, 84] width 12 height 16
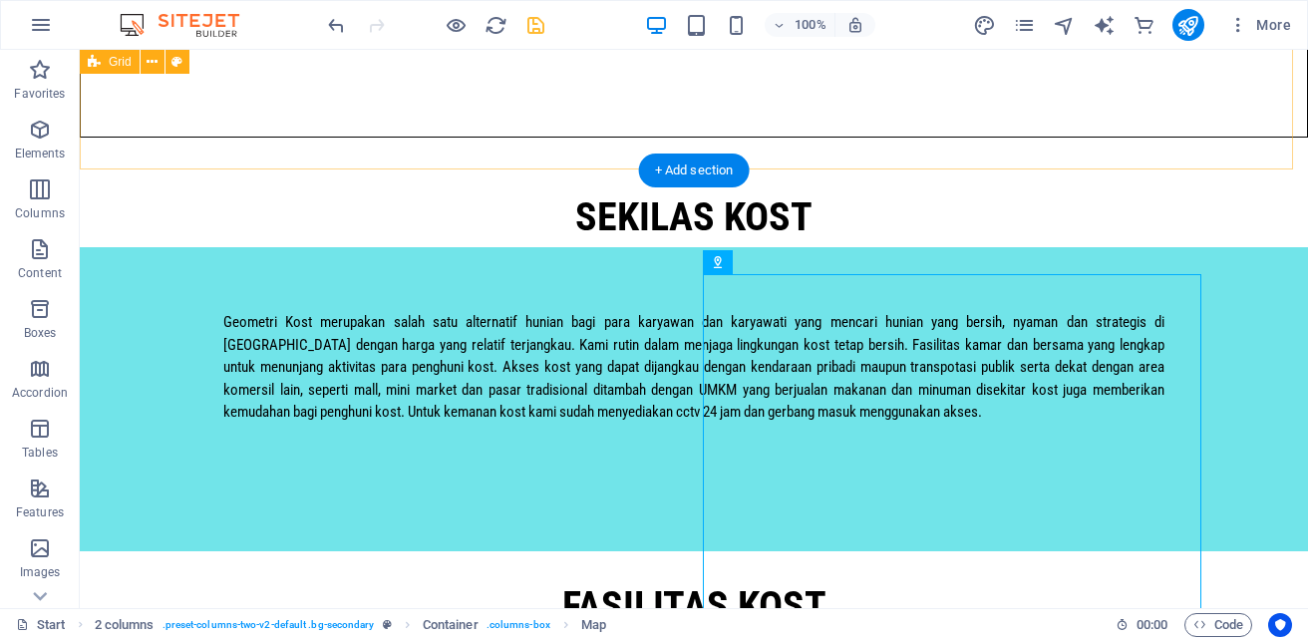
scroll to position [1533, 0]
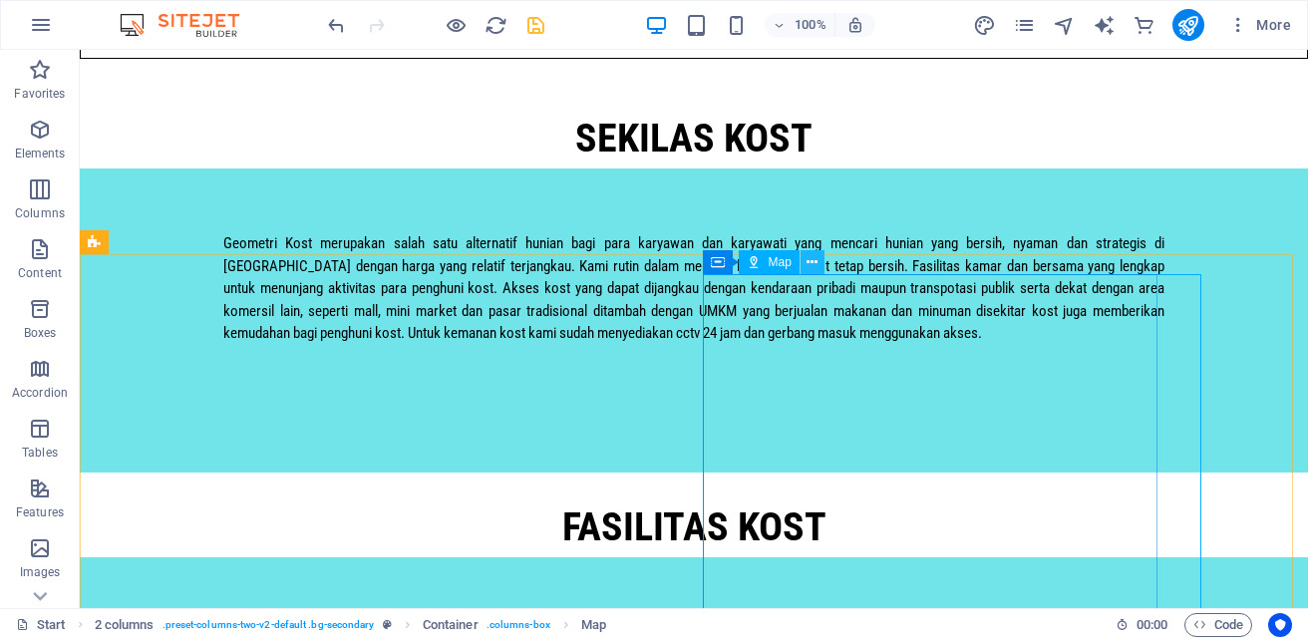
click at [812, 261] on icon at bounding box center [812, 262] width 11 height 21
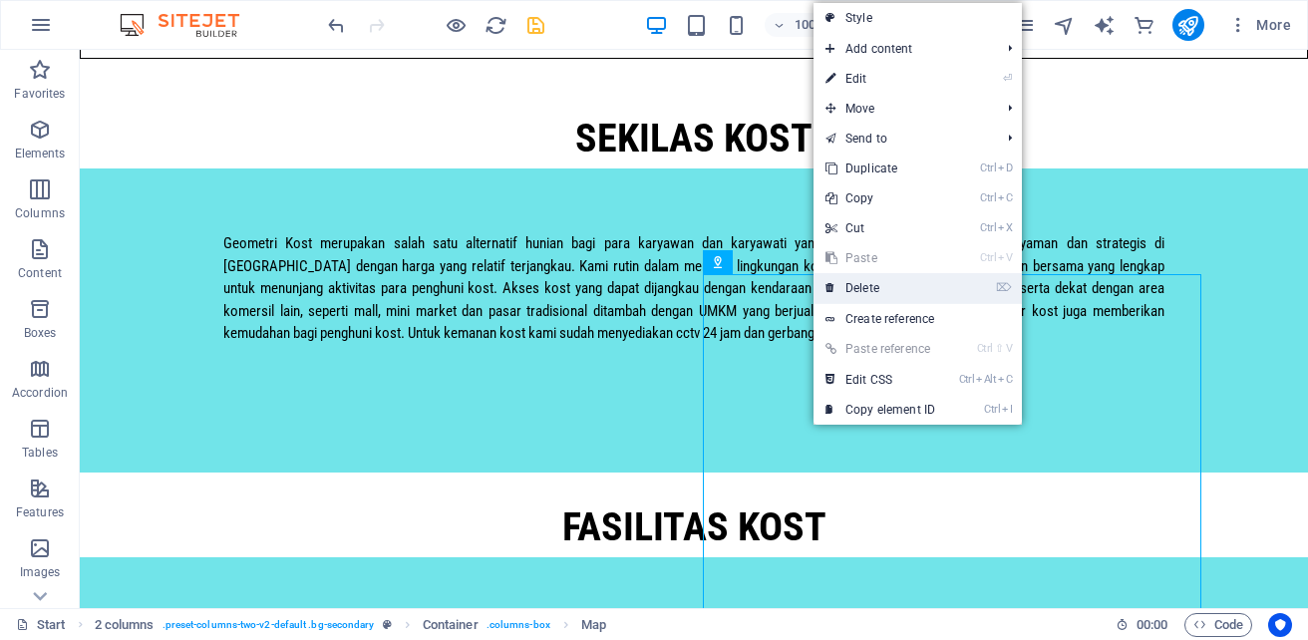
click at [882, 281] on link "⌦ Delete" at bounding box center [881, 288] width 134 height 30
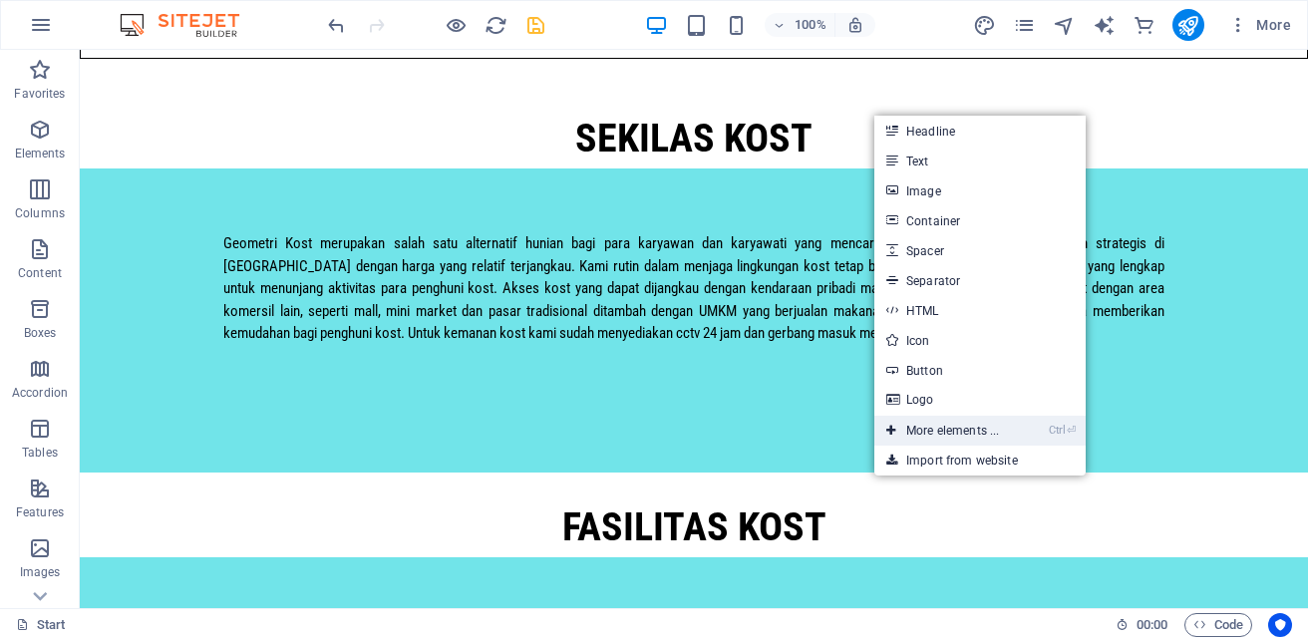
click at [926, 435] on link "Ctrl ⏎ More elements ..." at bounding box center [943, 431] width 137 height 30
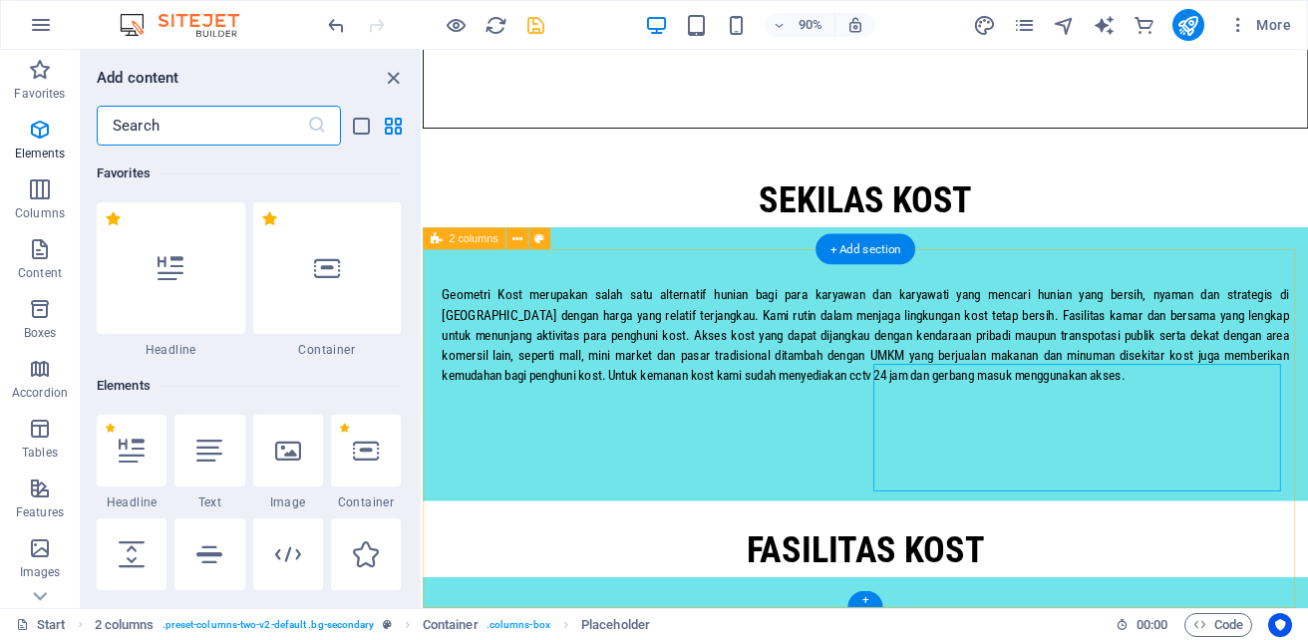
scroll to position [212, 0]
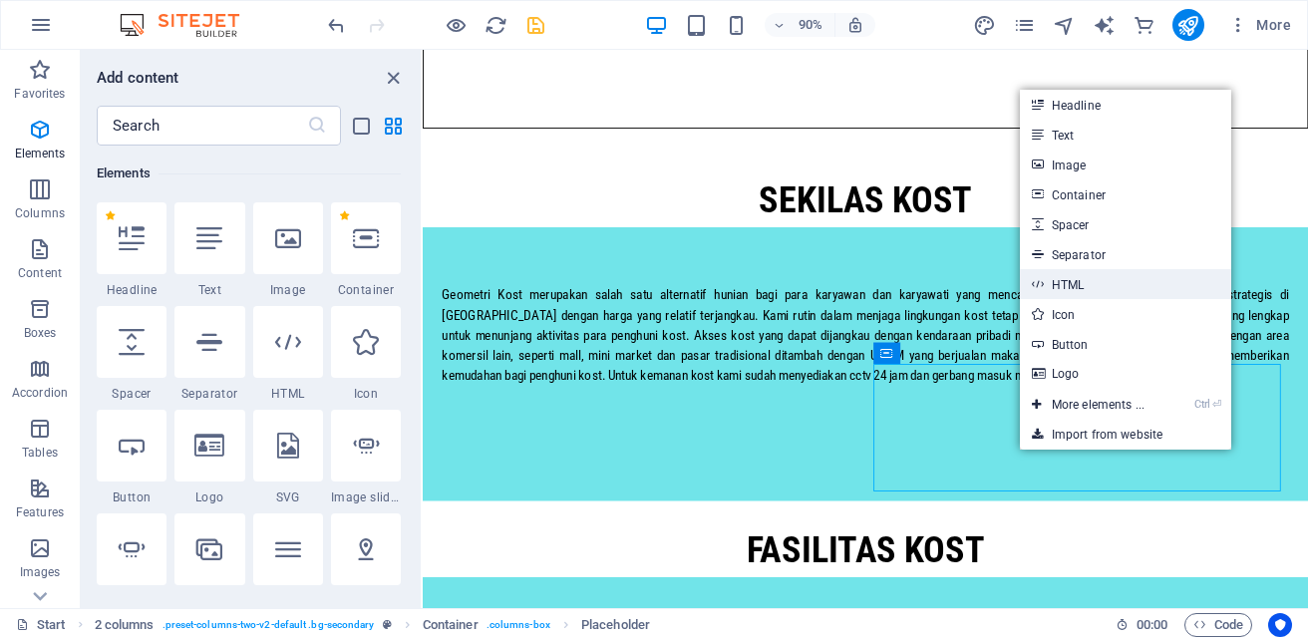
click at [1087, 279] on link "HTML" at bounding box center [1125, 284] width 211 height 30
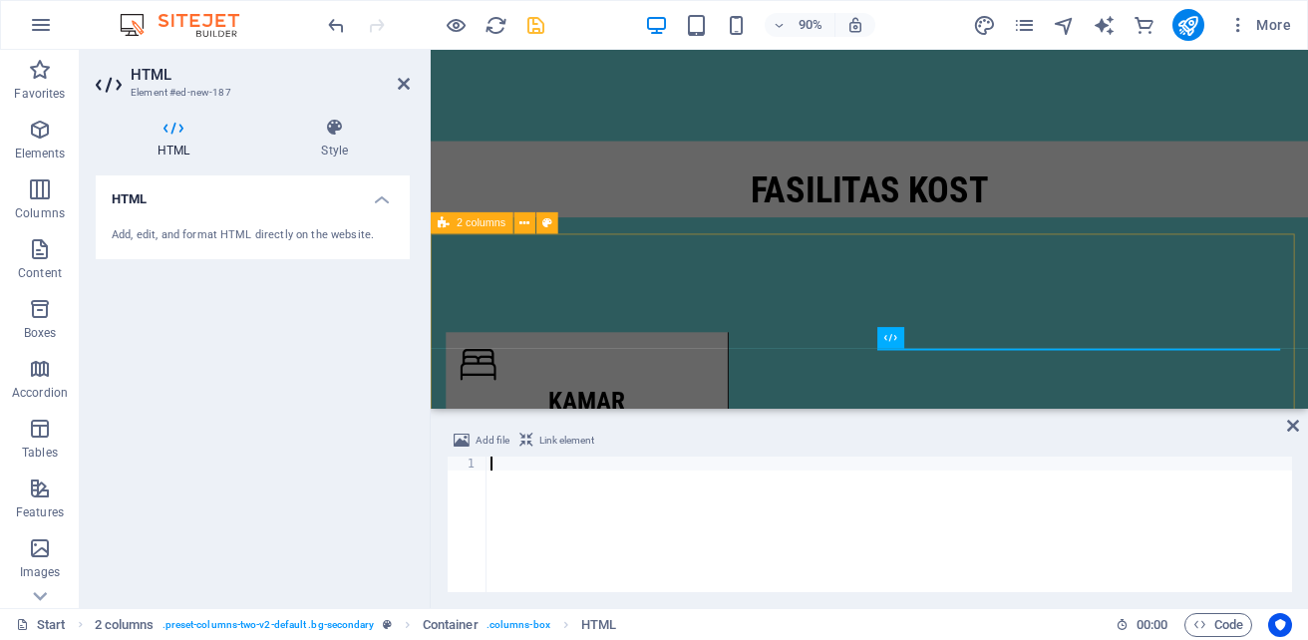
scroll to position [1400, 0]
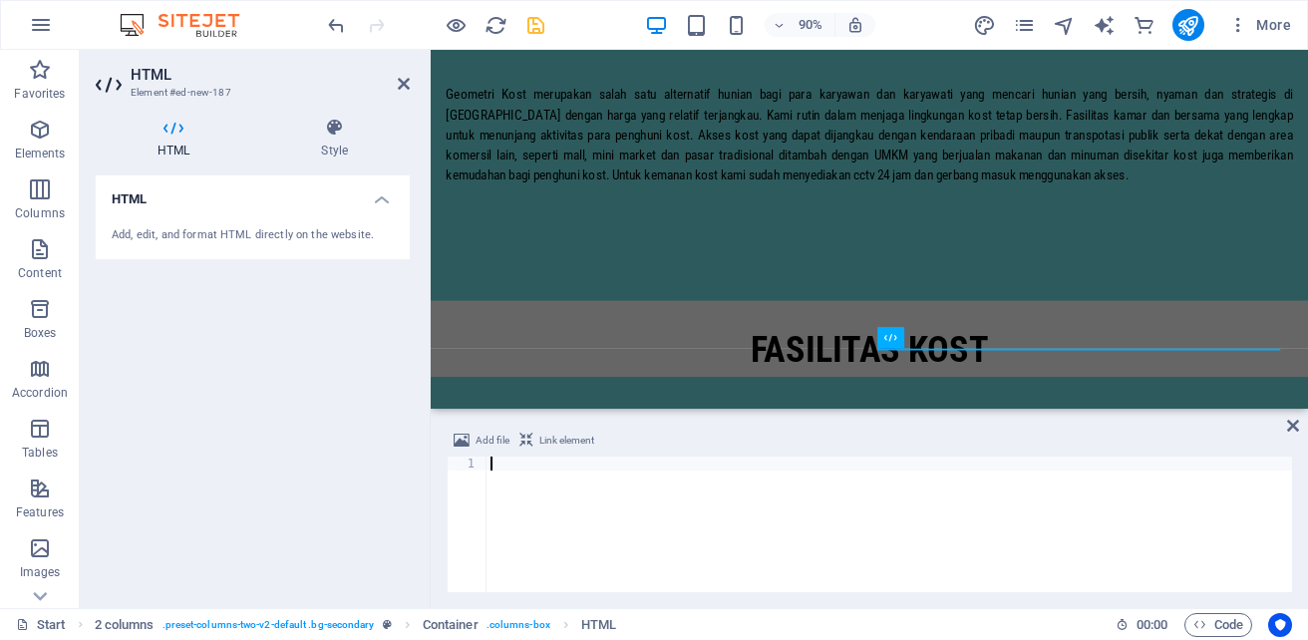
click at [568, 460] on div at bounding box center [890, 539] width 806 height 164
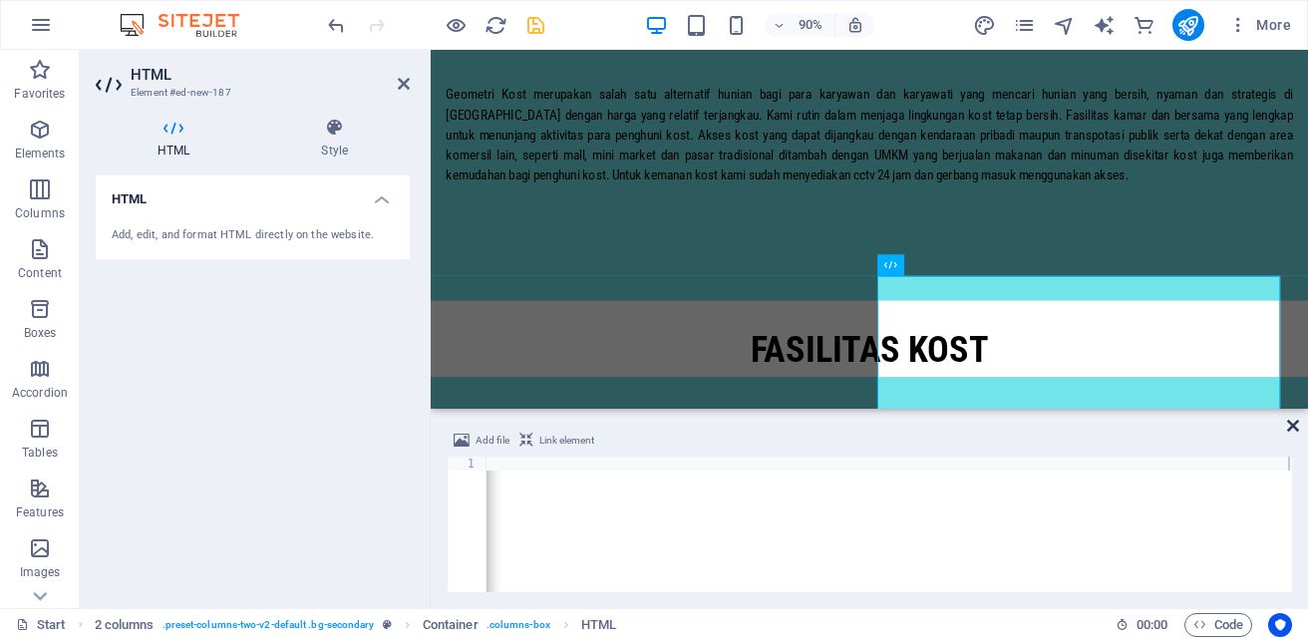
click at [1294, 427] on icon at bounding box center [1294, 426] width 12 height 16
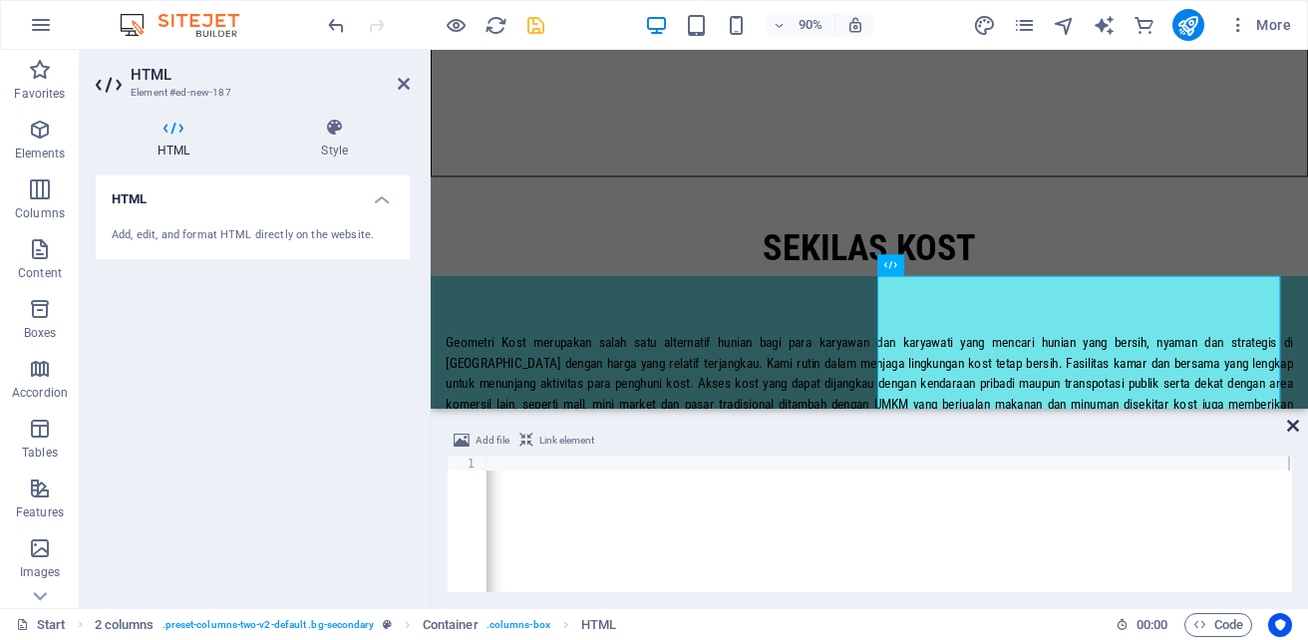
scroll to position [1533, 0]
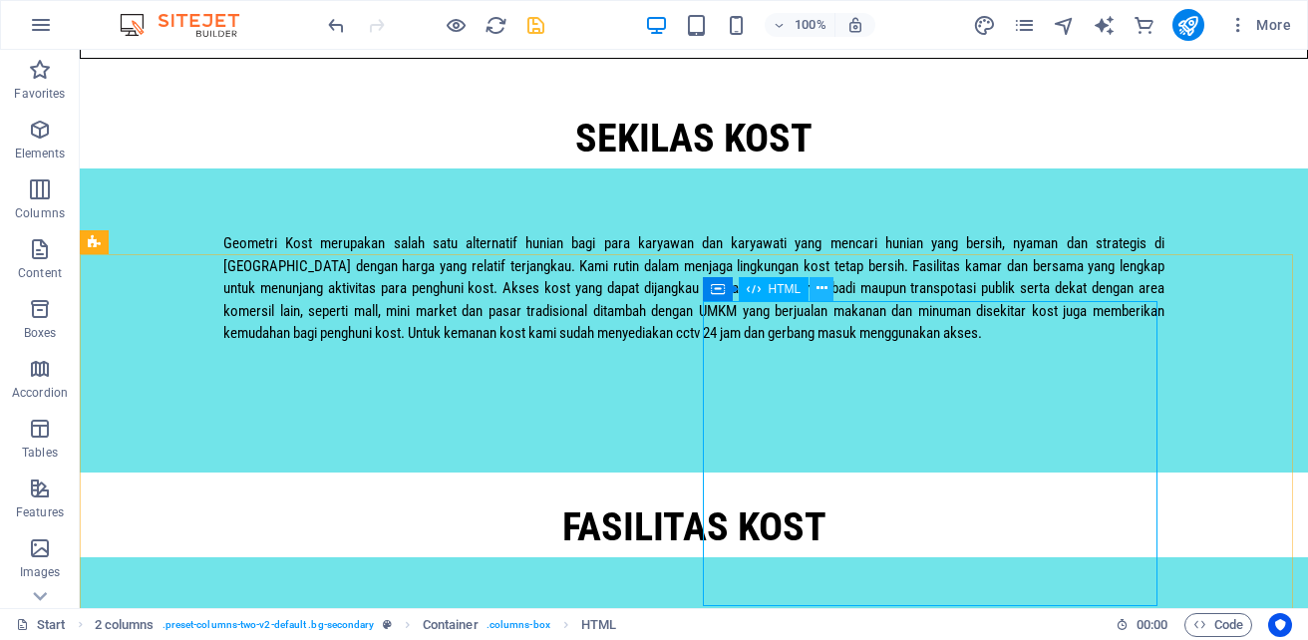
click at [822, 287] on icon at bounding box center [822, 288] width 11 height 21
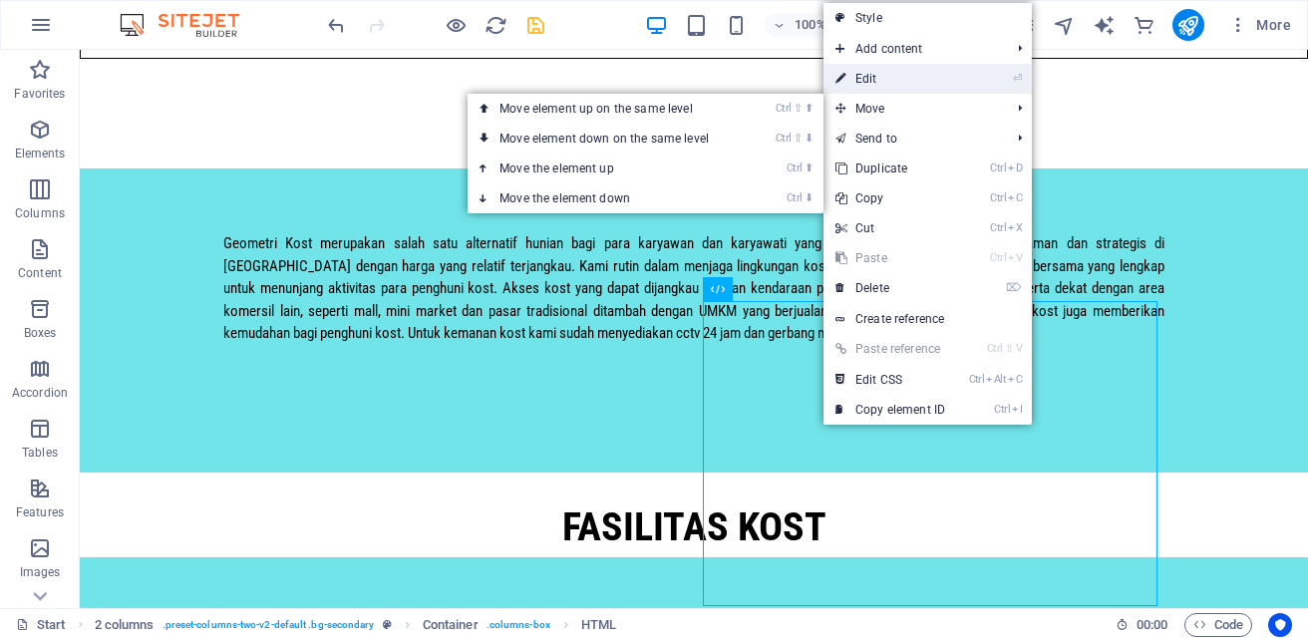
click at [904, 91] on link "⏎ Edit" at bounding box center [891, 79] width 134 height 30
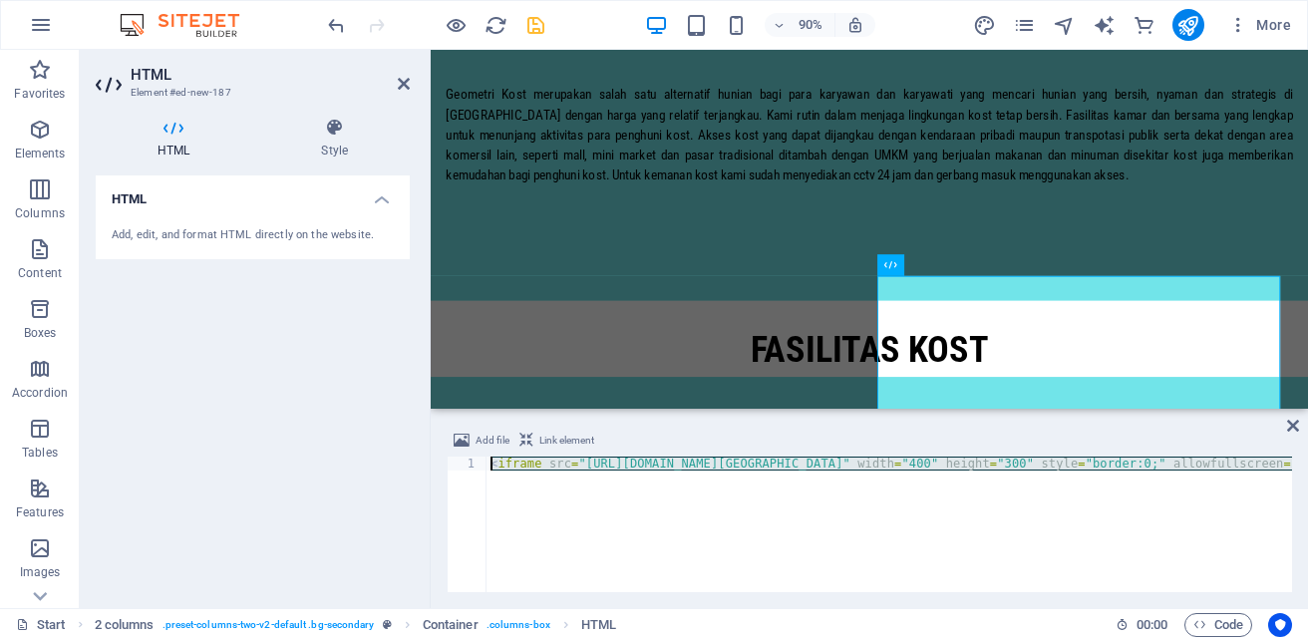
scroll to position [0, 2226]
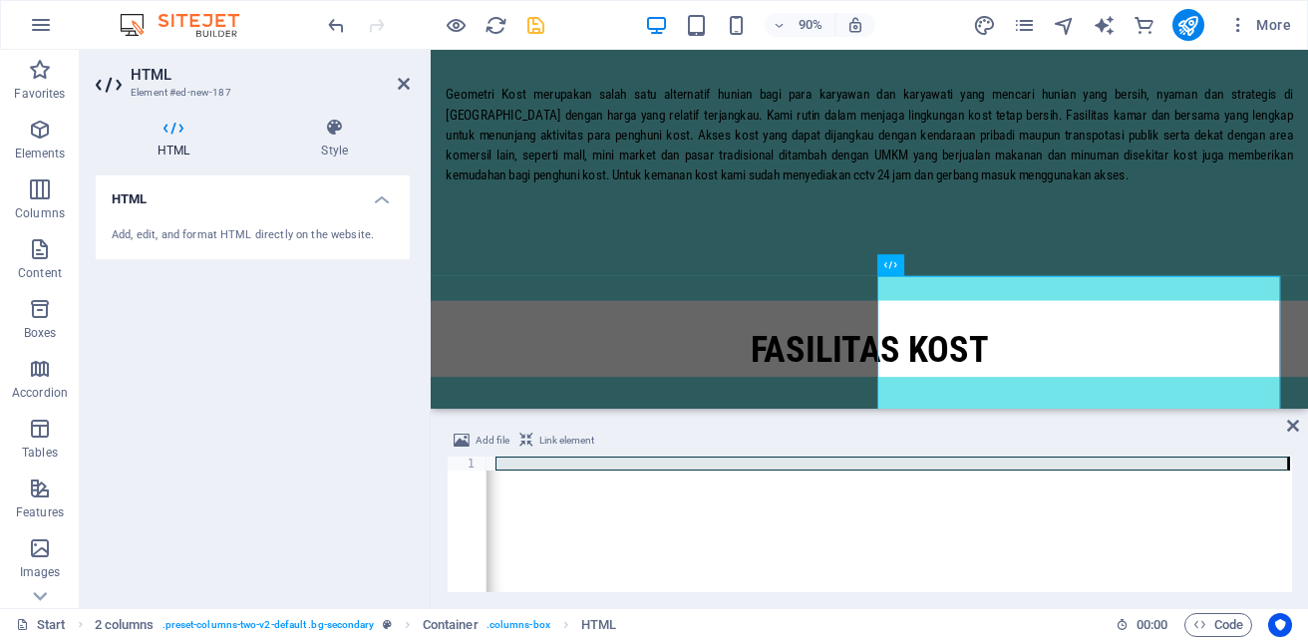
drag, startPoint x: 495, startPoint y: 465, endPoint x: 1308, endPoint y: 471, distance: 813.8
click at [1307, 471] on html "Geometri Kost Start Favorites Elements Columns Content Boxes Accordion Tables F…" at bounding box center [654, 320] width 1308 height 640
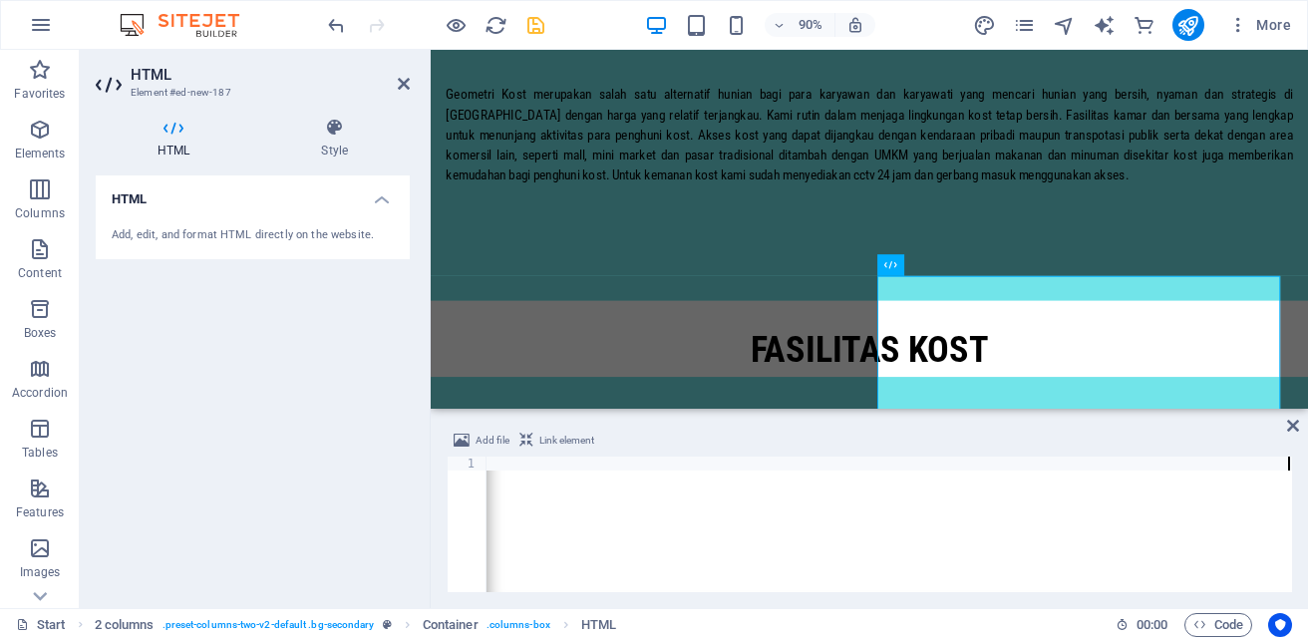
scroll to position [0, 4457]
click at [1291, 423] on icon at bounding box center [1294, 426] width 12 height 16
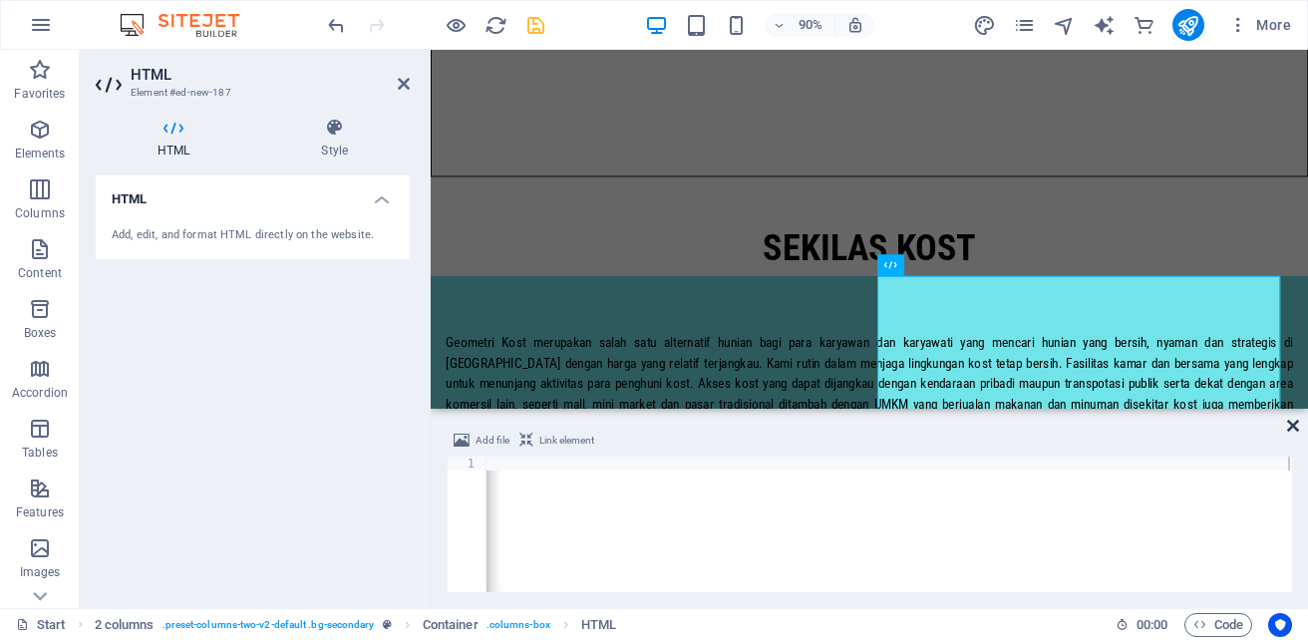
scroll to position [1533, 0]
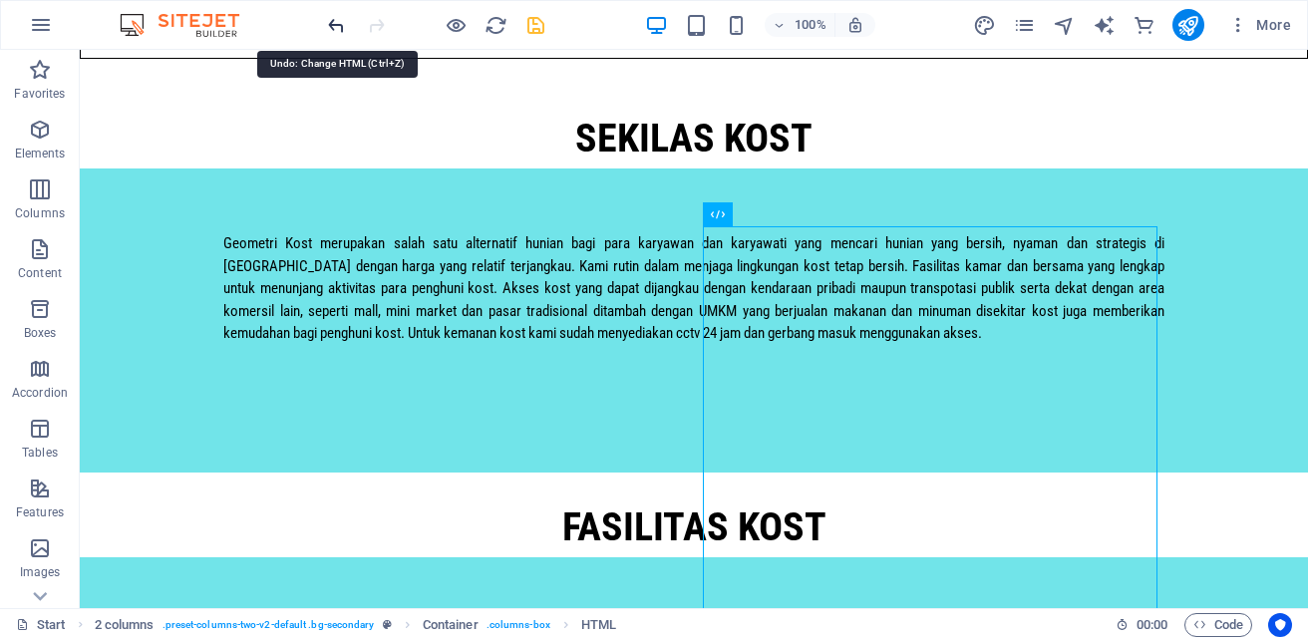
click at [341, 18] on icon "undo" at bounding box center [336, 25] width 23 height 23
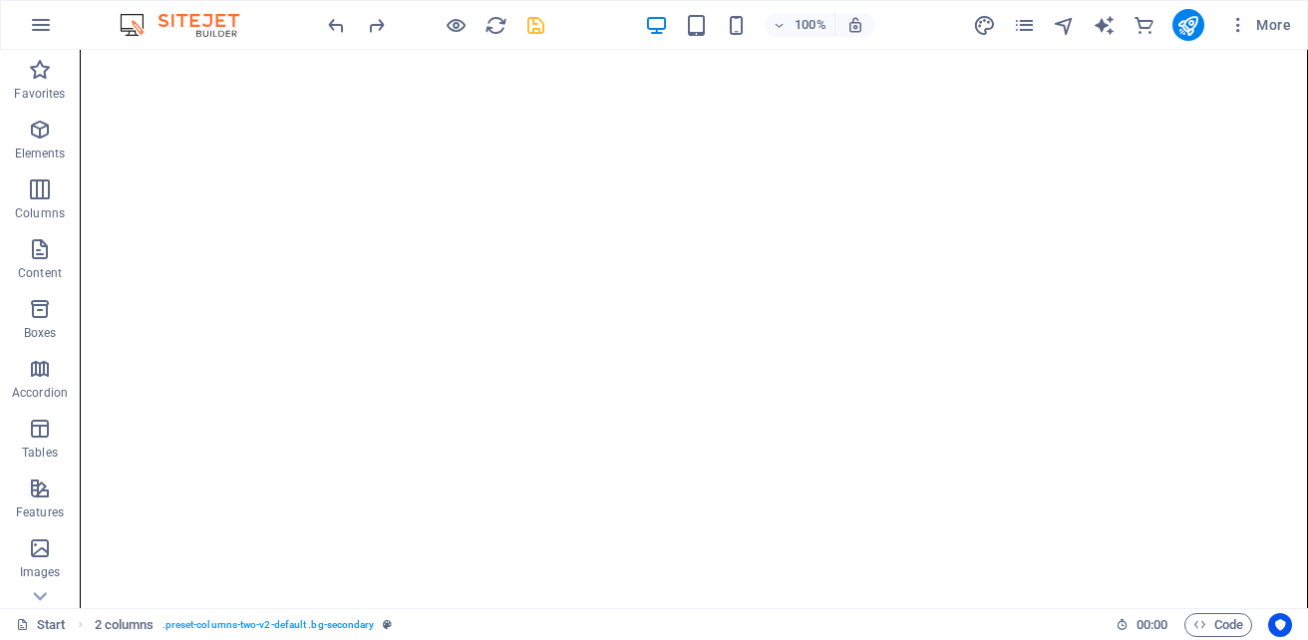
scroll to position [193, 0]
click at [535, 23] on icon "save" at bounding box center [536, 25] width 23 height 23
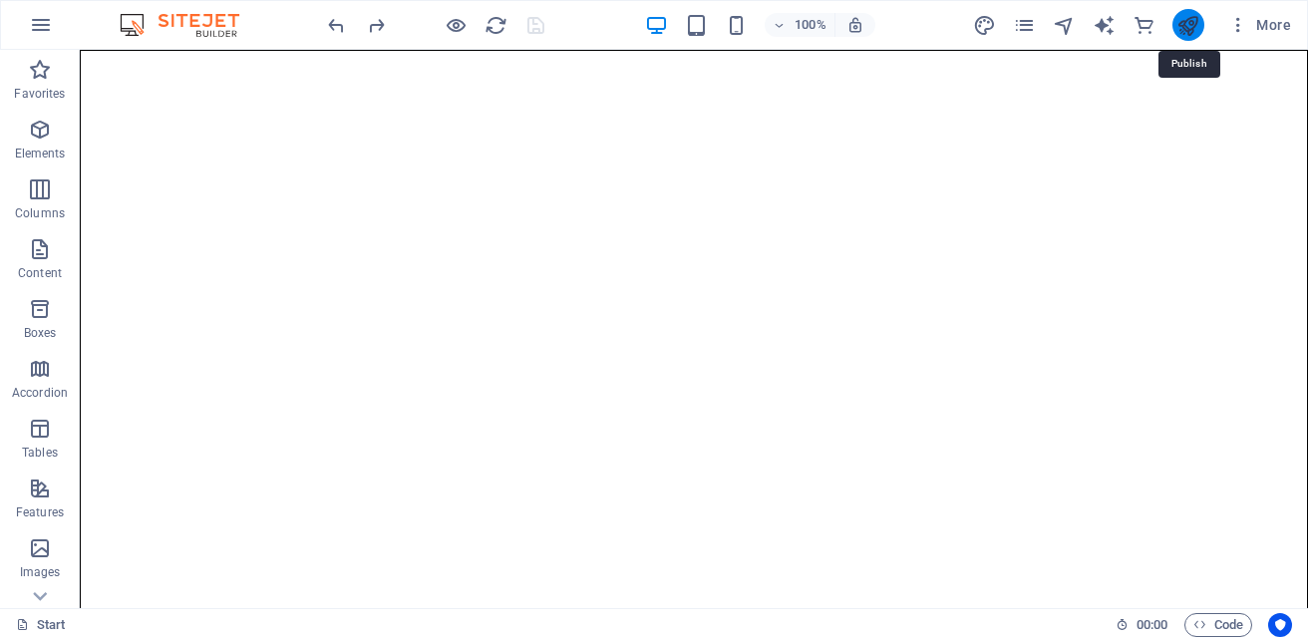
click at [1194, 24] on icon "publish" at bounding box center [1188, 25] width 23 height 23
